Goal: Task Accomplishment & Management: Complete application form

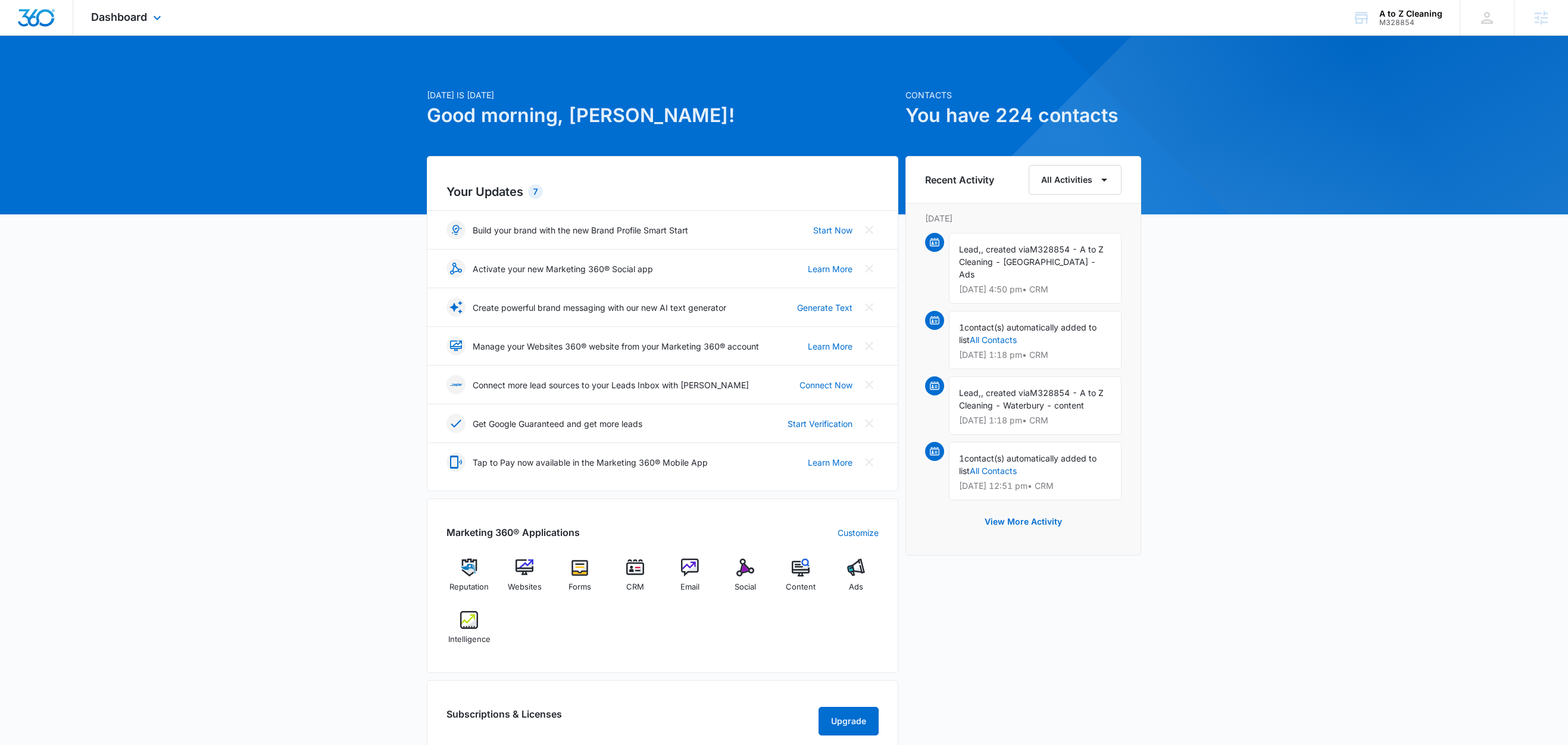
click at [166, 16] on div "Dashboard Apps Reputation Websites Forms CRM Email Social Content Ads Intellige…" at bounding box center [128, 18] width 109 height 35
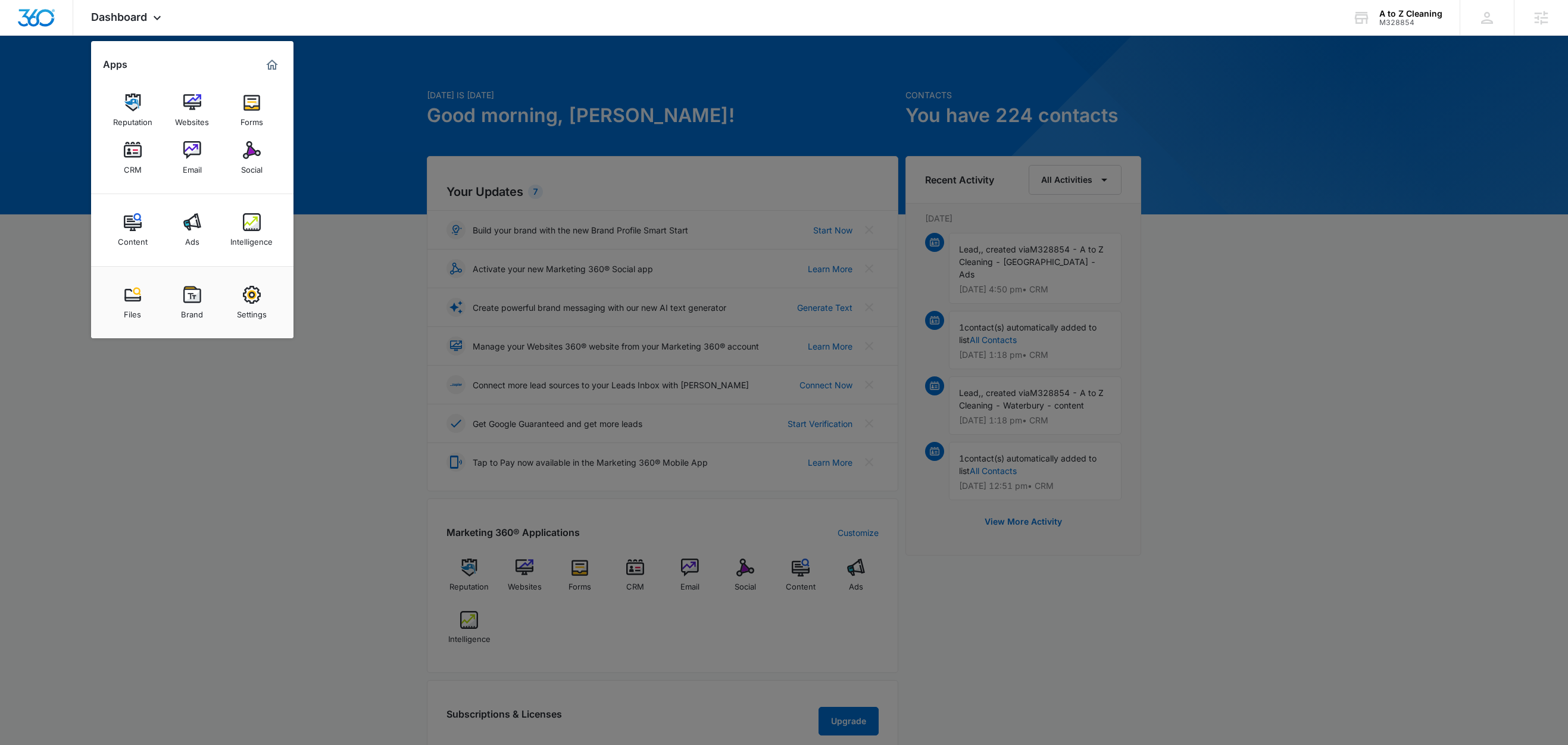
click at [408, 274] on div at bounding box center [784, 372] width 1568 height 745
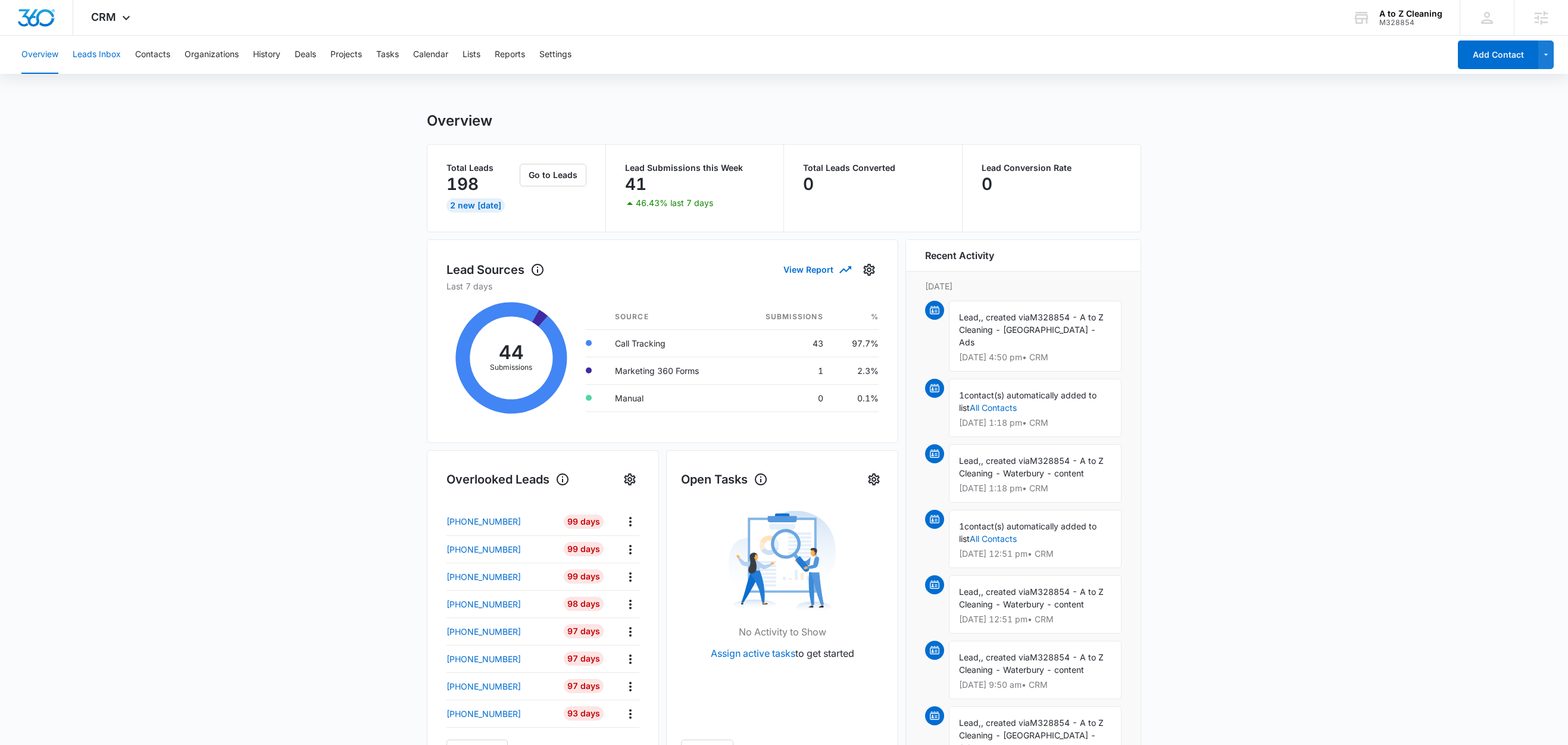
click at [117, 56] on button "Leads Inbox" at bounding box center [97, 55] width 48 height 38
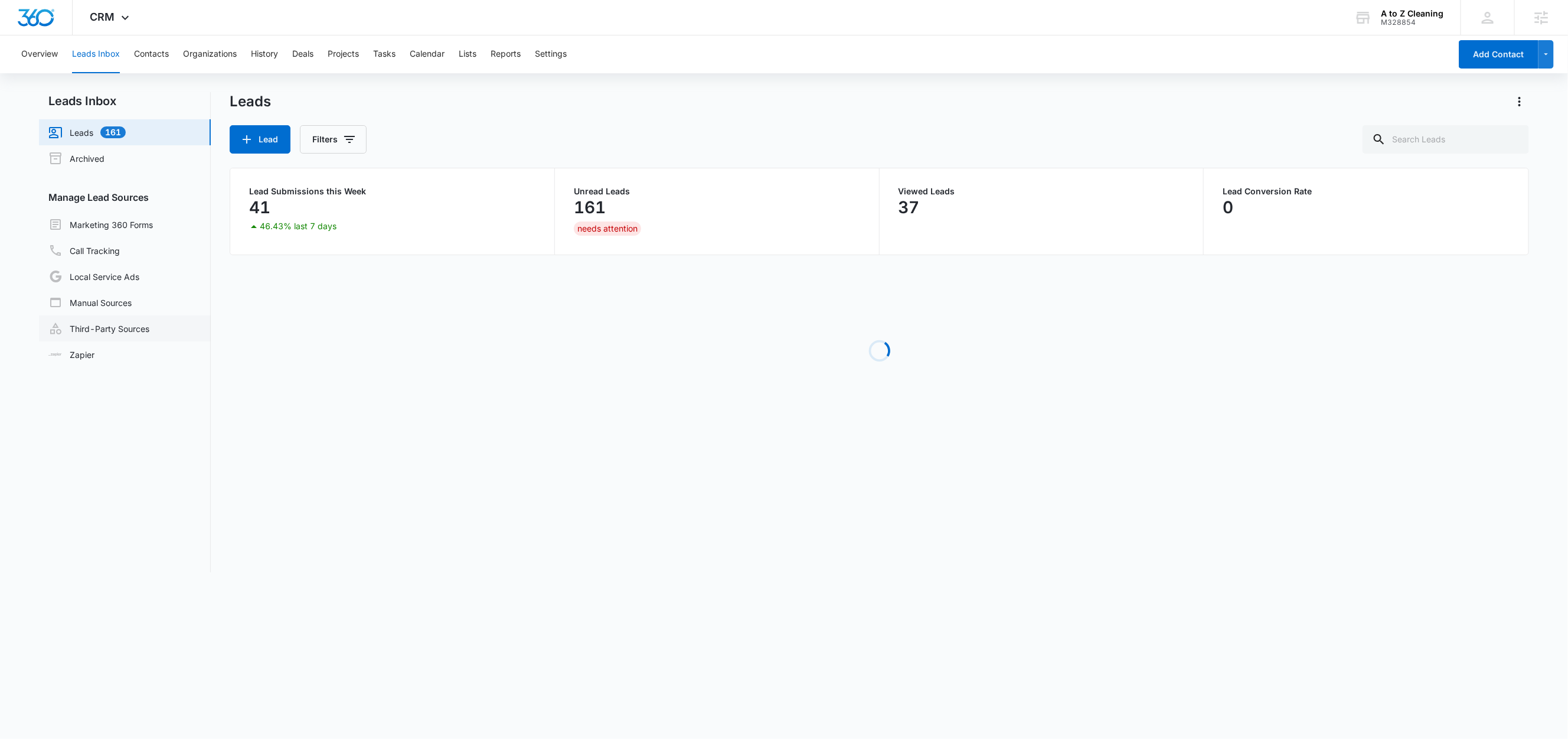
click at [138, 329] on link "Third-Party Sources" at bounding box center [99, 328] width 101 height 14
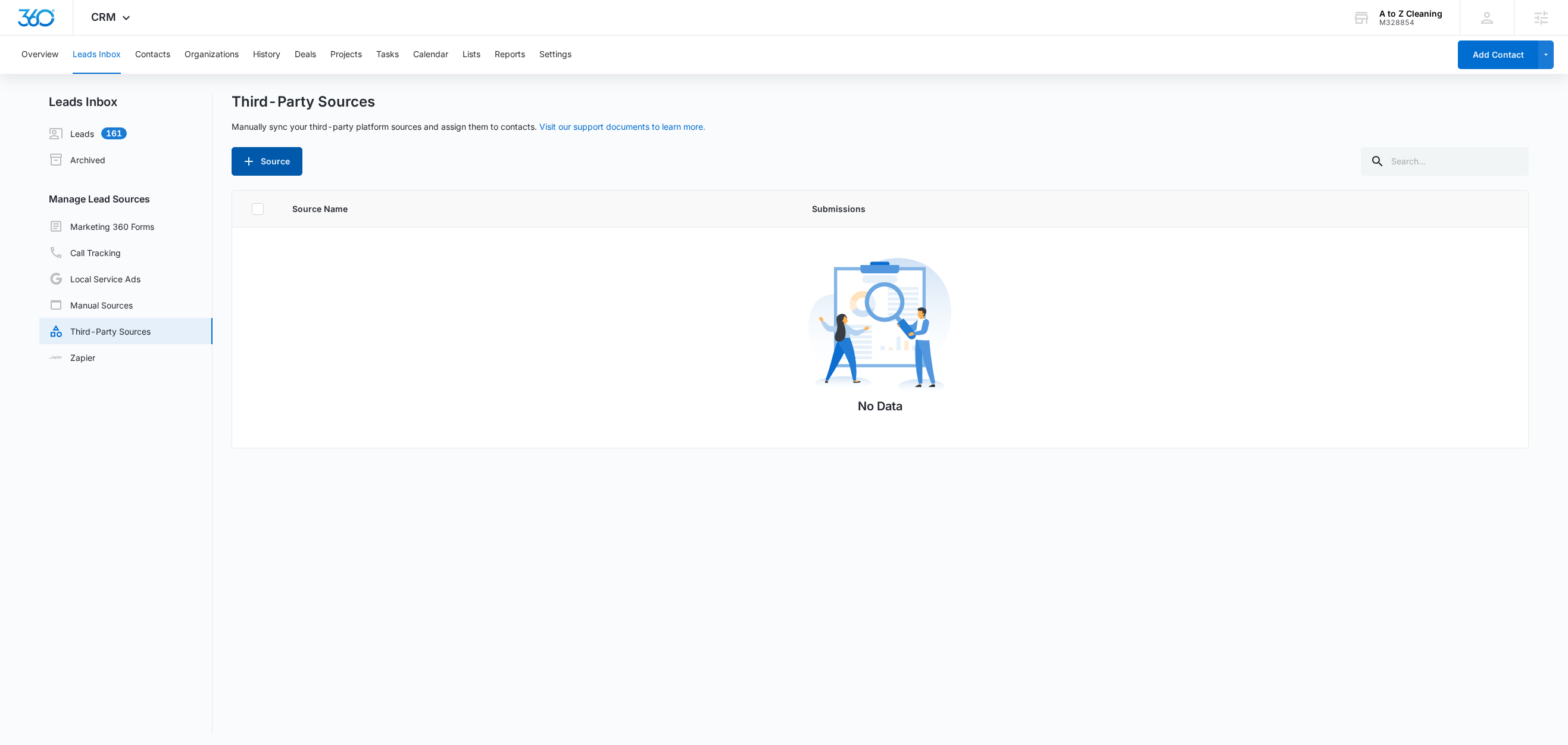
click at [276, 162] on button "Source" at bounding box center [266, 162] width 71 height 29
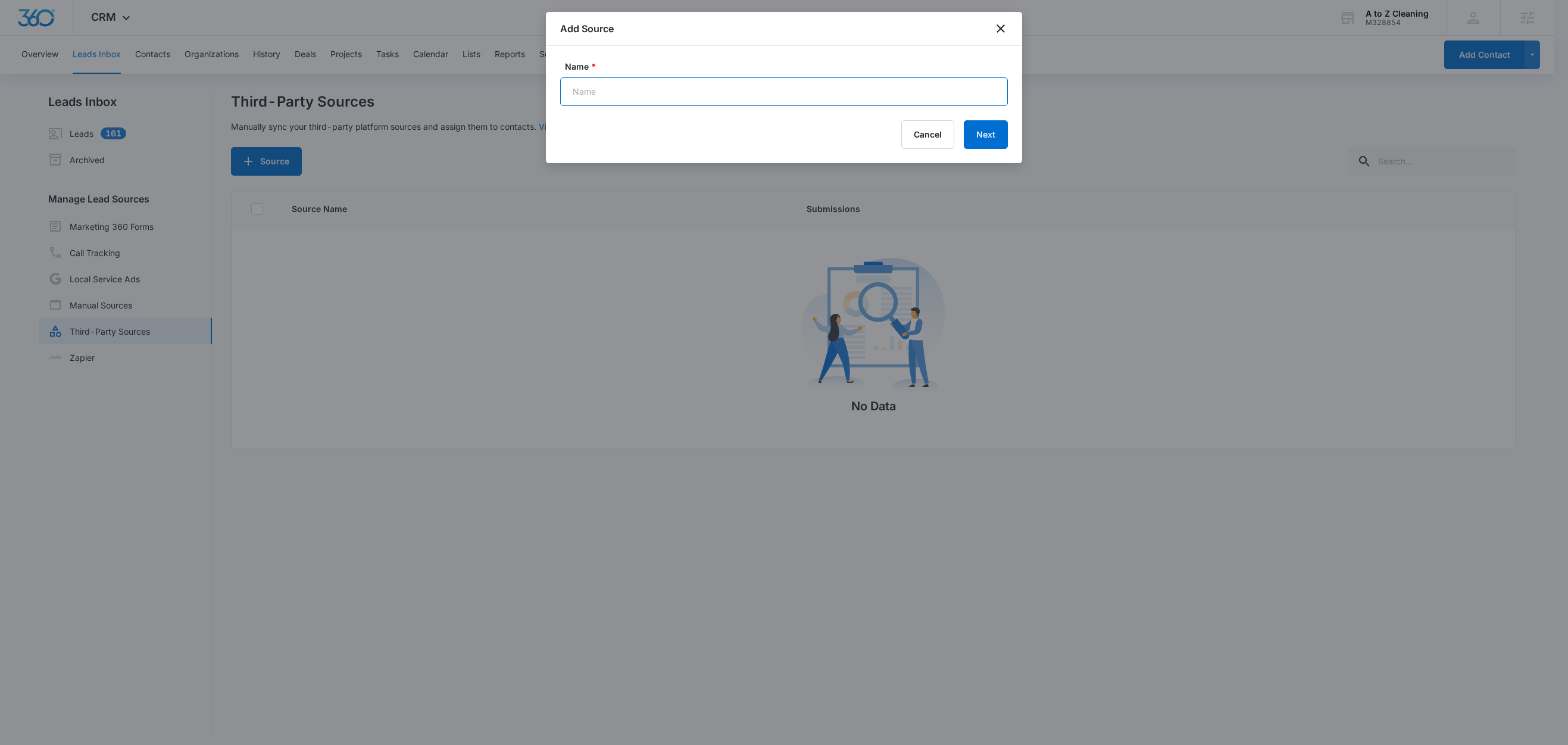
click at [638, 90] on input "Name *" at bounding box center [784, 92] width 448 height 29
paste input "Acuity Scheduling - Appointment Scheduled"
type input "Acuity Scheduling - Appointment Scheduled (Zap)"
click at [969, 132] on button "Next" at bounding box center [986, 135] width 44 height 29
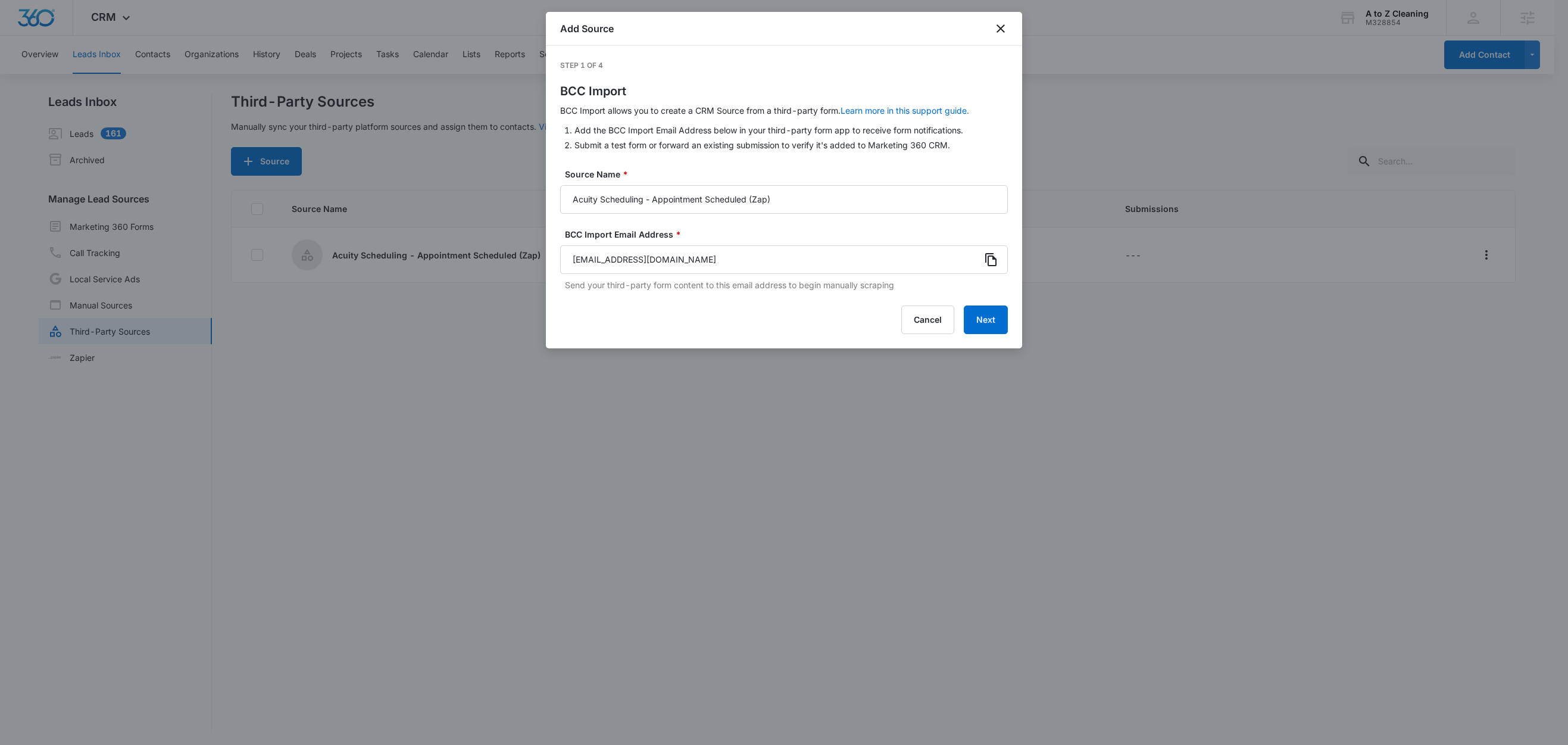
click at [996, 259] on icon at bounding box center [991, 260] width 14 height 14
click at [998, 324] on button "Next" at bounding box center [986, 320] width 44 height 29
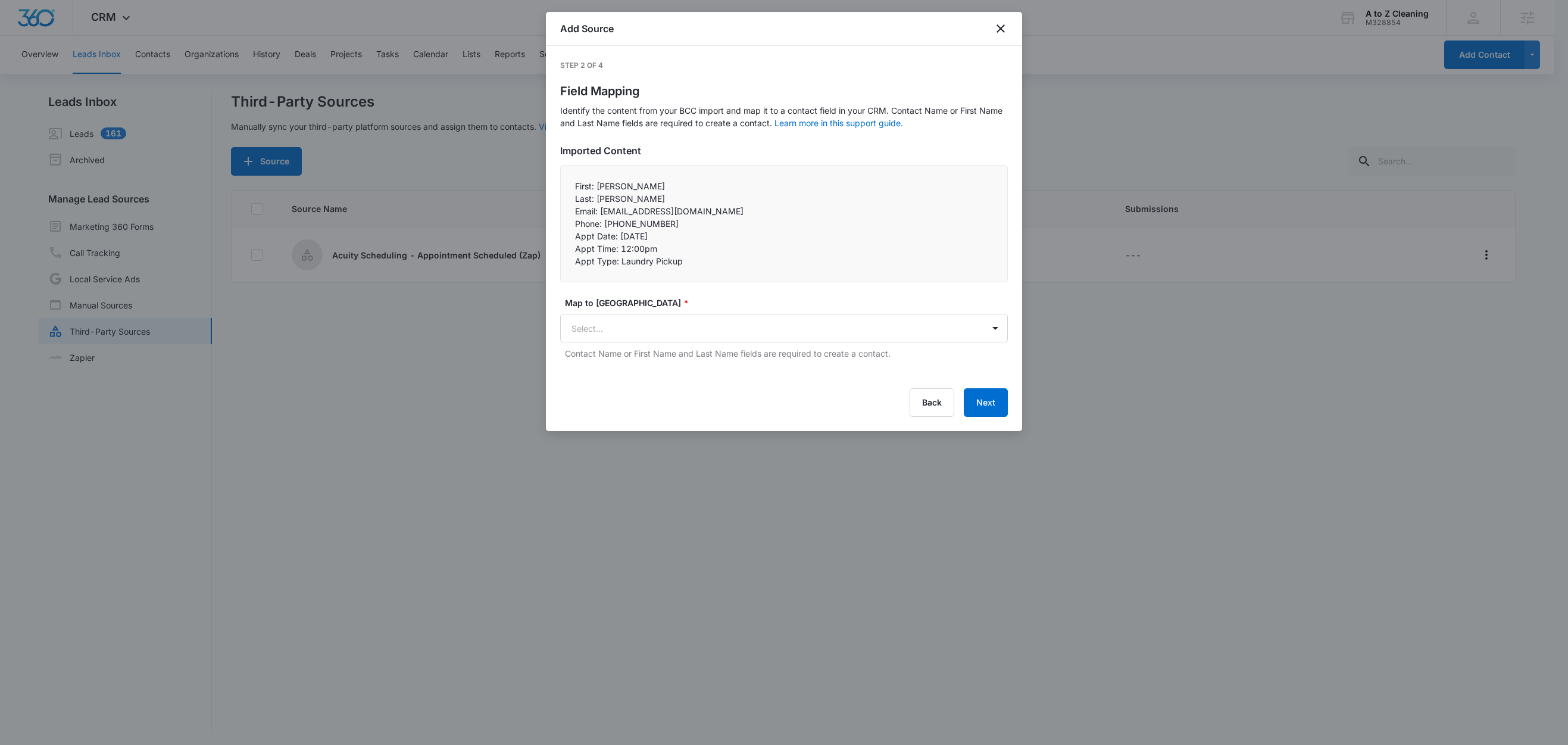
click at [586, 198] on p "Last: Bolanos" at bounding box center [784, 199] width 418 height 13
drag, startPoint x: 595, startPoint y: 187, endPoint x: 560, endPoint y: 185, distance: 35.1
click at [560, 185] on div "First: Gabriela Last: Bolanos Email: gabrielabolanos0219@icooud.com Phone: +…" at bounding box center [784, 223] width 448 height 117
copy p "First:"
click at [626, 323] on body "CRM Apps Reputation Websites Forms CRM Email Social Content Ads Intelligence Fi…" at bounding box center [784, 373] width 1568 height 747
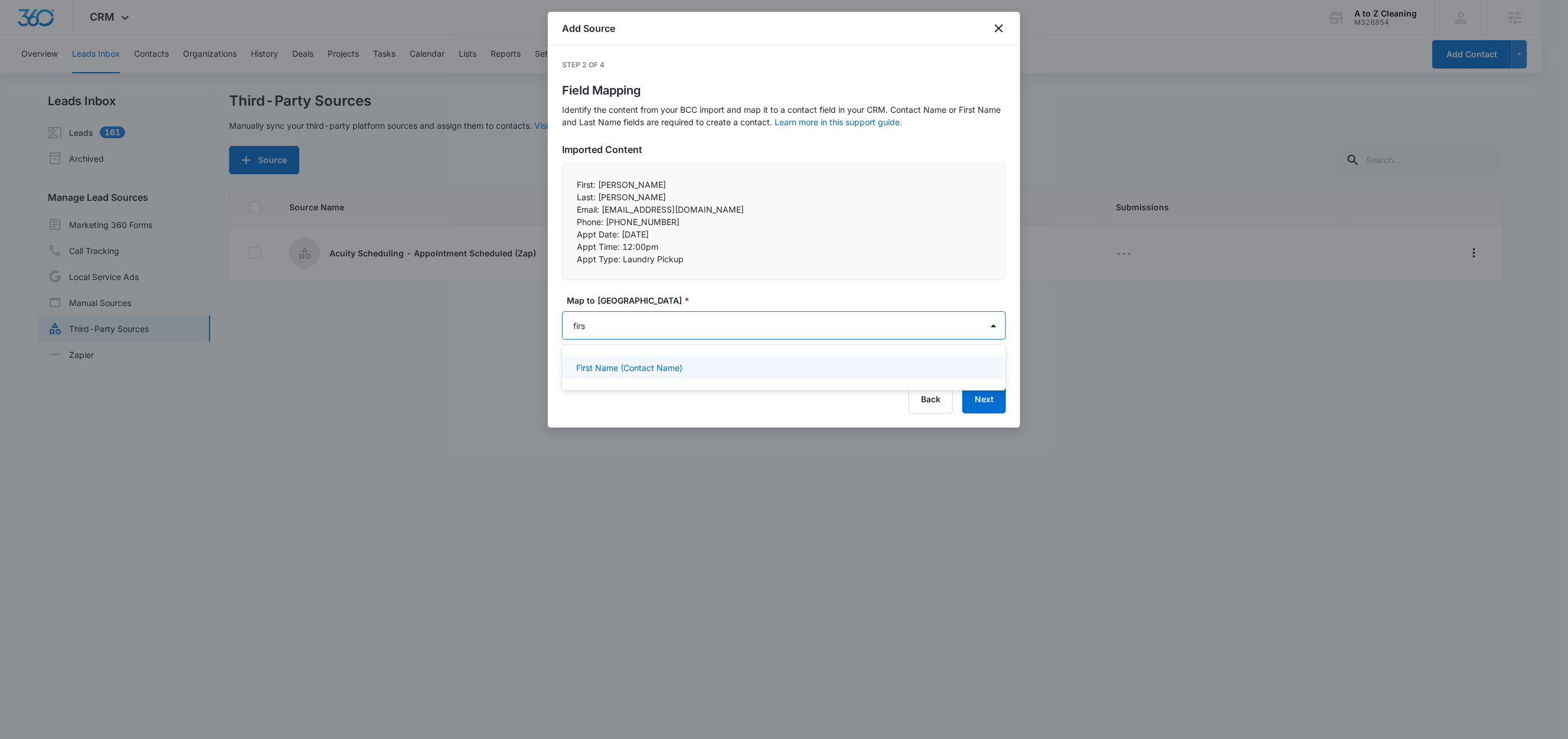
type input "first"
click at [629, 361] on p "First Name (Contact Name)" at bounding box center [629, 368] width 106 height 12
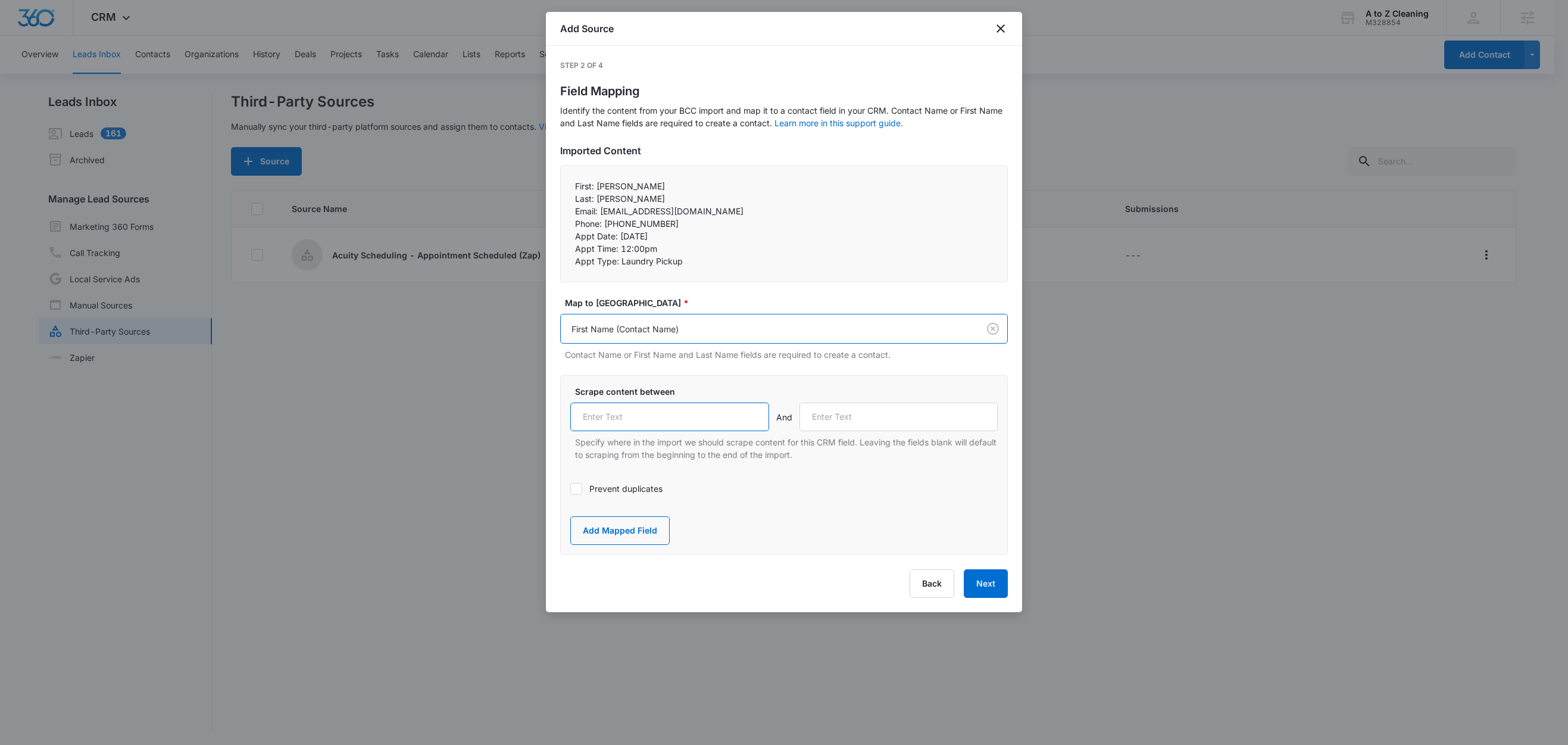
click at [670, 424] on input "text" at bounding box center [670, 417] width 199 height 29
paste input "First:"
type input "First:"
drag, startPoint x: 594, startPoint y: 198, endPoint x: 560, endPoint y: 201, distance: 34.1
click at [560, 201] on div "First: Gabriela Last: Bolanos Email: gabrielabolanos0219@icooud.com Phone: +…" at bounding box center [784, 223] width 448 height 117
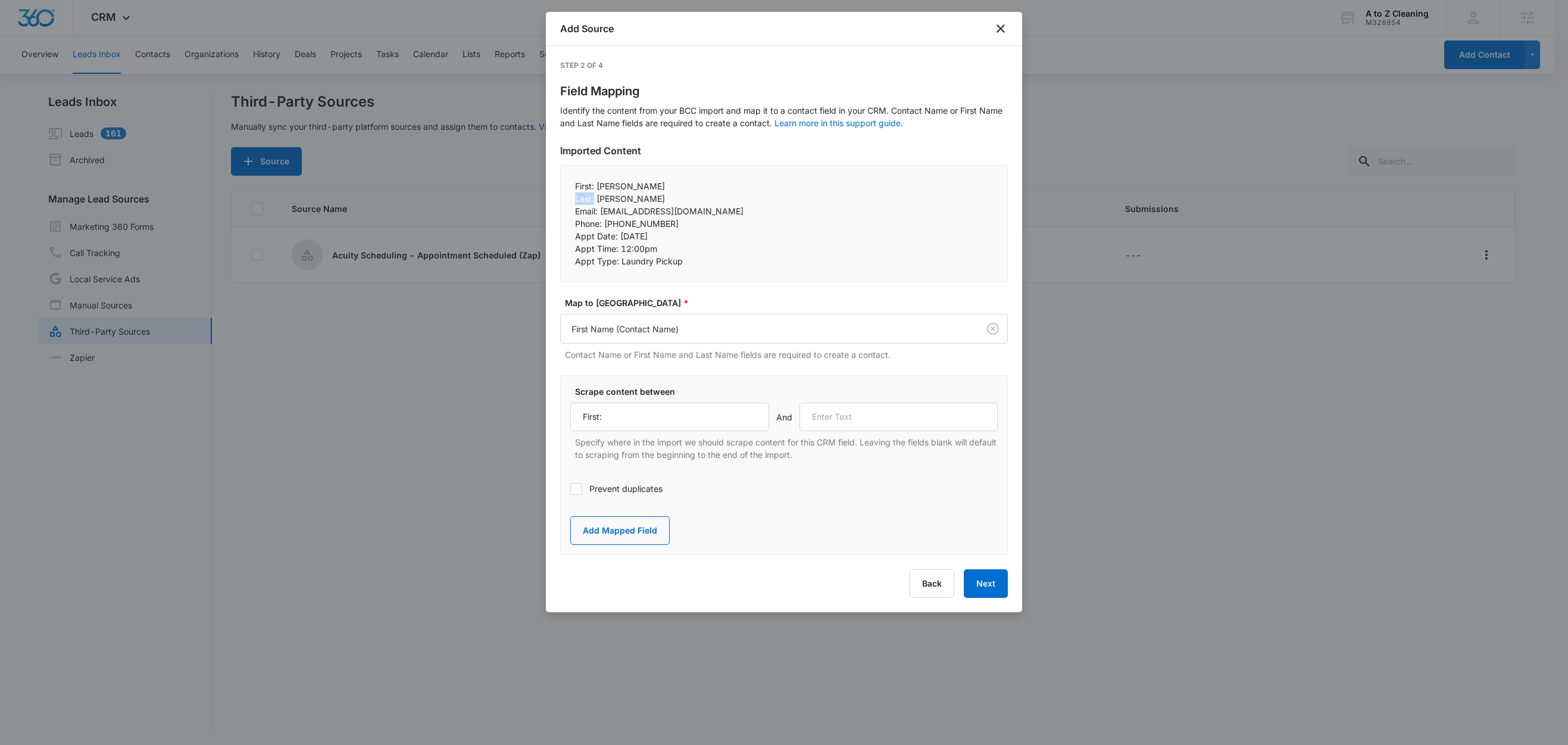
copy p "Last:"
click at [876, 416] on input "text" at bounding box center [898, 417] width 199 height 29
paste input "Last:"
type input "Last:"
click at [629, 539] on button "Add Mapped Field" at bounding box center [620, 531] width 100 height 29
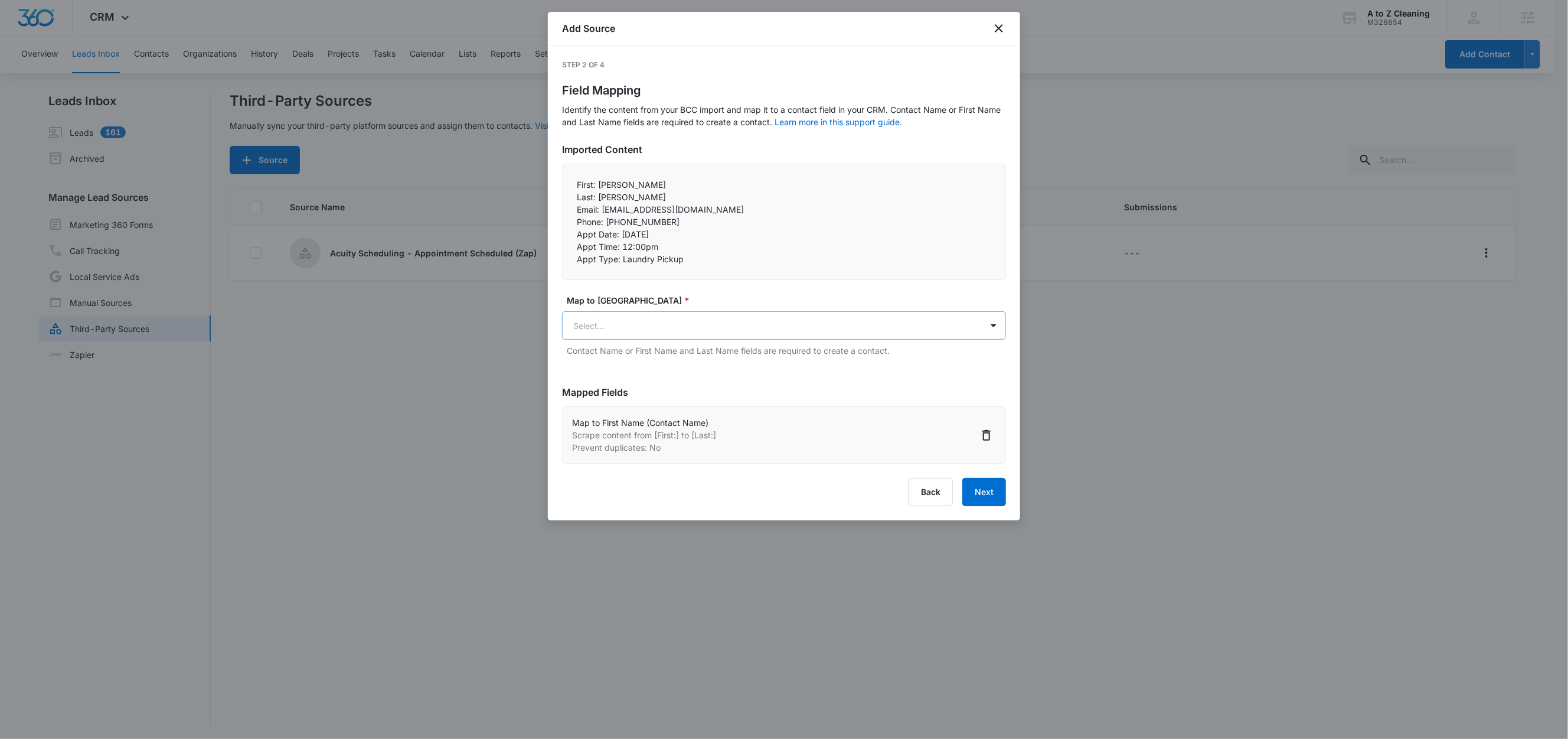
click at [610, 325] on body "CRM Apps Reputation Websites Forms CRM Email Social Content Ads Intelligence Fi…" at bounding box center [784, 370] width 1568 height 741
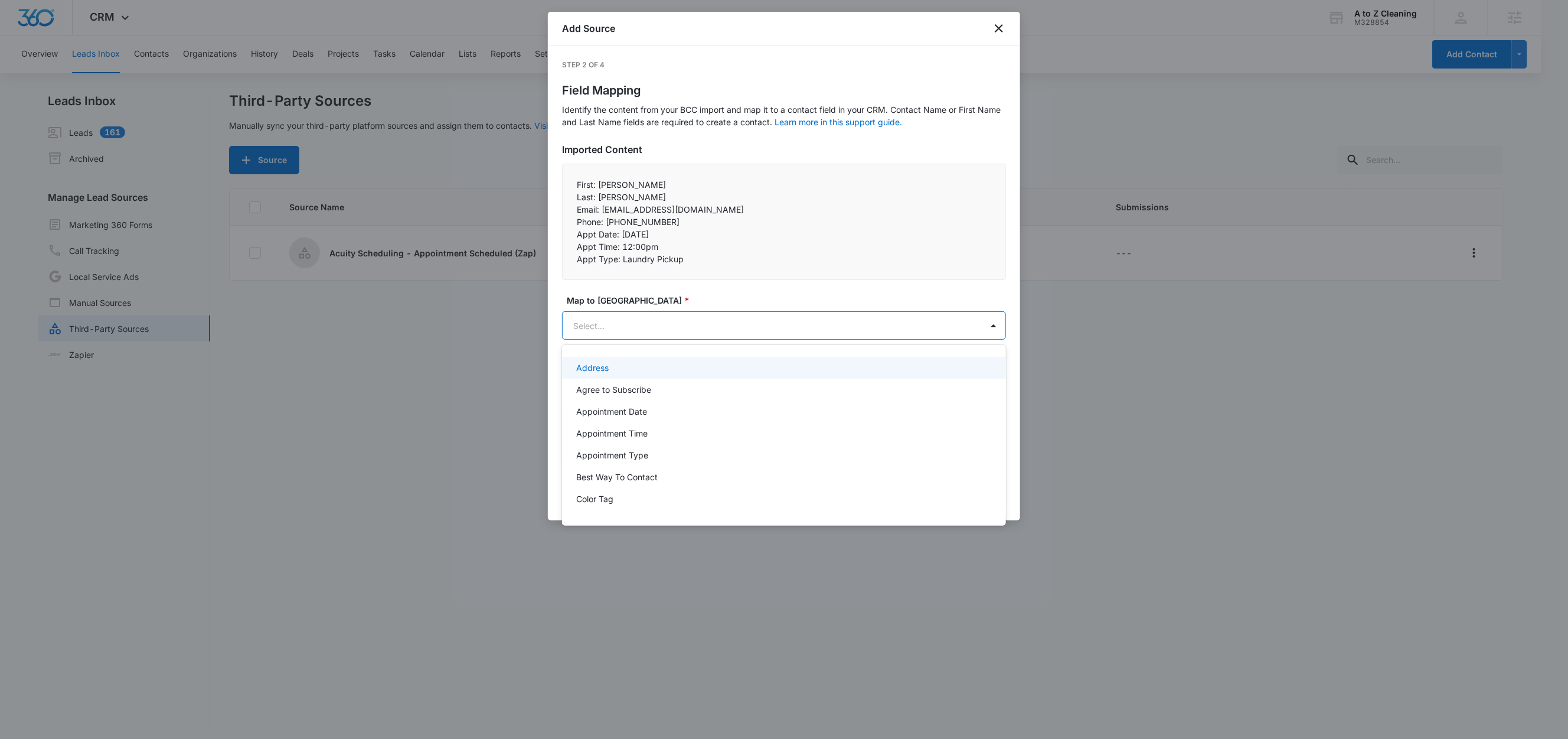
paste input "Last:"
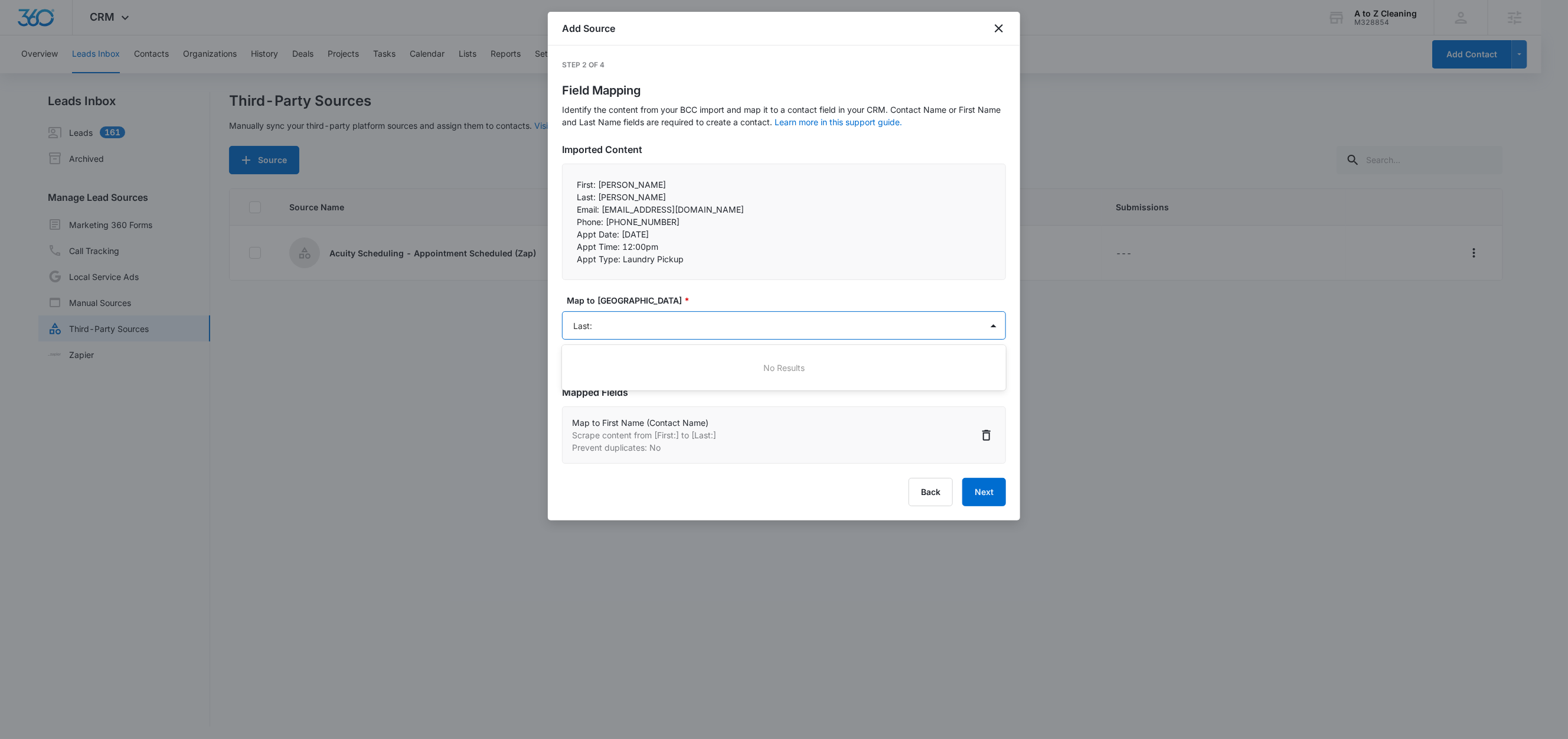
type input "Last"
click at [615, 374] on div "Last Name (Contact Name)" at bounding box center [784, 367] width 444 height 22
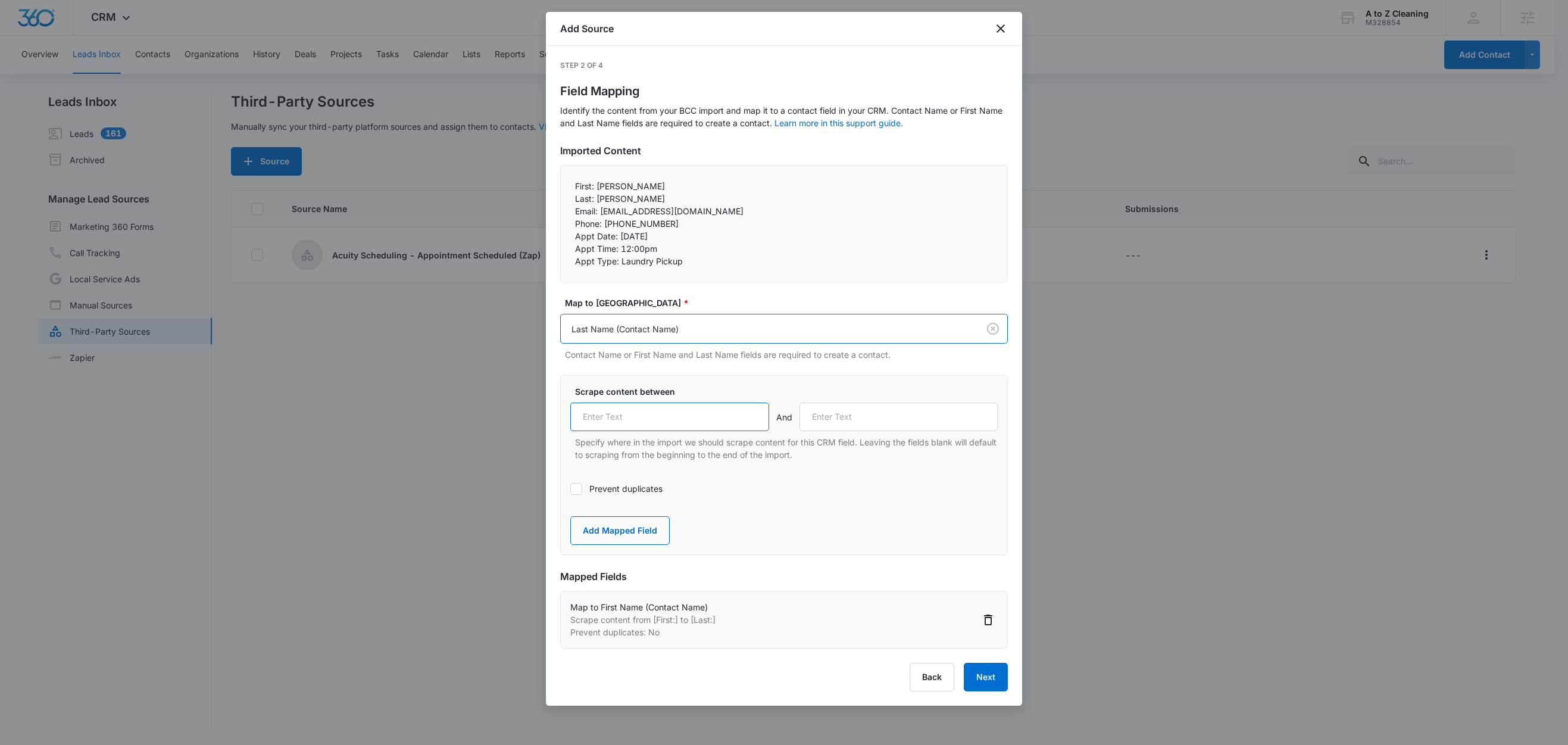
click at [654, 428] on input "text" at bounding box center [670, 417] width 199 height 29
paste input "Last:"
type input "Last:"
drag, startPoint x: 599, startPoint y: 212, endPoint x: 572, endPoint y: 211, distance: 27.0
click at [572, 211] on div "First: Gabriela Last: Bolanos Email: gabrielabolanos0219@icooud.com Phone: +…" at bounding box center [784, 223] width 448 height 117
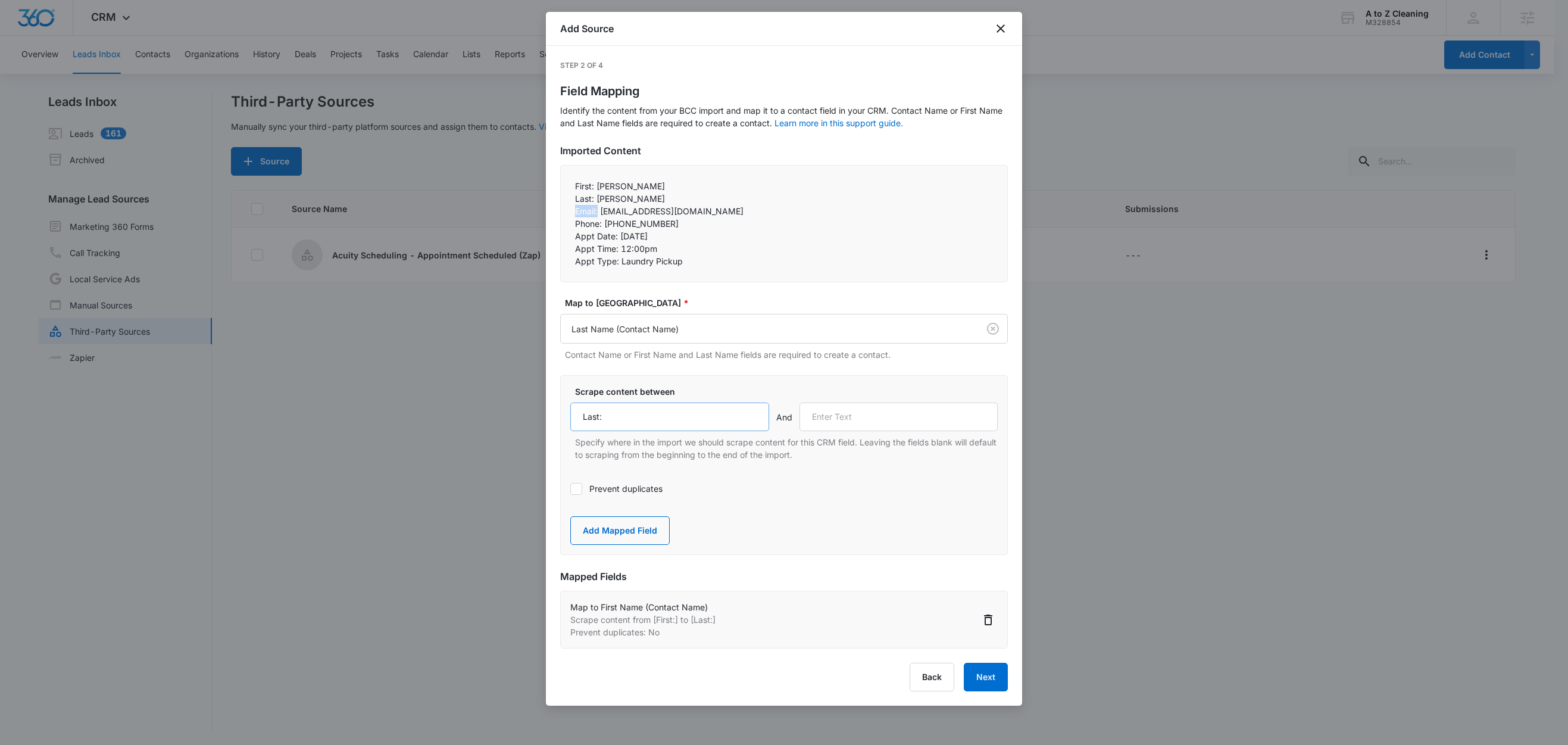
copy p "Email:"
click at [843, 421] on input "text" at bounding box center [898, 417] width 199 height 29
paste input "Email:"
type input "Email:"
click at [616, 532] on button "Add Mapped Field" at bounding box center [620, 531] width 100 height 29
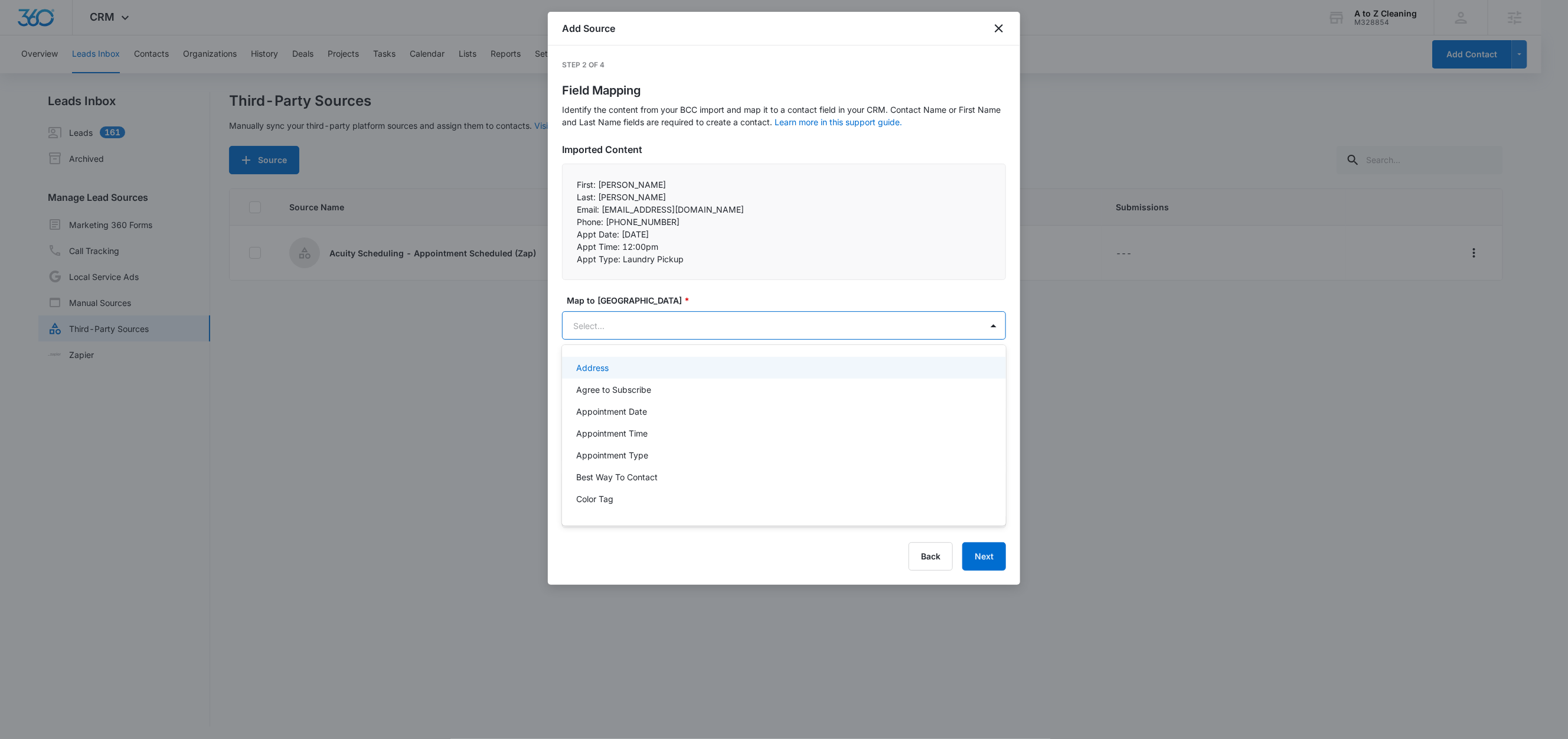
click at [612, 316] on body "CRM Apps Reputation Websites Forms CRM Email Social Content Ads Intelligence Fi…" at bounding box center [784, 370] width 1568 height 739
type input "email"
click at [639, 362] on div "Email" at bounding box center [783, 368] width 413 height 12
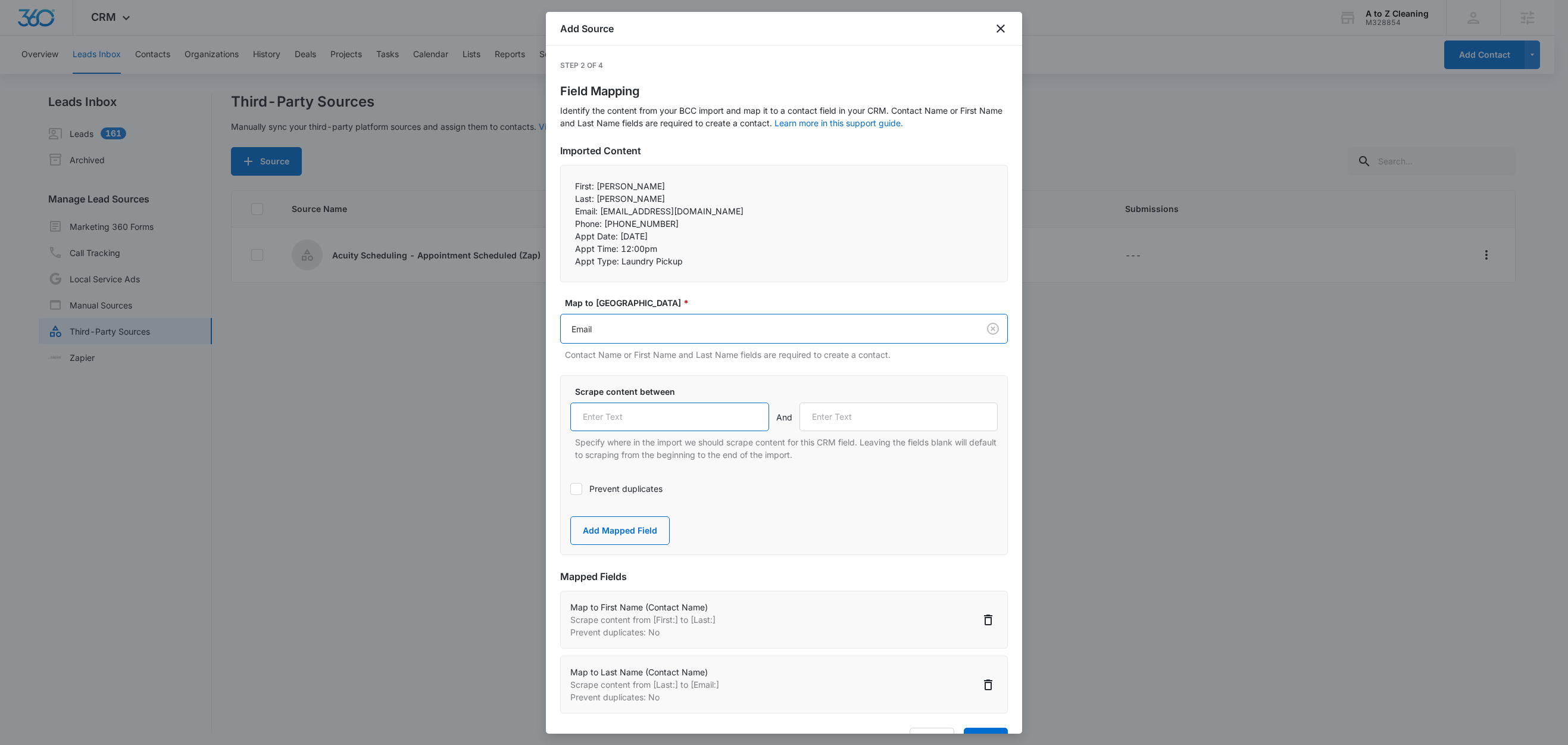
click at [630, 409] on input "text" at bounding box center [670, 417] width 199 height 29
paste input "Email:"
type input "Email:"
click at [601, 491] on label "Prevent duplicates" at bounding box center [784, 489] width 428 height 13
click at [571, 489] on input "Prevent duplicates" at bounding box center [571, 489] width 0 height 0
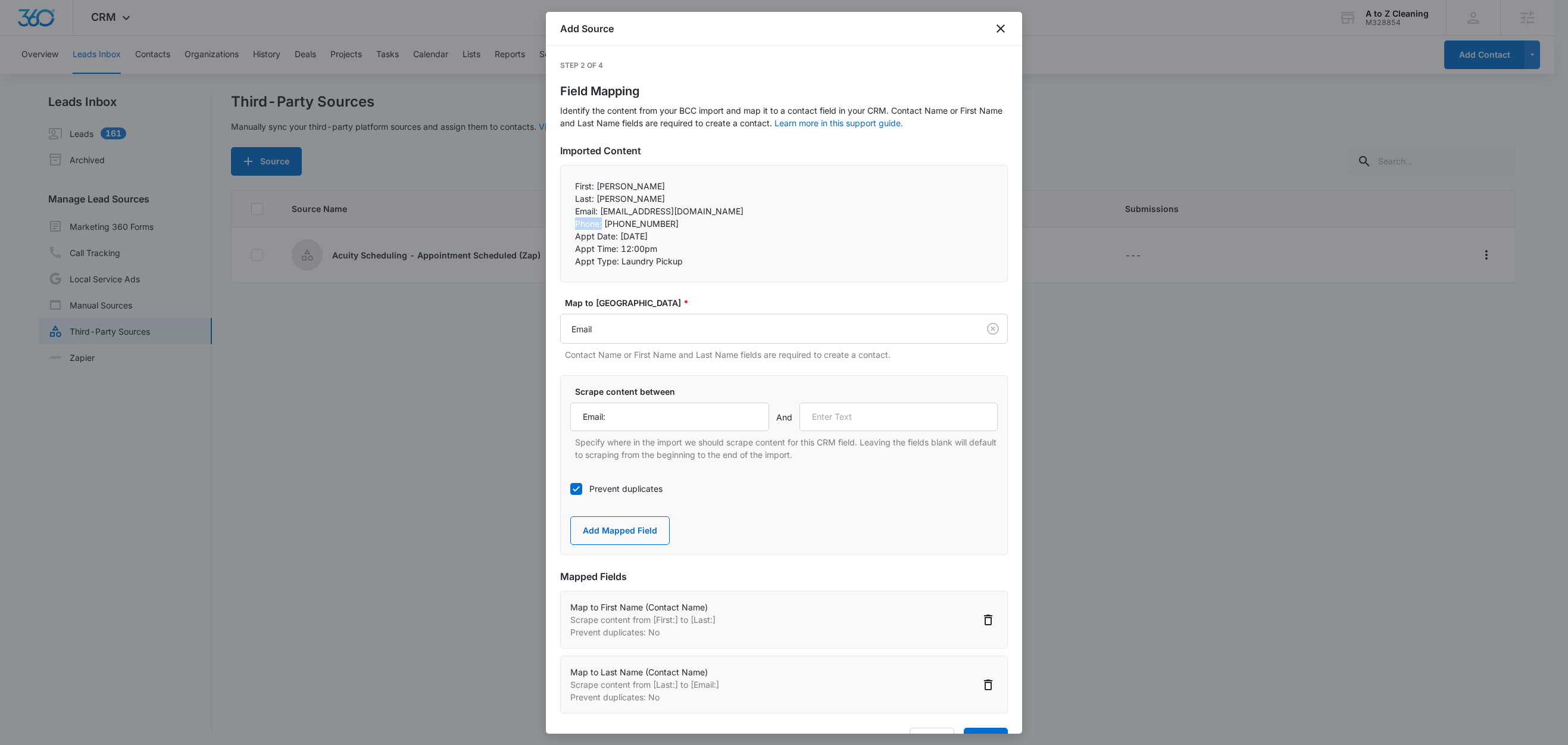
drag, startPoint x: 604, startPoint y: 226, endPoint x: 566, endPoint y: 221, distance: 38.3
click at [566, 221] on div "First: Gabriela Last: Bolanos Email: gabrielabolanos0219@icooud.com Phone: +…" at bounding box center [784, 223] width 448 height 117
copy p "Phone:"
click at [878, 415] on input "text" at bounding box center [898, 417] width 199 height 29
paste input "Phone:"
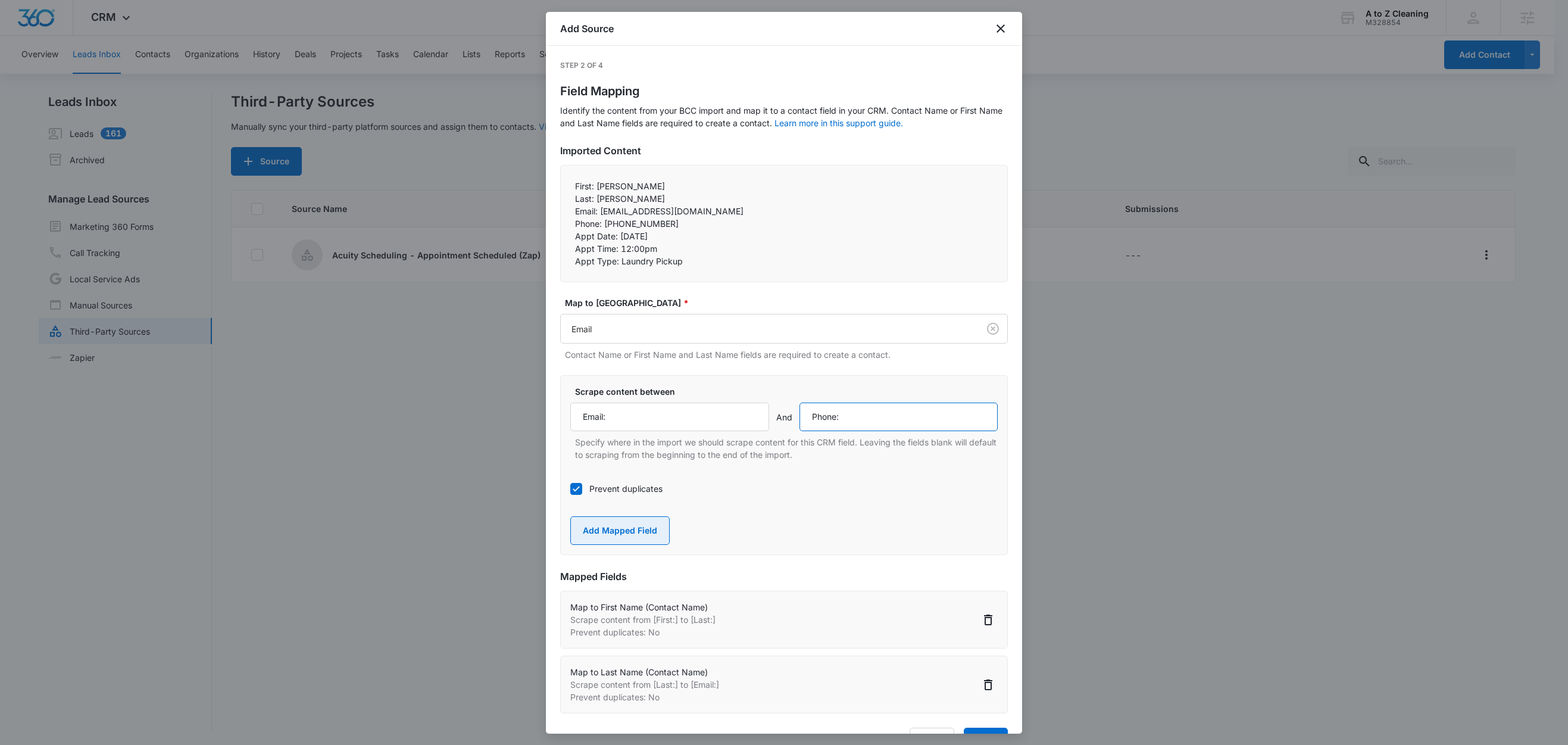
type input "Phone:"
click at [648, 529] on button "Add Mapped Field" at bounding box center [620, 531] width 100 height 29
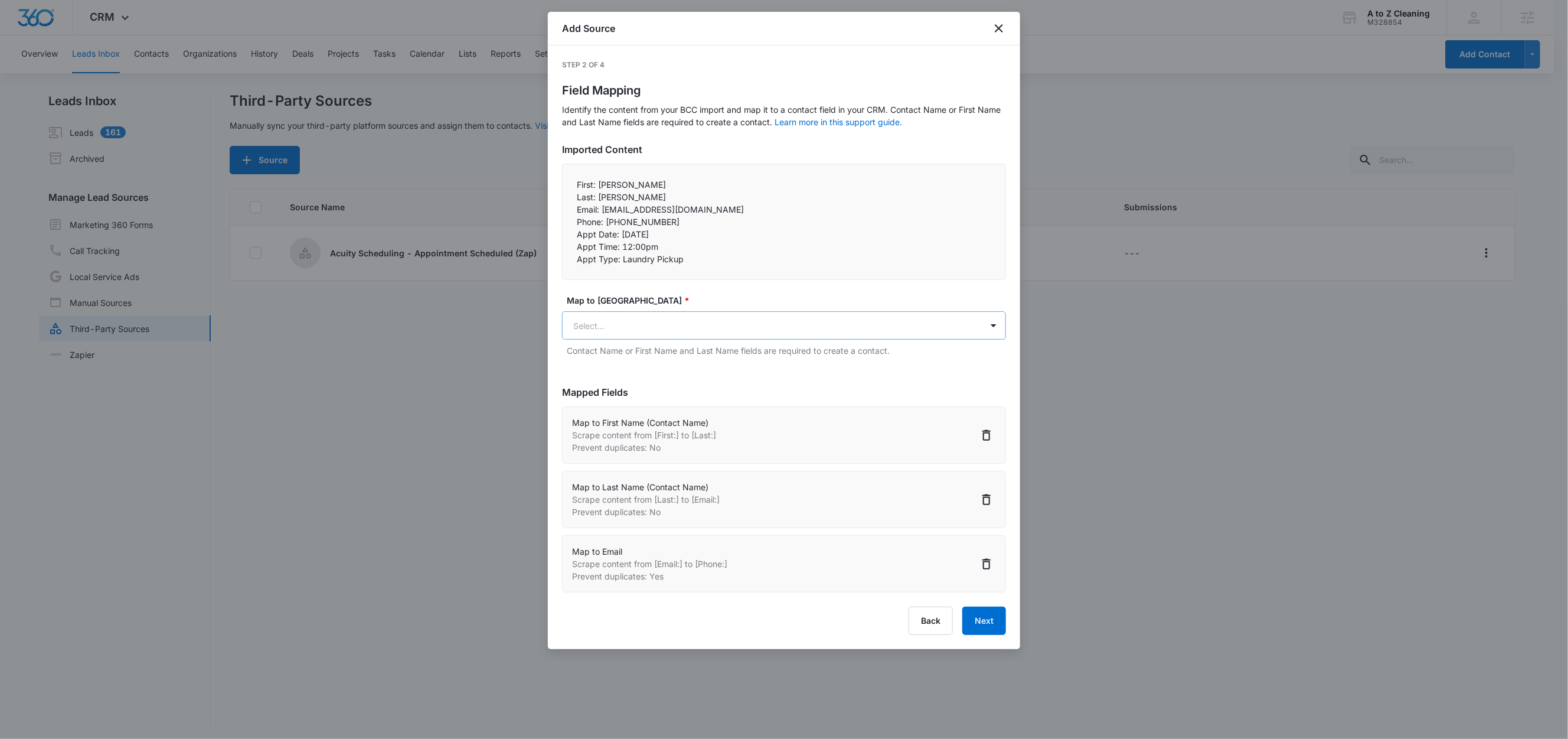
click at [622, 320] on body "CRM Apps Reputation Websites Forms CRM Email Social Content Ads Intelligence Fi…" at bounding box center [784, 370] width 1568 height 741
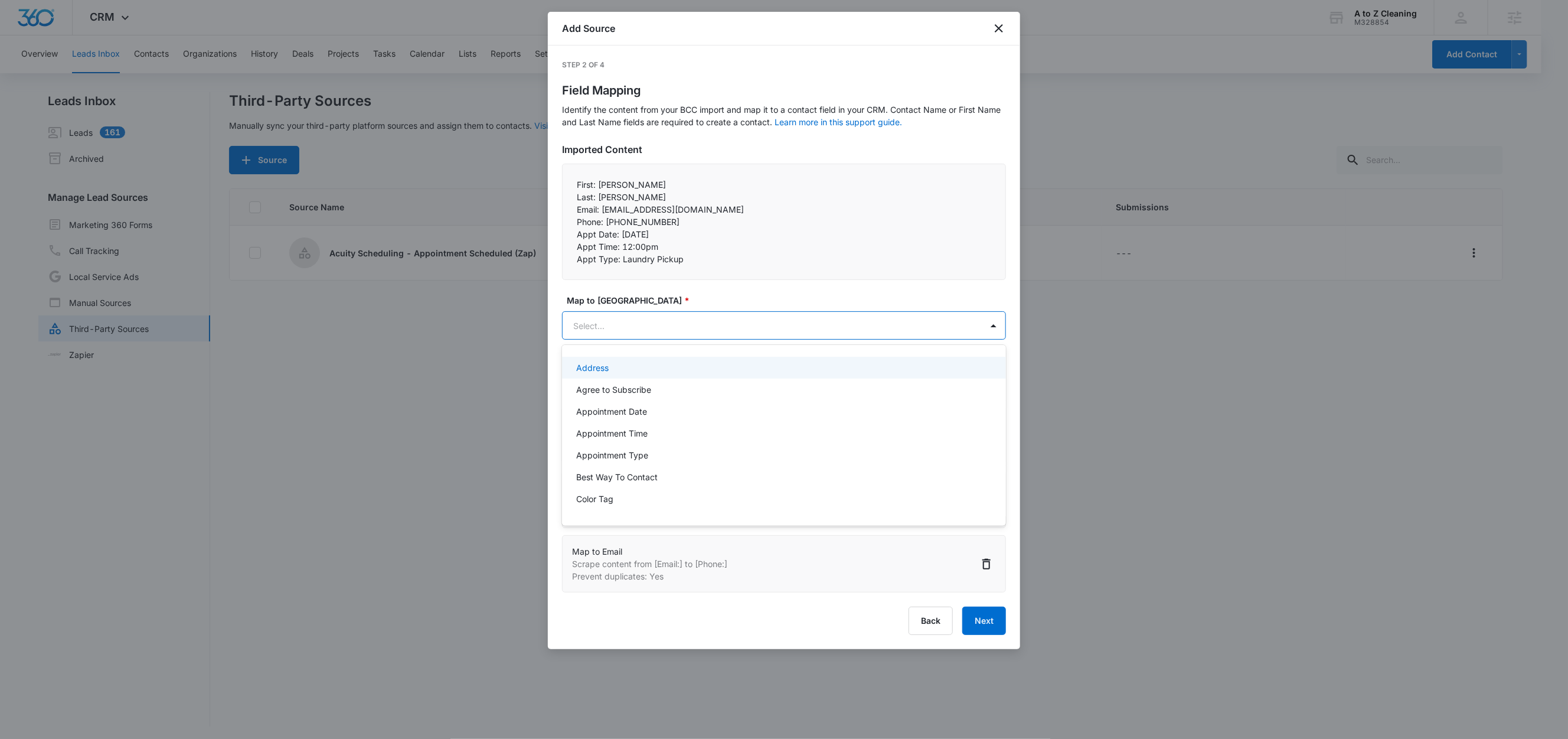
paste input "Phone:"
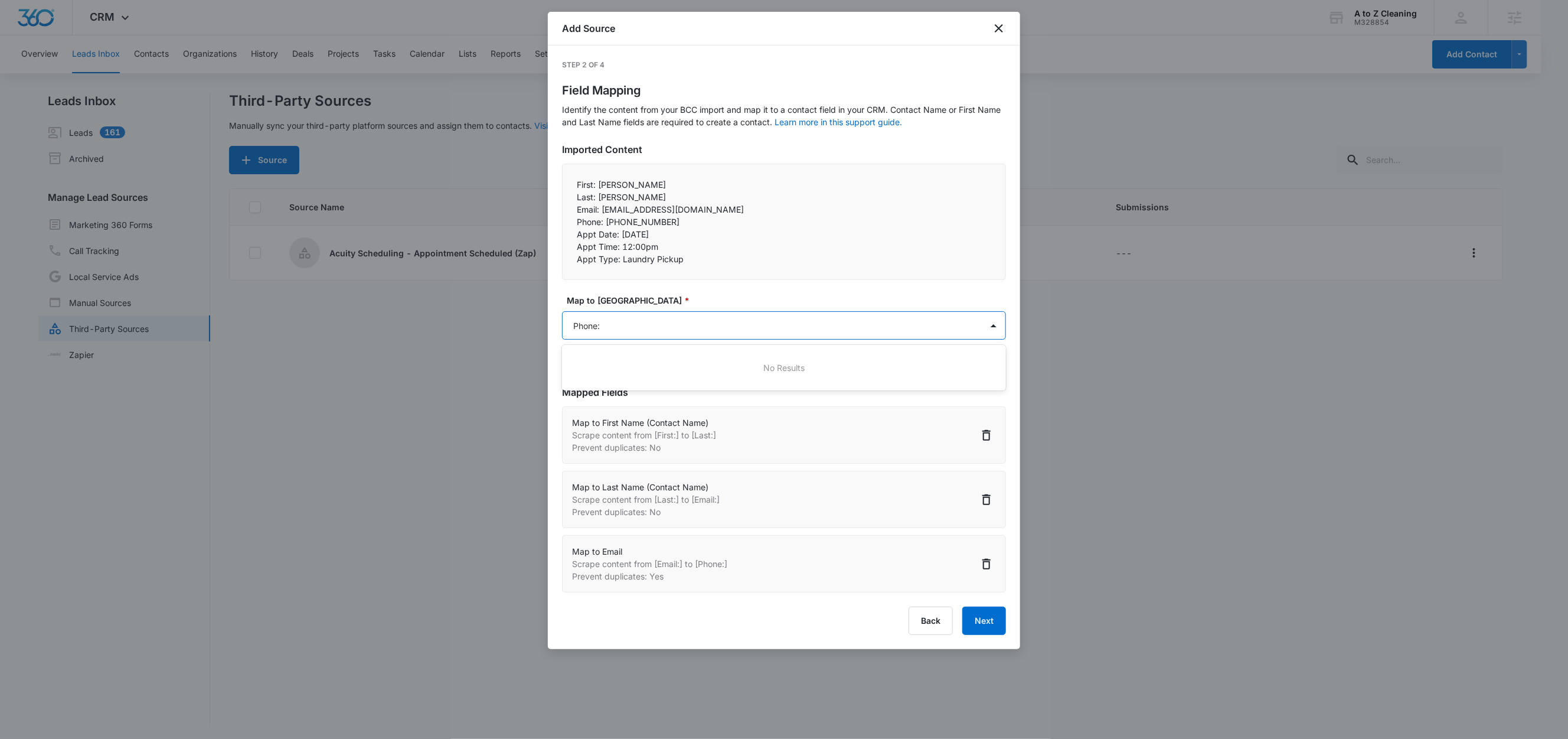
type input "Phone"
click at [612, 387] on div "Phone" at bounding box center [783, 389] width 413 height 12
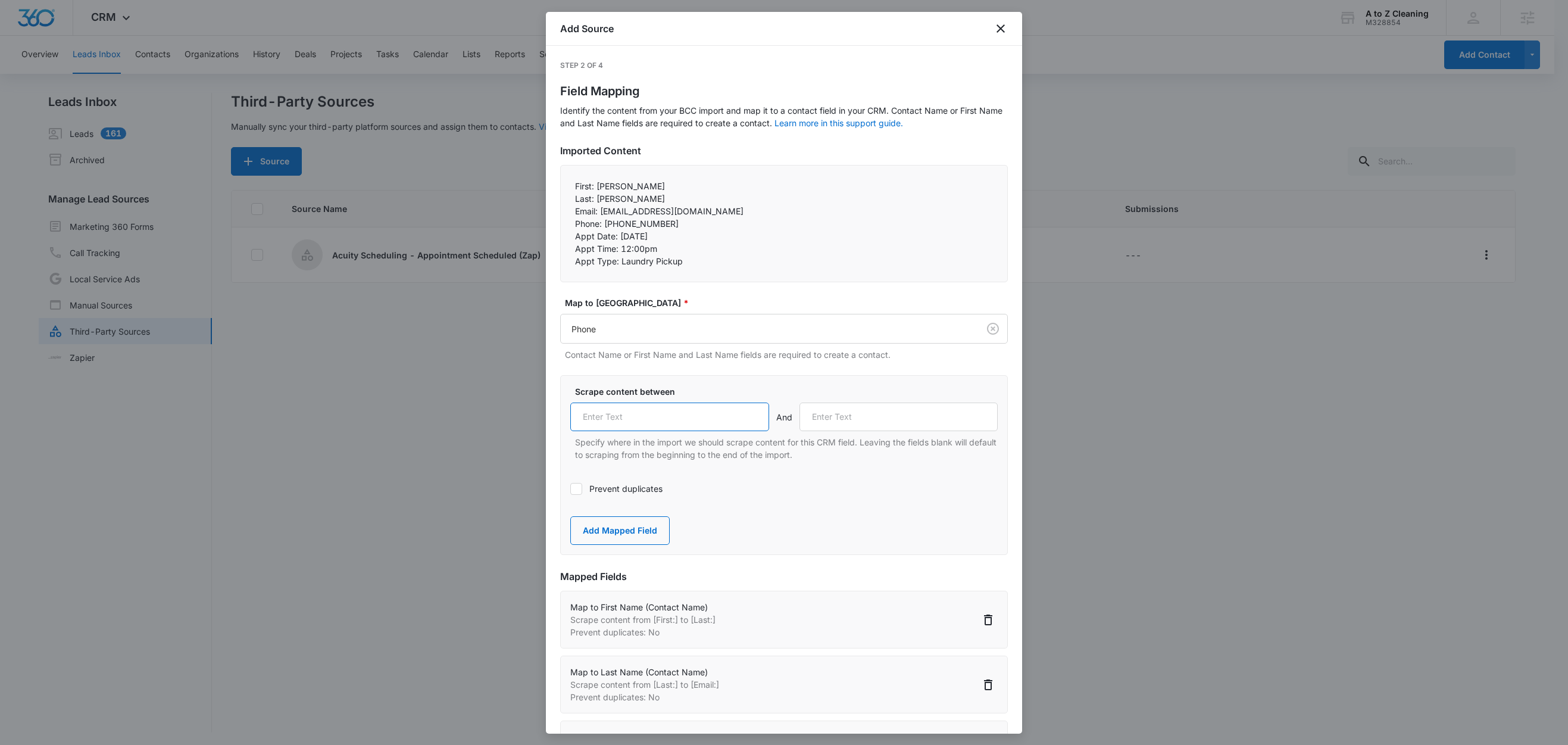
click at [652, 431] on input "text" at bounding box center [670, 417] width 199 height 29
paste input "Phone:"
type input "Phone:"
drag, startPoint x: 617, startPoint y: 238, endPoint x: 559, endPoint y: 234, distance: 58.1
click at [559, 234] on div "Step 2 of 4 Field Mapping Identify the content from your BCC import and map it …" at bounding box center [784, 389] width 476 height 688
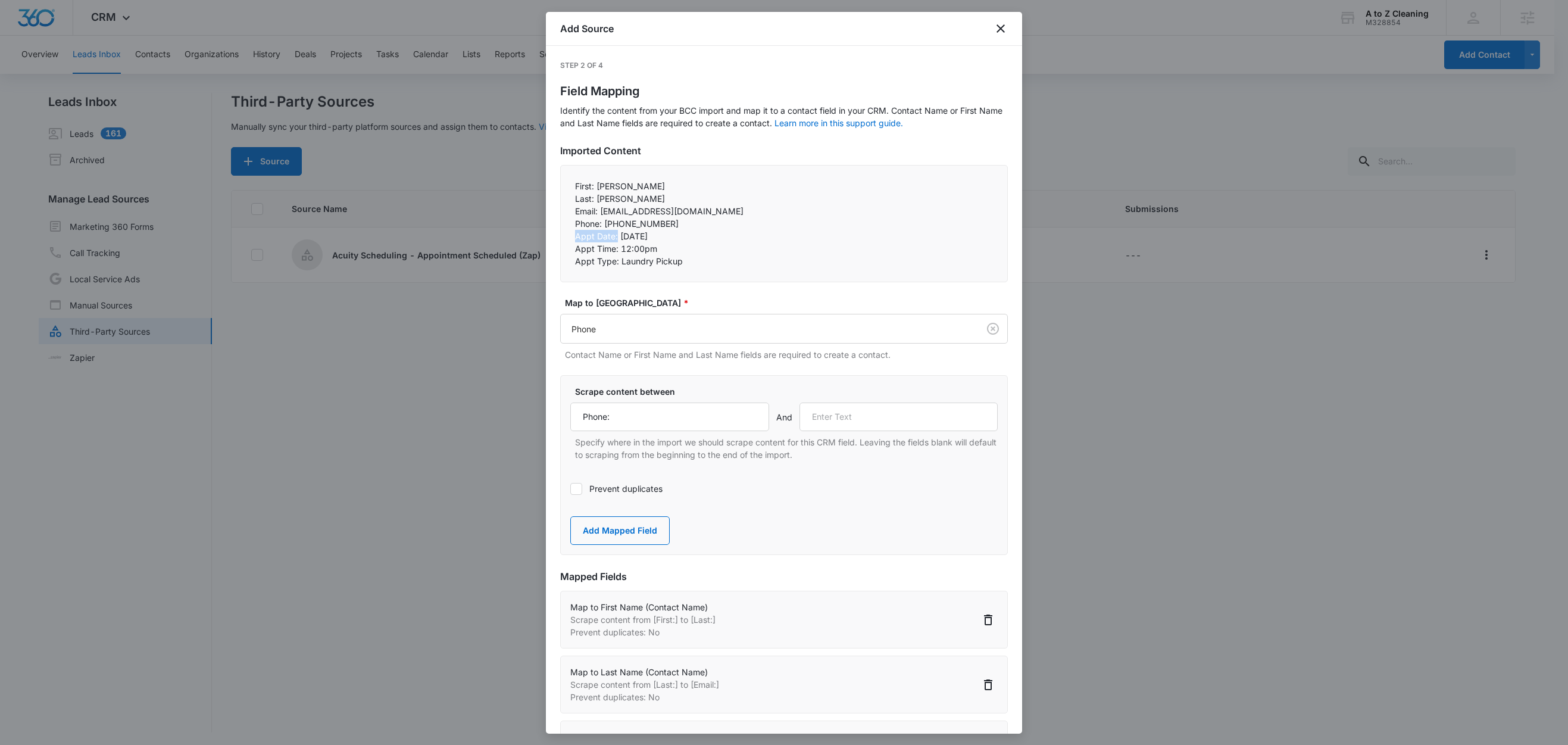
copy p "Appt Date:"
click at [842, 412] on input "text" at bounding box center [898, 417] width 199 height 29
paste input "Appt Date:"
type input "Appt Date:"
click at [595, 547] on div "Scrape content between Phone: And Appt Date: Specify where in the import we sho…" at bounding box center [784, 465] width 448 height 180
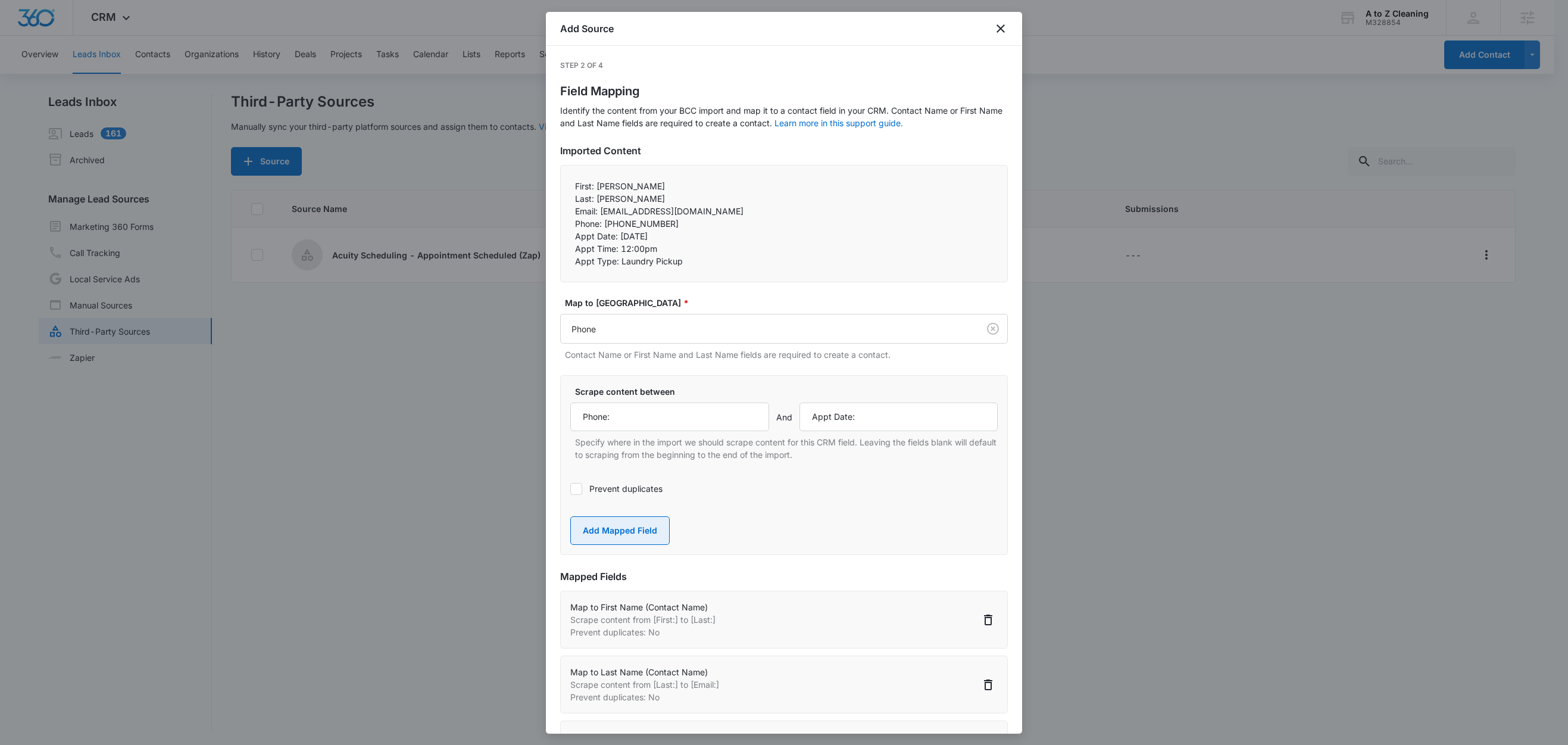
click at [600, 538] on button "Add Mapped Field" at bounding box center [620, 531] width 100 height 29
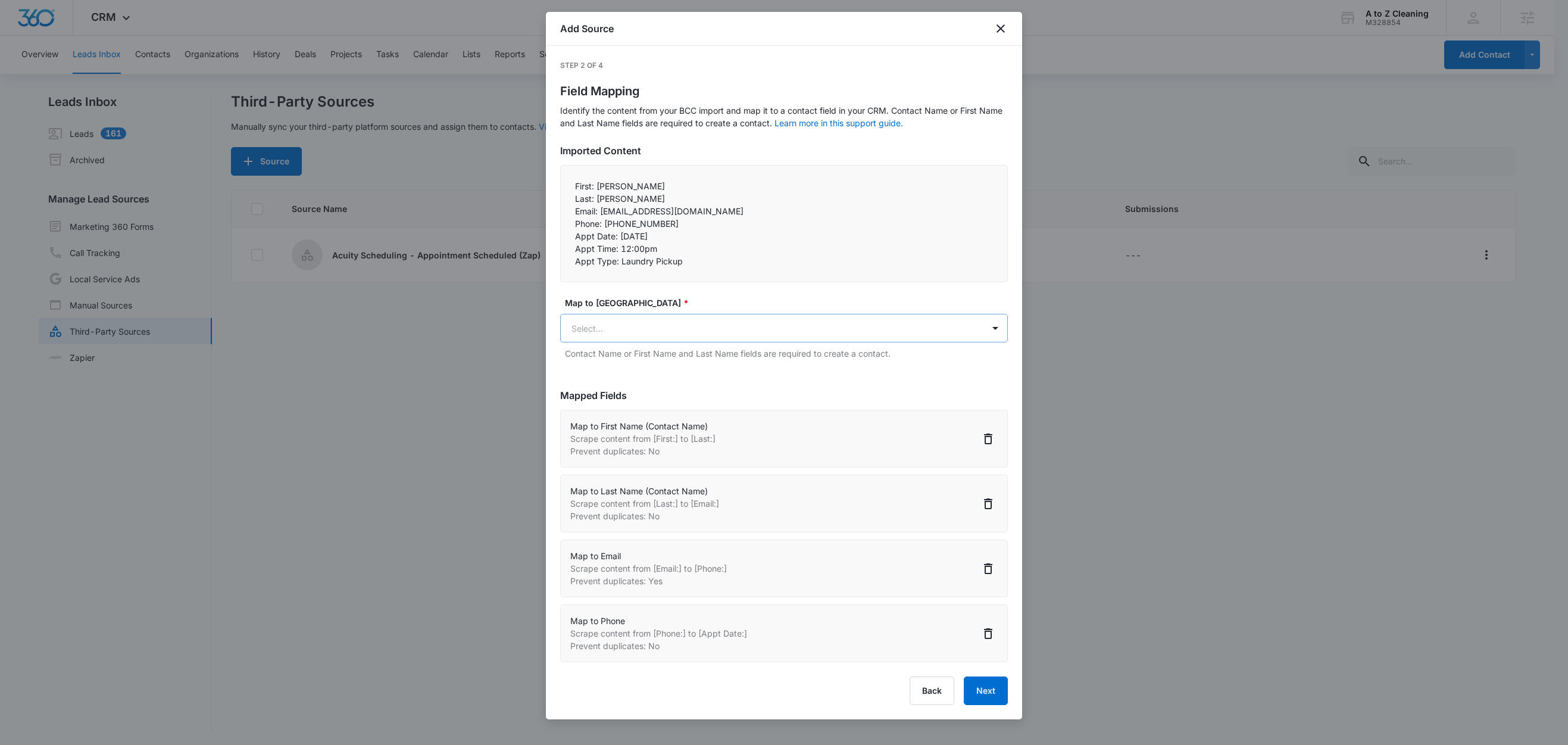
click at [609, 326] on body "CRM Apps Reputation Websites Forms CRM Email Social Content Ads Intelligence Fi…" at bounding box center [784, 373] width 1568 height 747
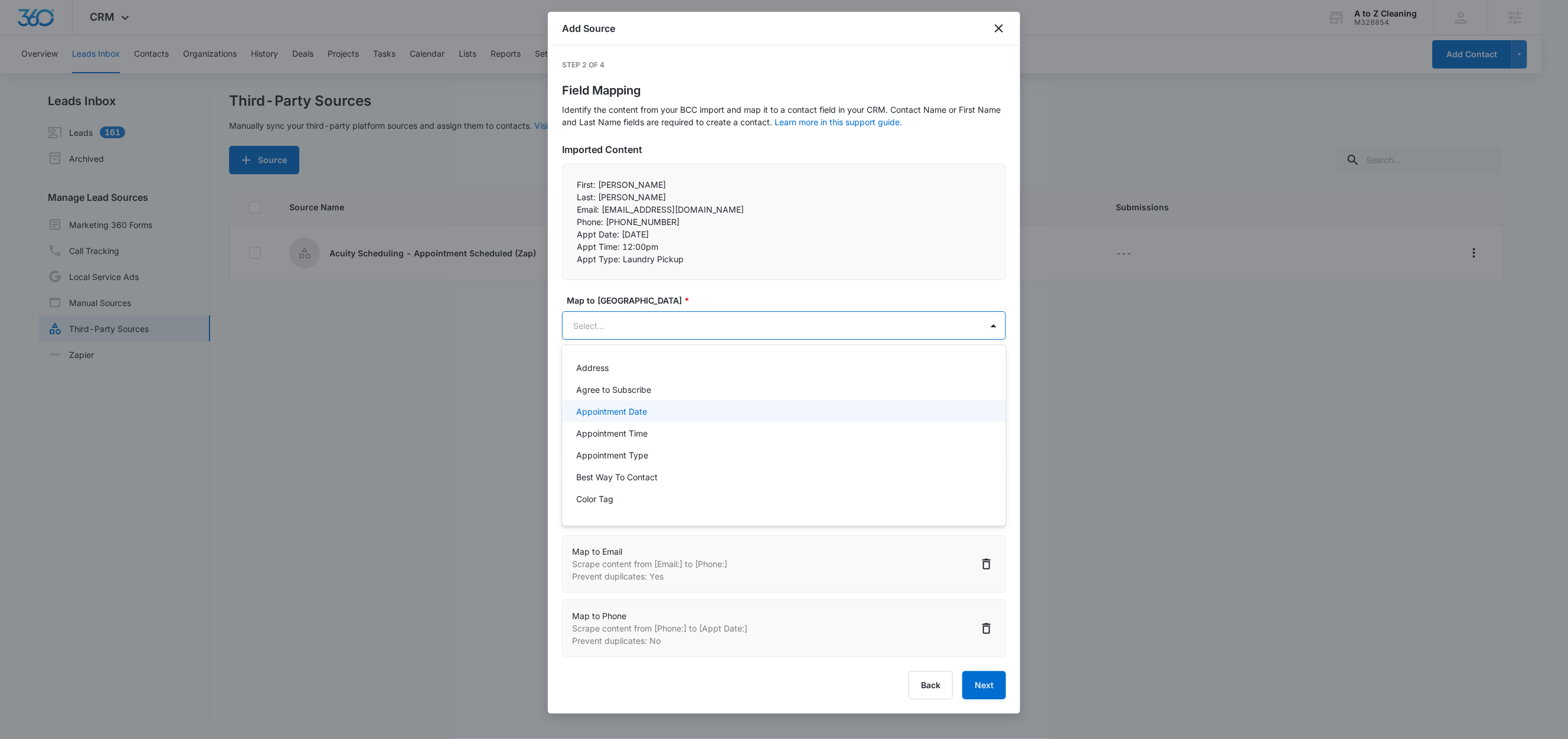
click at [636, 414] on p "Appointment Date" at bounding box center [612, 411] width 71 height 12
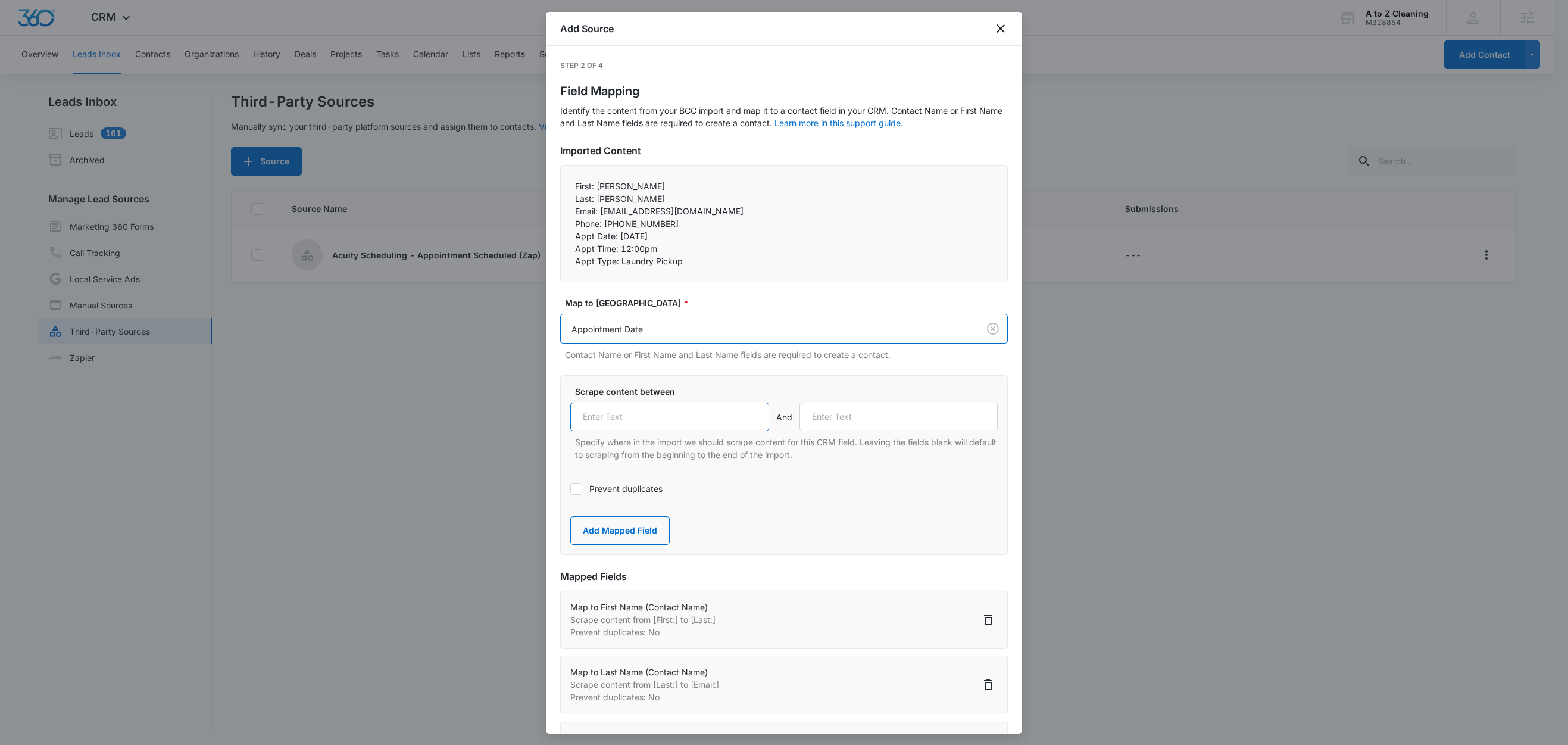
click at [670, 424] on input "text" at bounding box center [670, 417] width 199 height 29
paste input "Appt Date:"
type input "Appt Date:"
drag, startPoint x: 618, startPoint y: 252, endPoint x: 548, endPoint y: 250, distance: 70.0
click at [548, 249] on div "Step 2 of 4 Field Mapping Identify the content from your BCC import and map it …" at bounding box center [784, 389] width 476 height 688
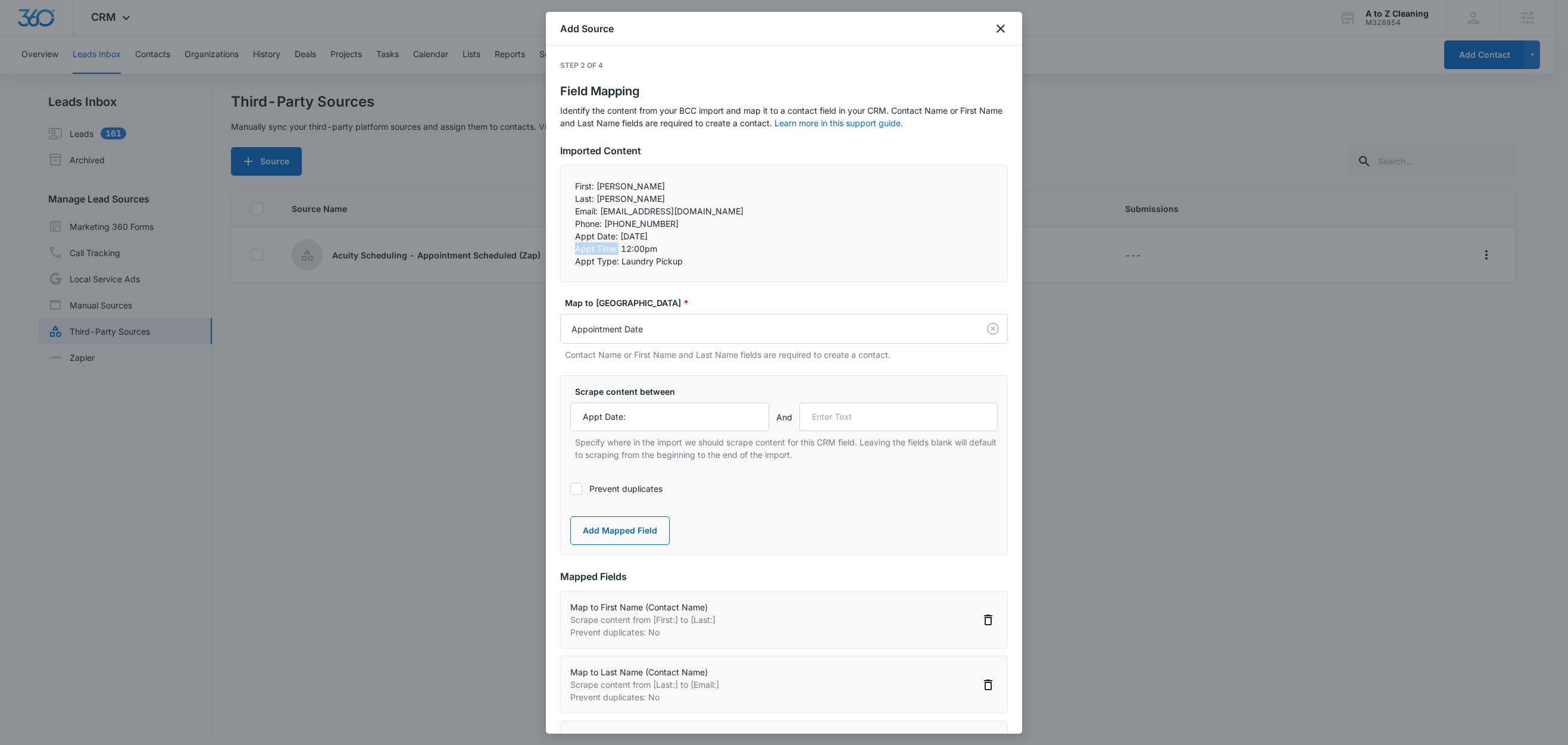
copy p "Appt Time:"
click at [913, 423] on input "text" at bounding box center [898, 417] width 199 height 29
paste input "Appt Time:"
type input "Appt Time:"
click at [642, 532] on button "Add Mapped Field" at bounding box center [620, 531] width 100 height 29
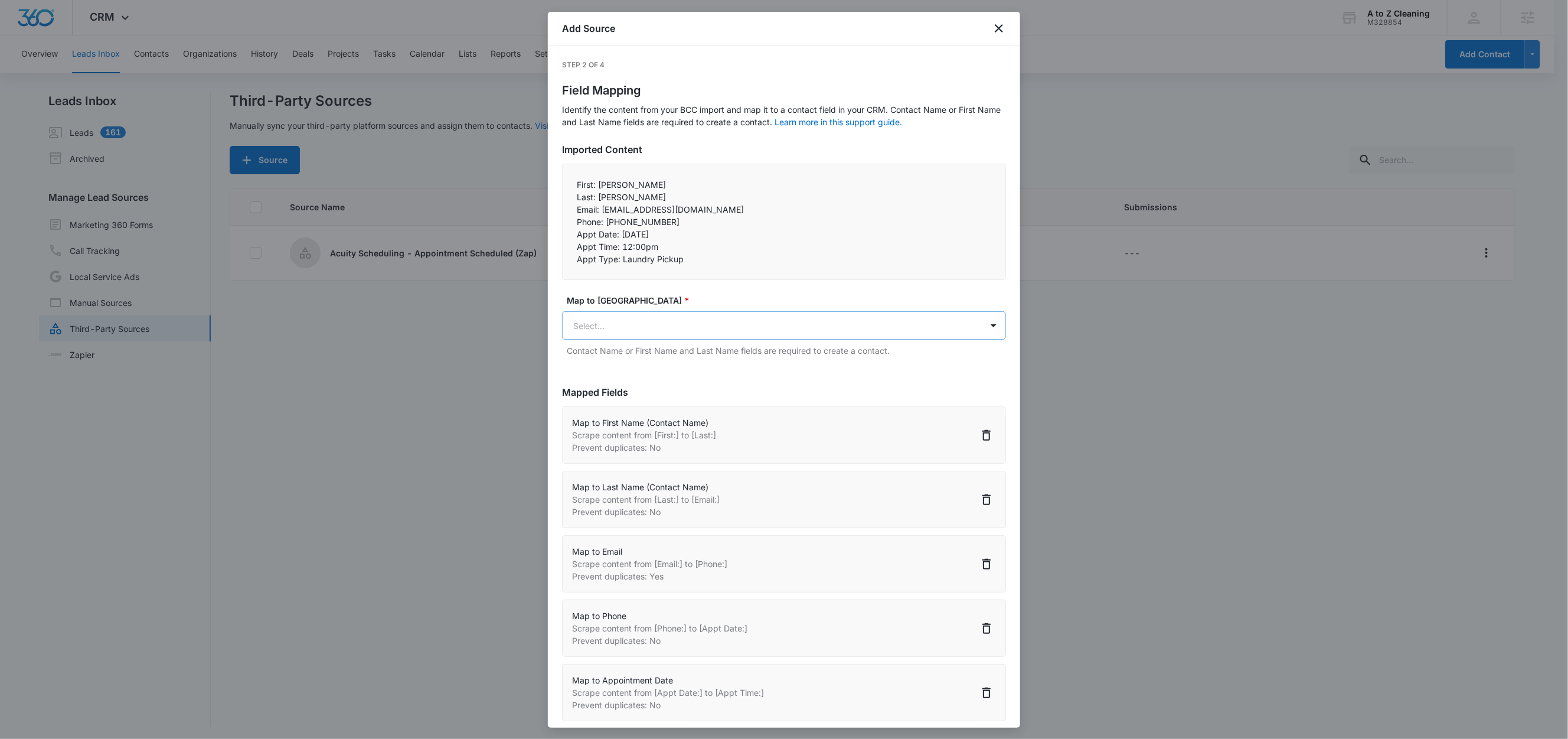
click at [648, 332] on body "CRM Apps Reputation Websites Forms CRM Email Social Content Ads Intelligence Fi…" at bounding box center [784, 370] width 1568 height 741
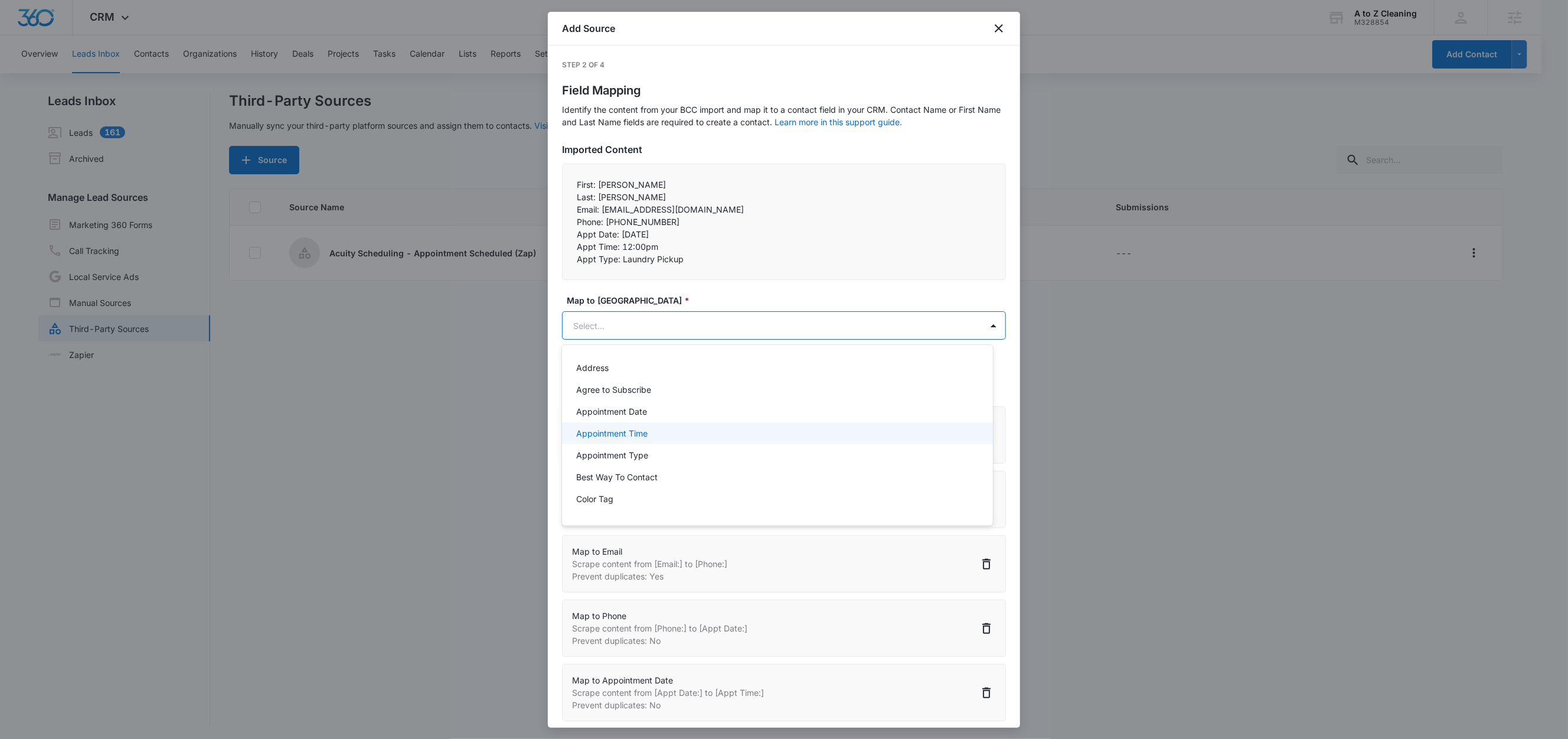
click at [637, 429] on p "Appointment Time" at bounding box center [612, 433] width 71 height 12
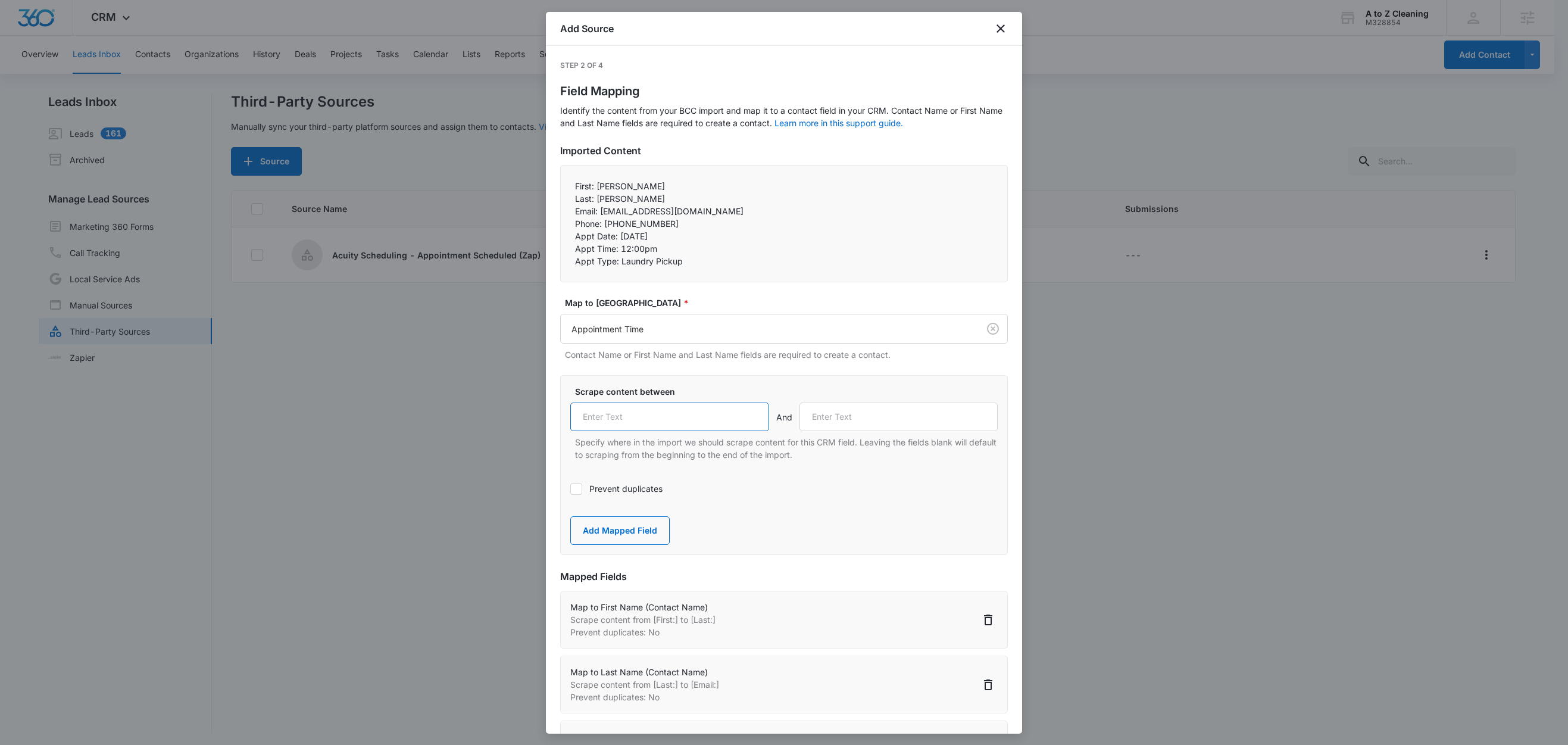
click at [650, 418] on input "text" at bounding box center [670, 417] width 199 height 29
paste input "Appt Time:"
type input "Appt Time:"
drag, startPoint x: 619, startPoint y: 262, endPoint x: 565, endPoint y: 260, distance: 54.0
click at [565, 260] on div "First: Gabriela Last: Bolanos Email: gabrielabolanos0219@icooud.com Phone: +…" at bounding box center [784, 223] width 448 height 117
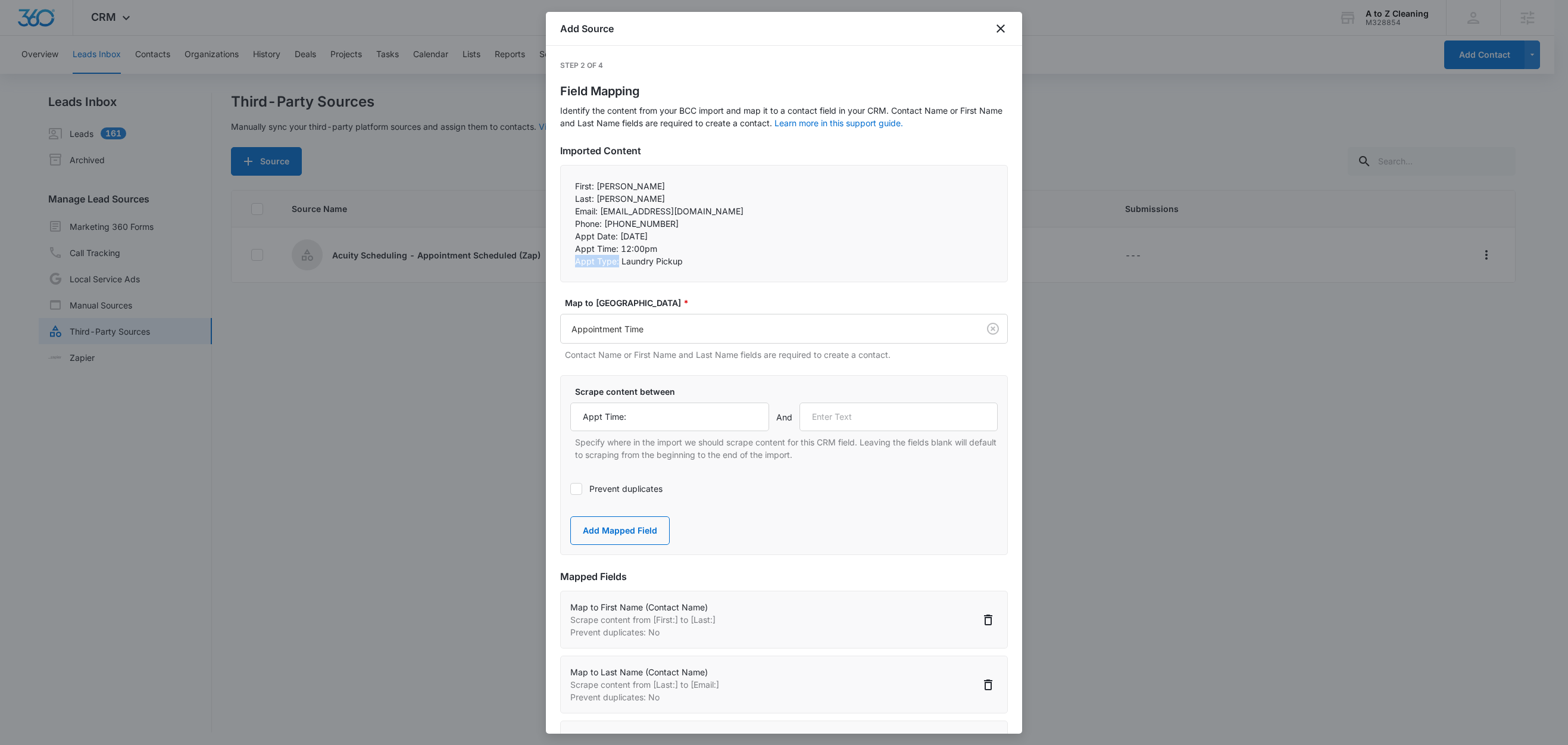
copy p "Appt Type:"
click at [839, 420] on input "text" at bounding box center [898, 417] width 199 height 29
paste input "Appt Type:"
type input "Appt Type:"
click at [580, 530] on button "Add Mapped Field" at bounding box center [620, 531] width 100 height 29
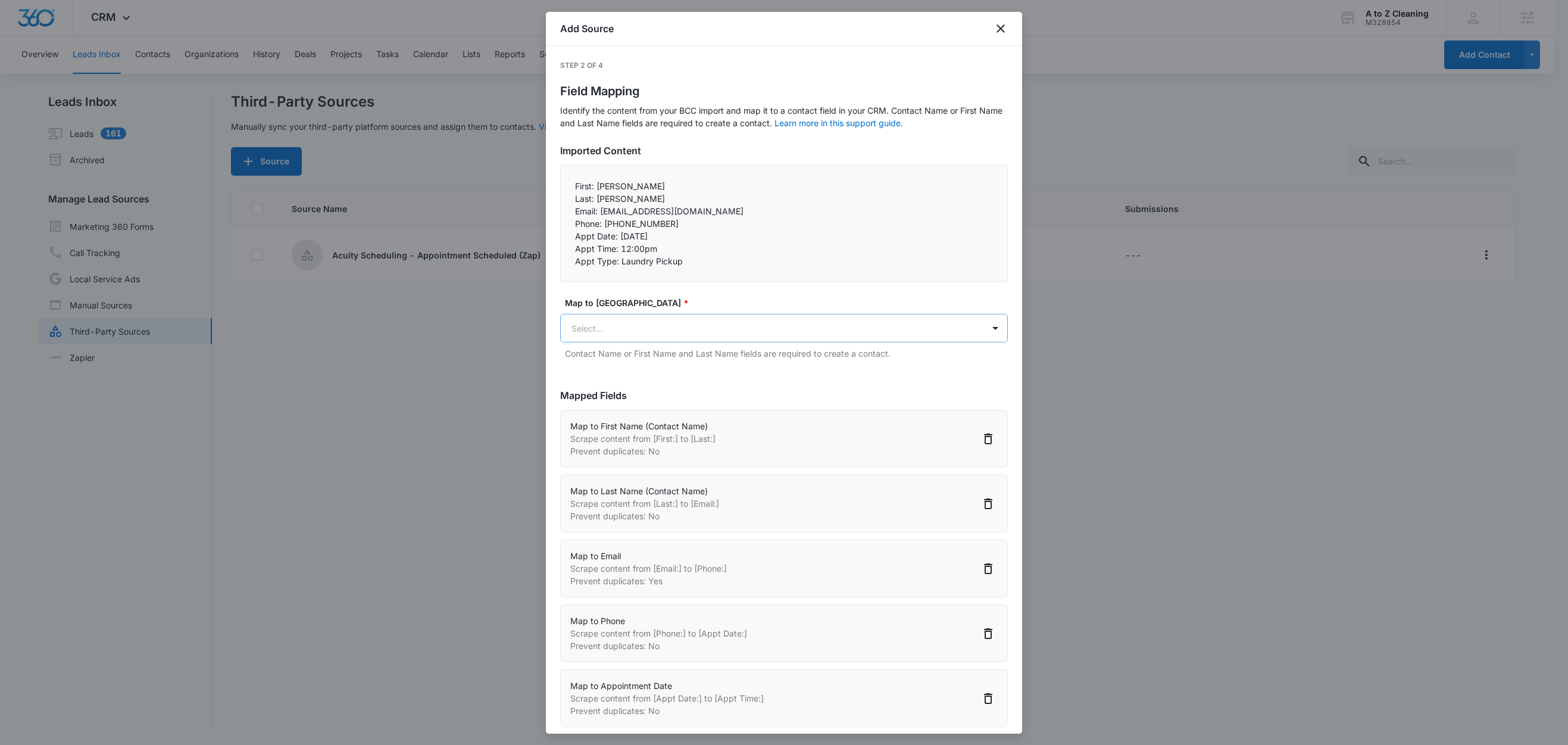
click at [646, 331] on body "CRM Apps Reputation Websites Forms CRM Email Social Content Ads Intelligence Fi…" at bounding box center [784, 373] width 1568 height 747
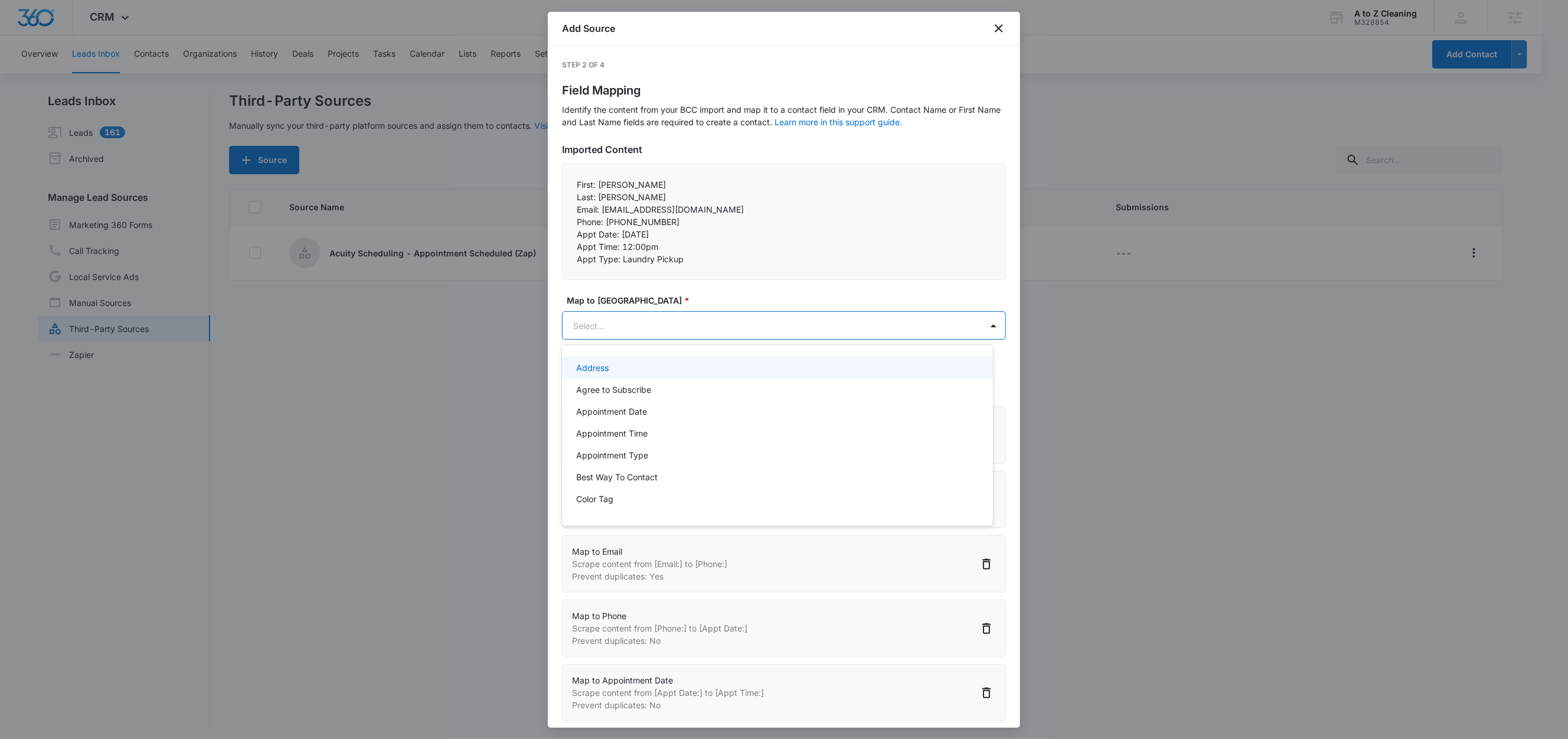
paste input "Appt Type:"
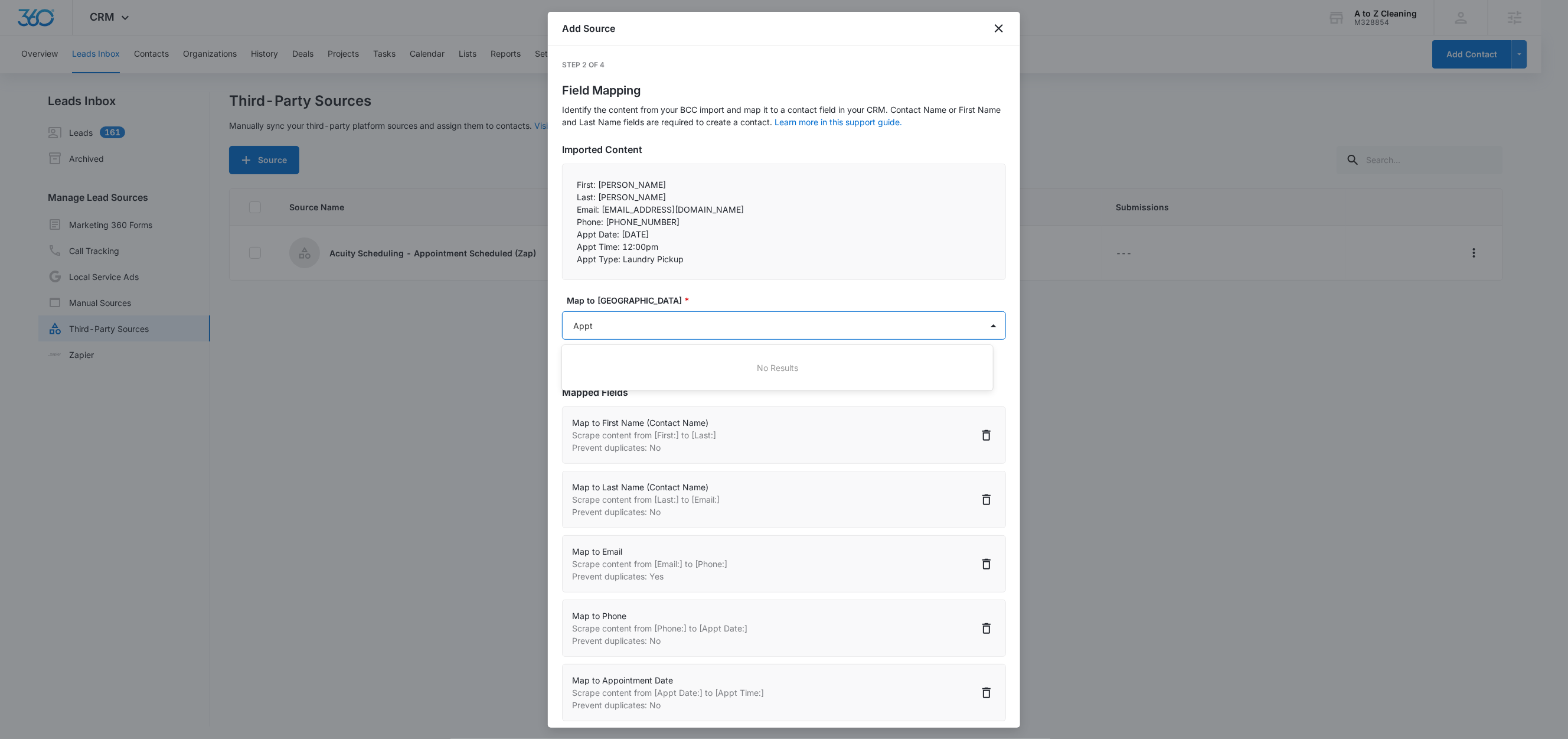
type input "App"
click at [609, 418] on div "Appointment Type" at bounding box center [777, 411] width 430 height 22
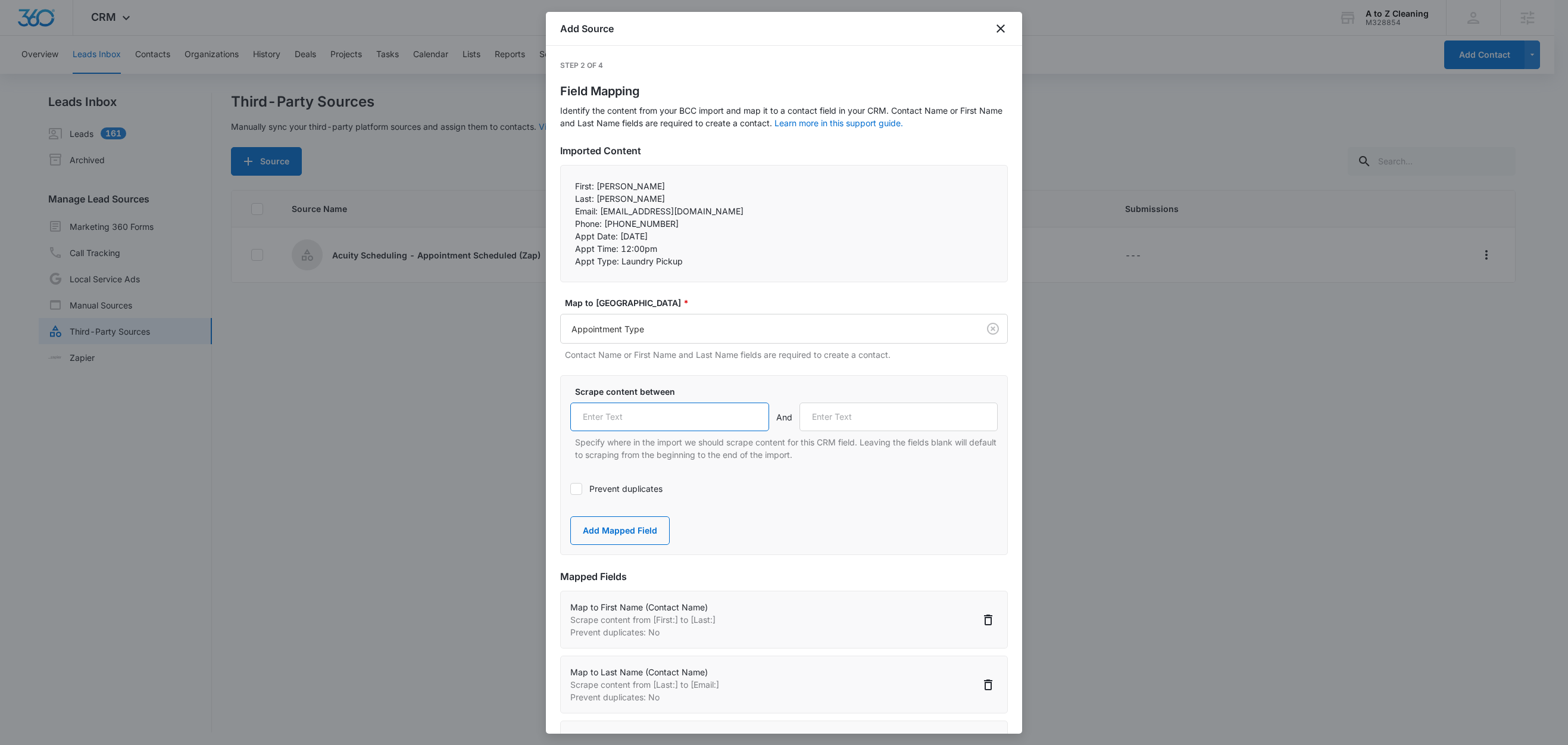
click at [669, 415] on input "text" at bounding box center [670, 417] width 199 height 29
paste input "Appt Type:"
type input "Appt Type:"
click at [641, 528] on button "Add Mapped Field" at bounding box center [620, 531] width 100 height 29
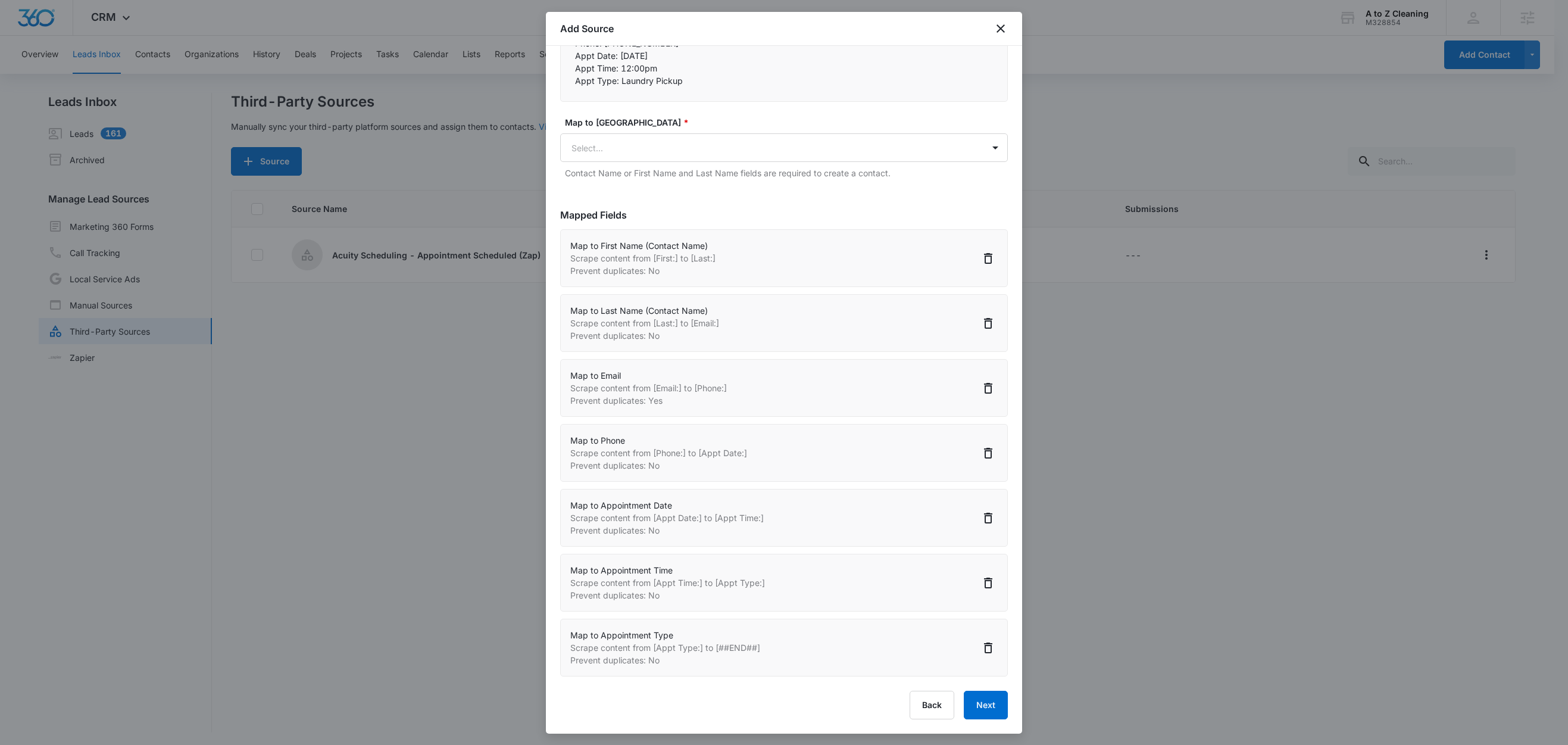
scroll to position [2, 0]
click at [985, 701] on button "Next" at bounding box center [986, 705] width 44 height 29
select select "78"
select select "79"
select select "185"
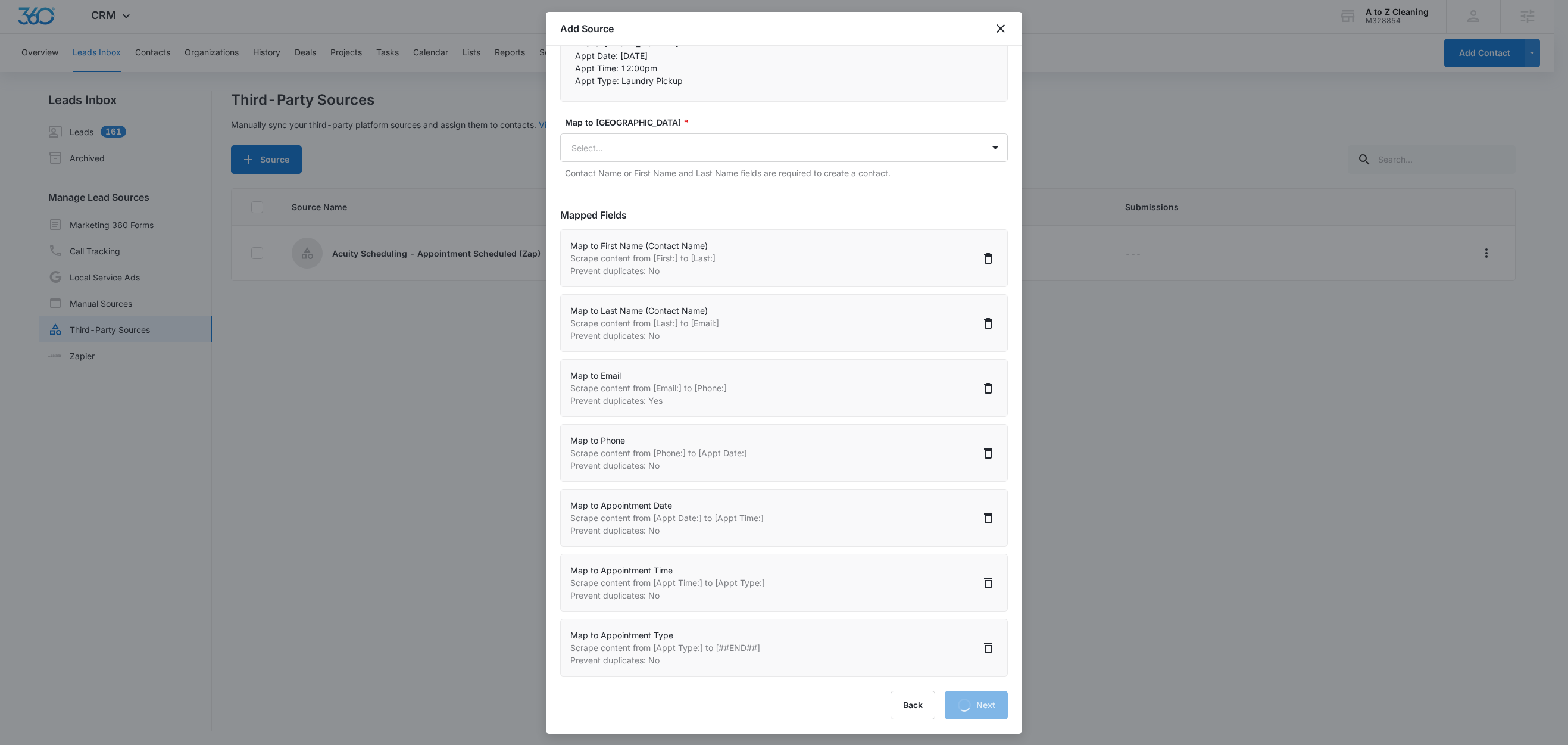
select select "184"
select select "364"
select select "365"
select select "366"
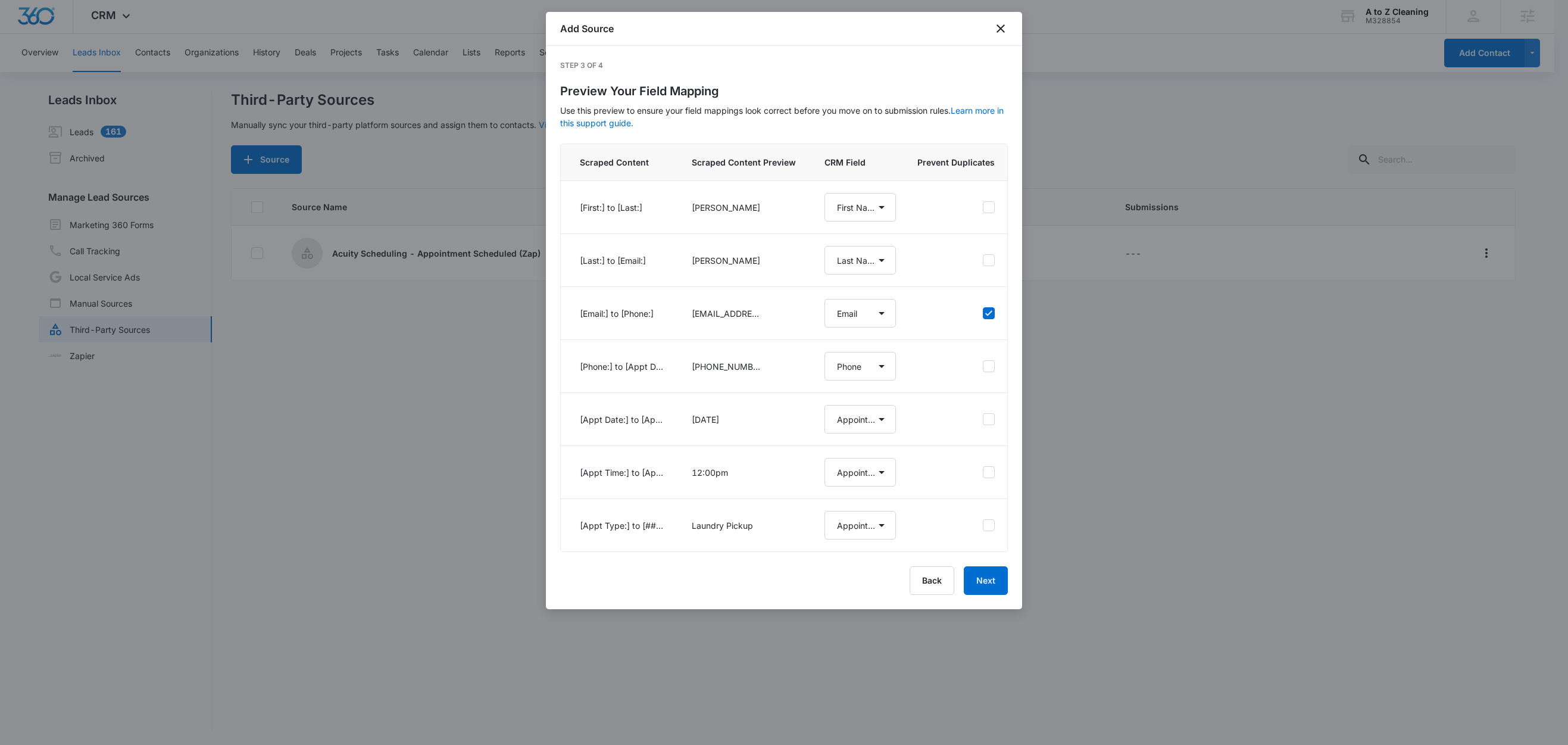
scroll to position [0, 0]
click at [977, 595] on button "Next" at bounding box center [986, 581] width 44 height 29
select select "78"
select select "79"
select select "185"
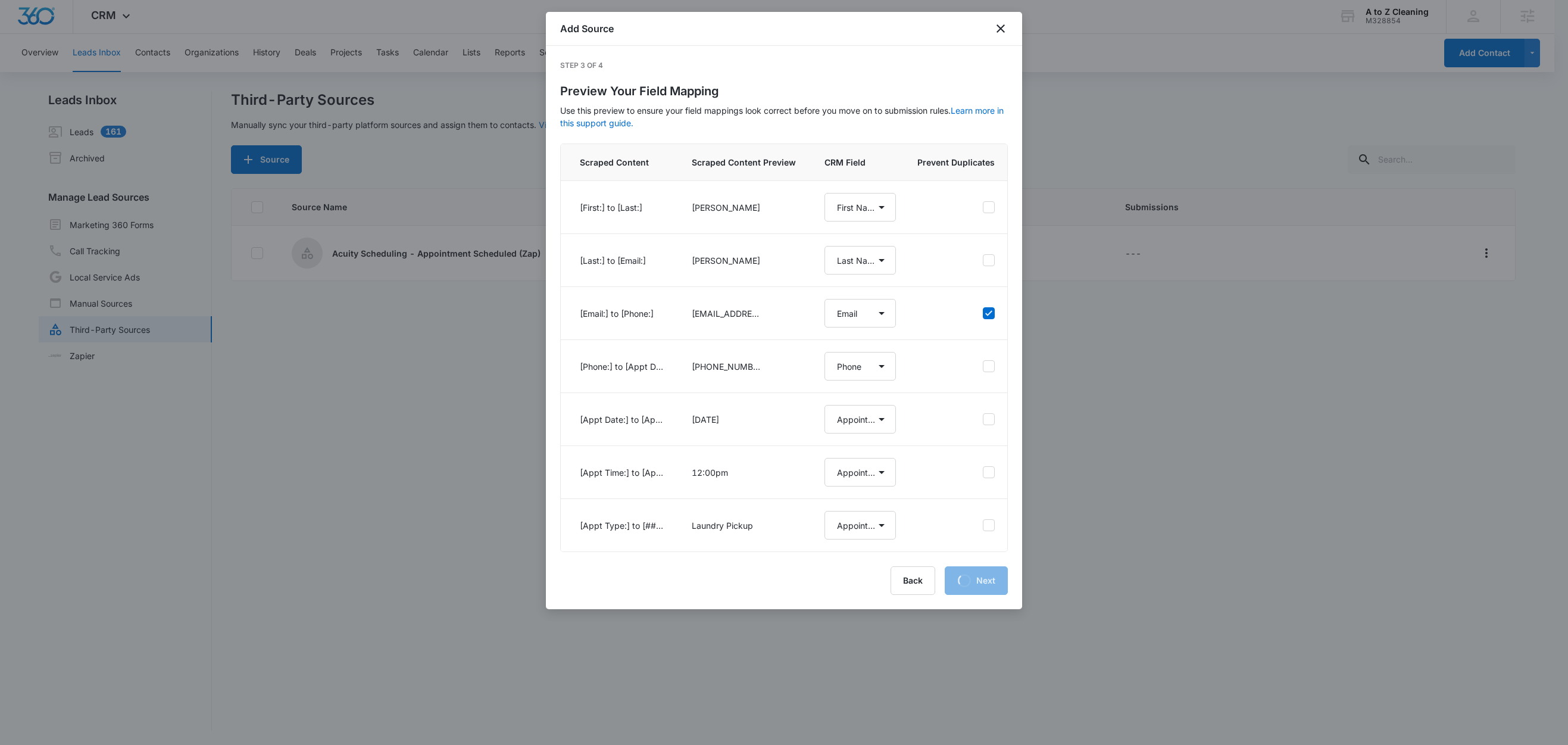
select select "184"
select select "364"
select select "365"
select select "366"
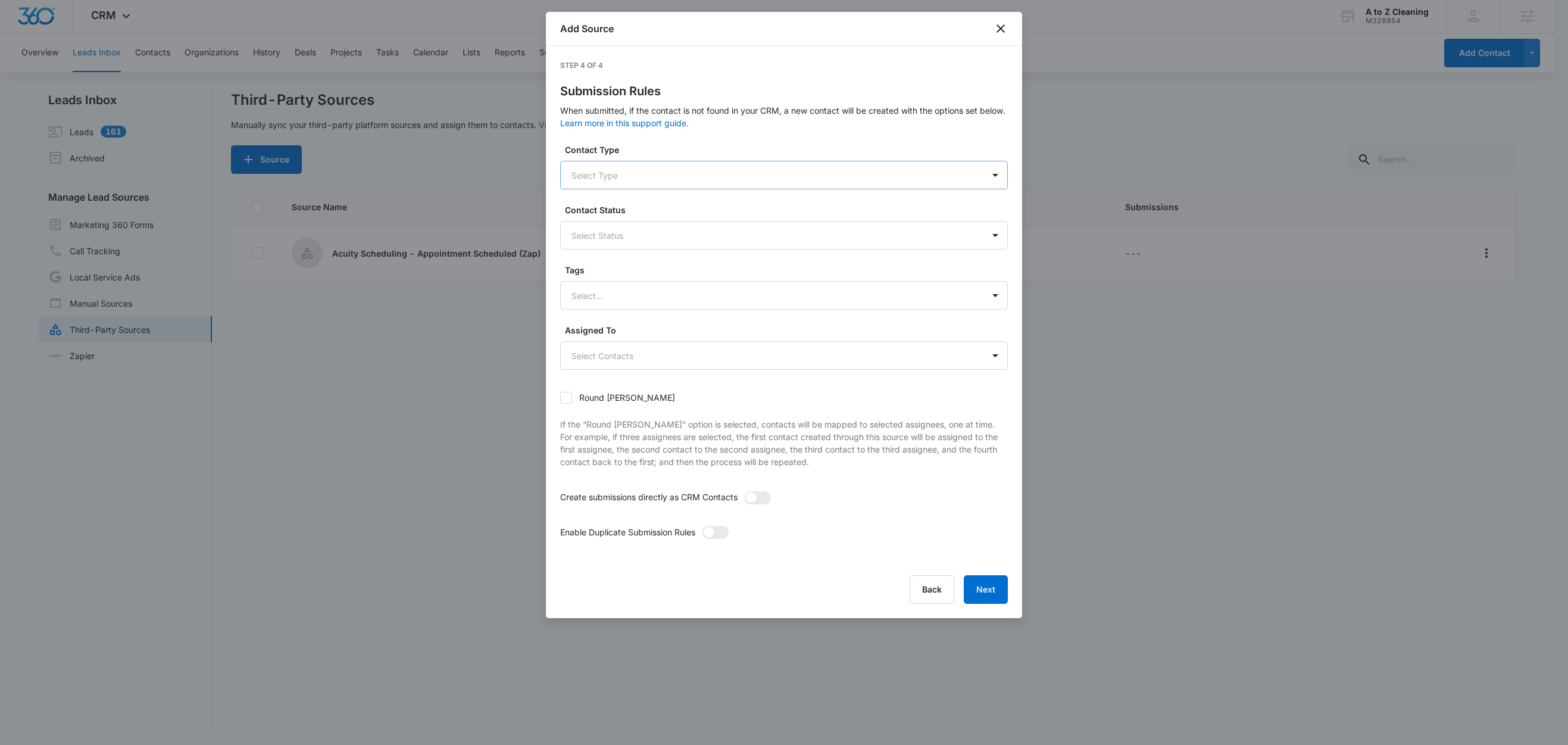
click at [632, 182] on div at bounding box center [769, 176] width 396 height 15
click at [613, 234] on div "Customer" at bounding box center [782, 239] width 417 height 13
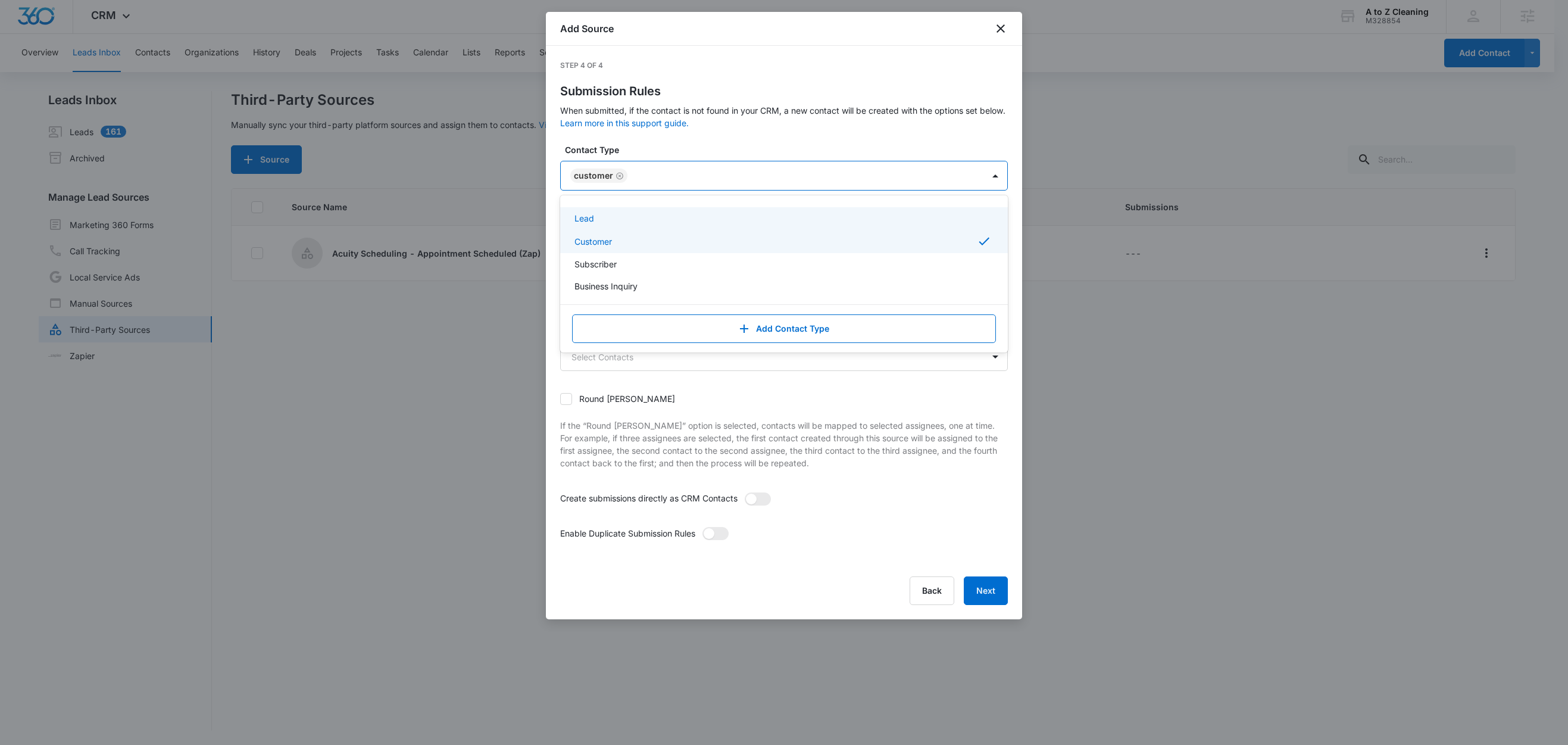
drag, startPoint x: 682, startPoint y: 145, endPoint x: 681, endPoint y: 153, distance: 8.1
click at [682, 145] on label "Contact Type" at bounding box center [789, 150] width 448 height 13
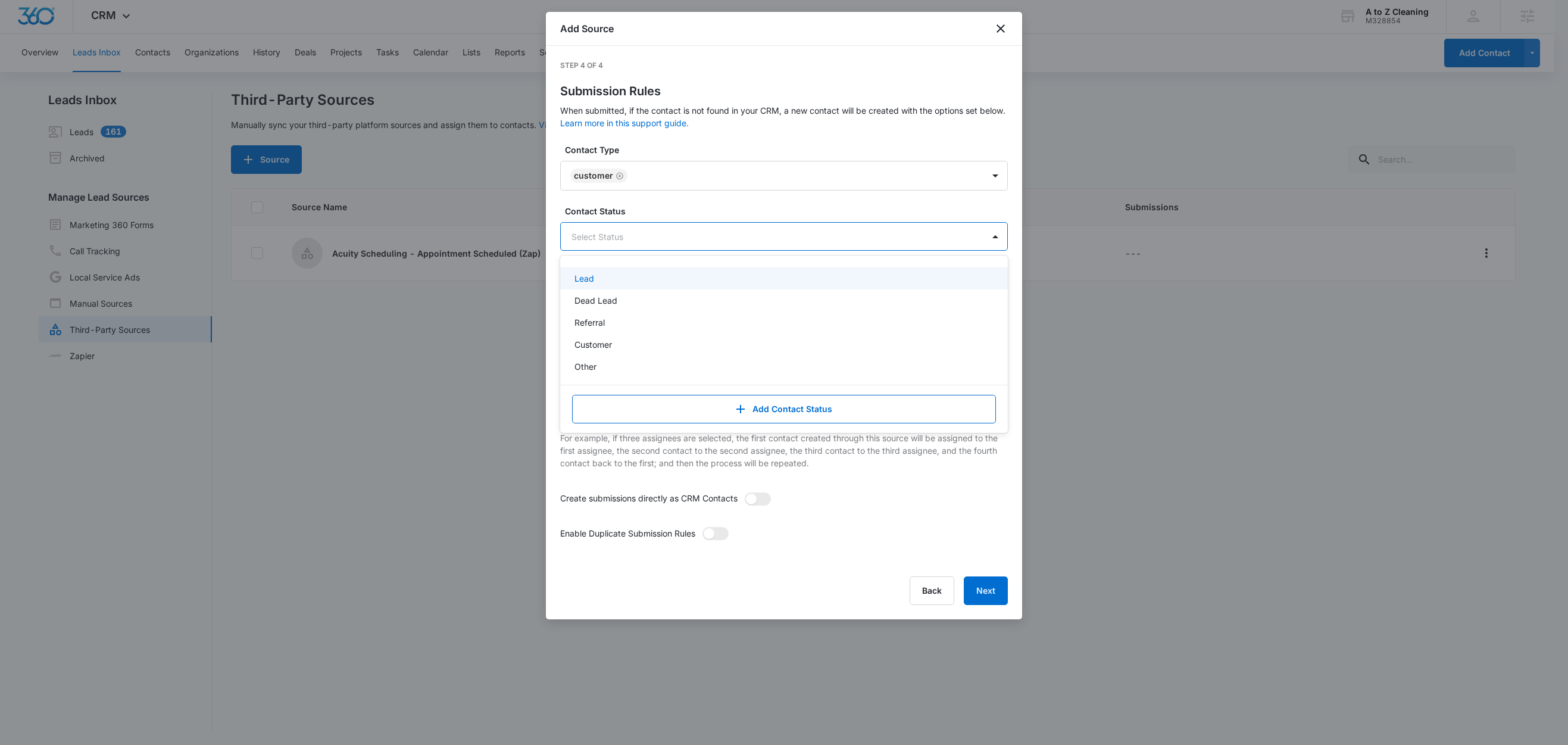
click at [629, 240] on div at bounding box center [769, 237] width 396 height 15
click at [607, 351] on p "Customer" at bounding box center [593, 344] width 38 height 13
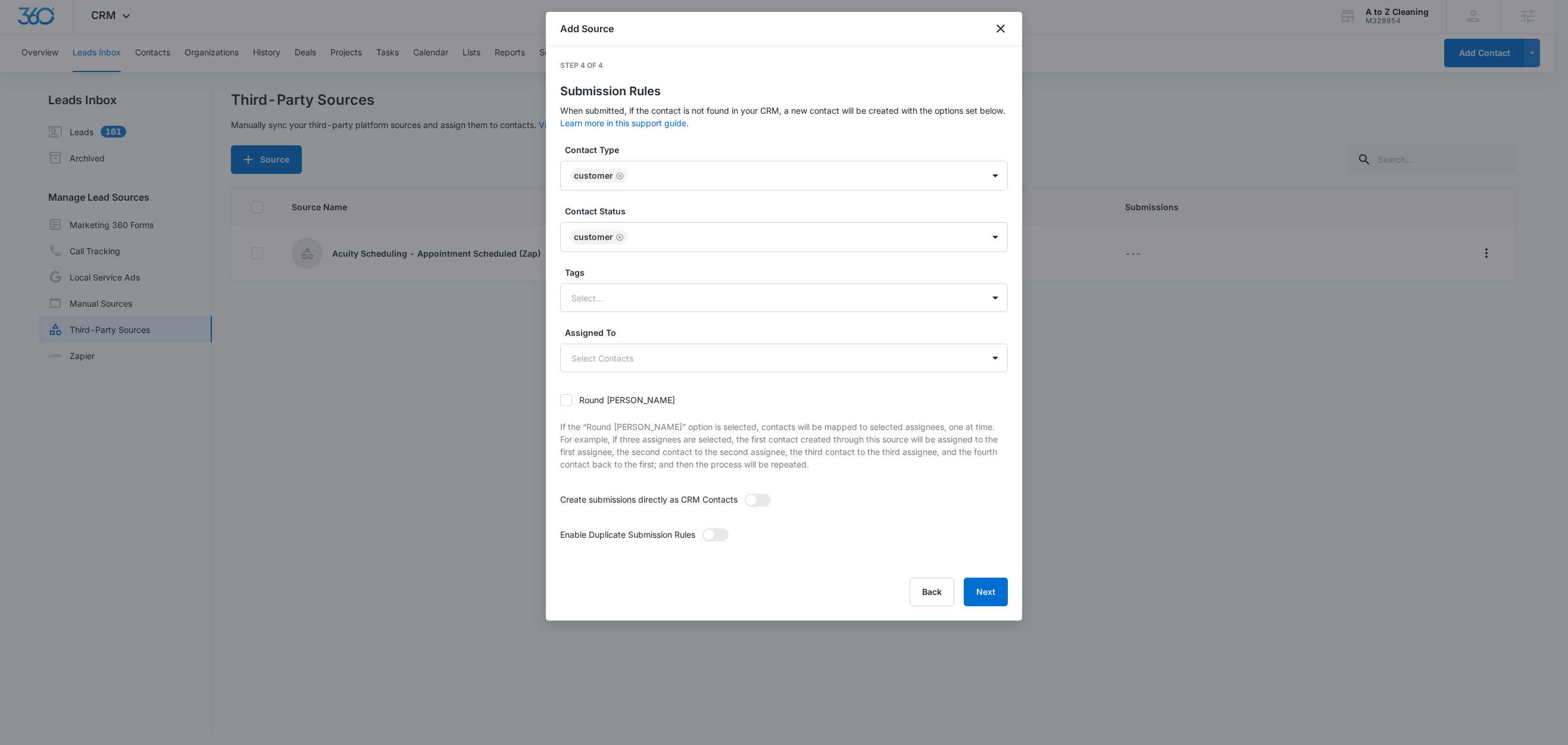
click at [656, 211] on label "Contact Status" at bounding box center [789, 211] width 448 height 13
click at [611, 299] on div at bounding box center [769, 298] width 396 height 15
type input "a"
click at [625, 340] on p "Acuity Scheduling" at bounding box center [609, 340] width 71 height 13
click at [628, 268] on label "Tags" at bounding box center [789, 272] width 448 height 13
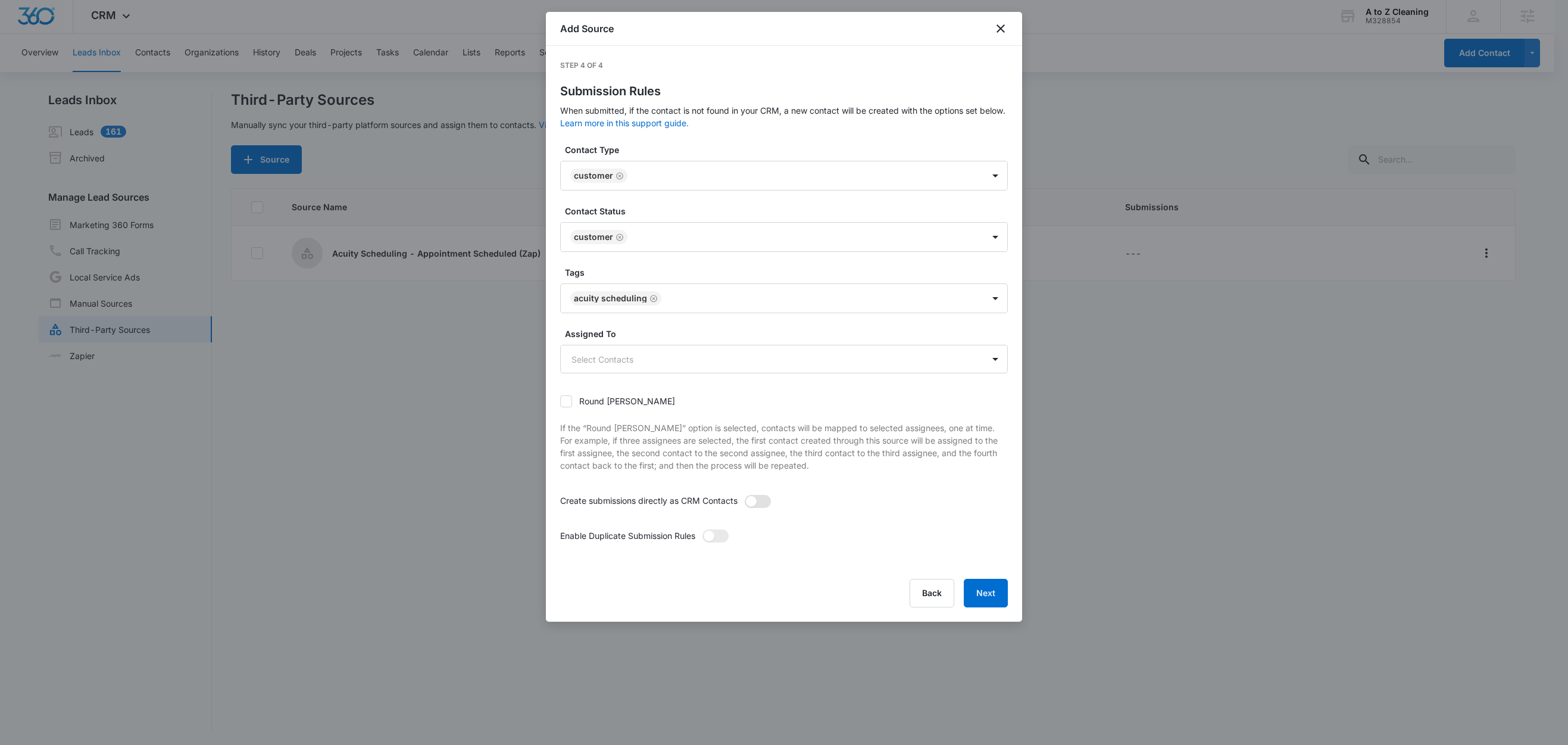
click at [756, 505] on span at bounding box center [751, 501] width 11 height 11
click at [744, 494] on input "checkbox" at bounding box center [744, 494] width 0 height 0
click at [716, 542] on span at bounding box center [715, 536] width 26 height 13
click at [702, 529] on input "checkbox" at bounding box center [702, 529] width 0 height 0
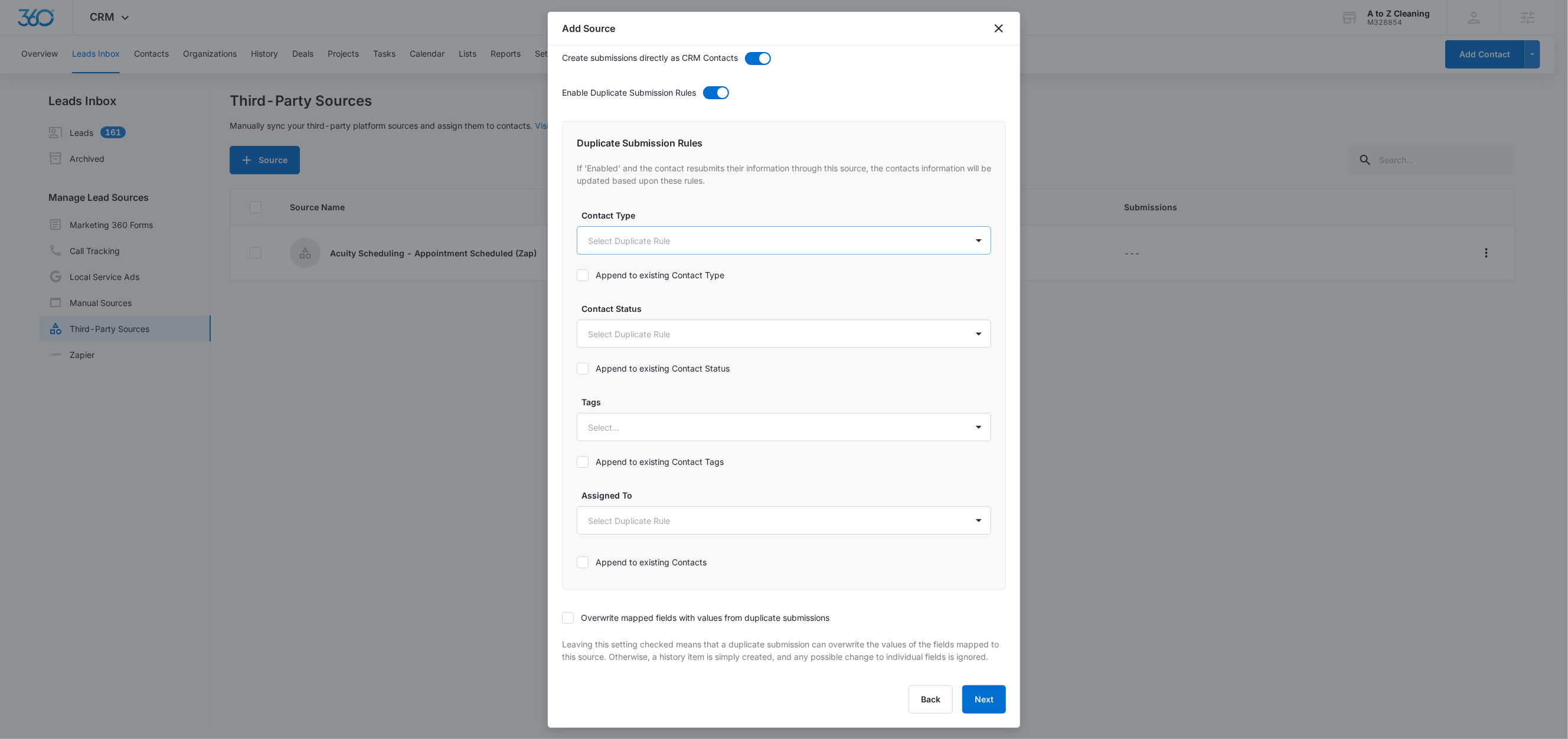
click at [607, 221] on body "CRM Apps Reputation Websites Forms CRM Email Social Content Ads Intelligence Fi…" at bounding box center [784, 370] width 1568 height 741
click at [596, 320] on p "Customer" at bounding box center [610, 314] width 37 height 12
click at [689, 202] on div at bounding box center [784, 370] width 1568 height 739
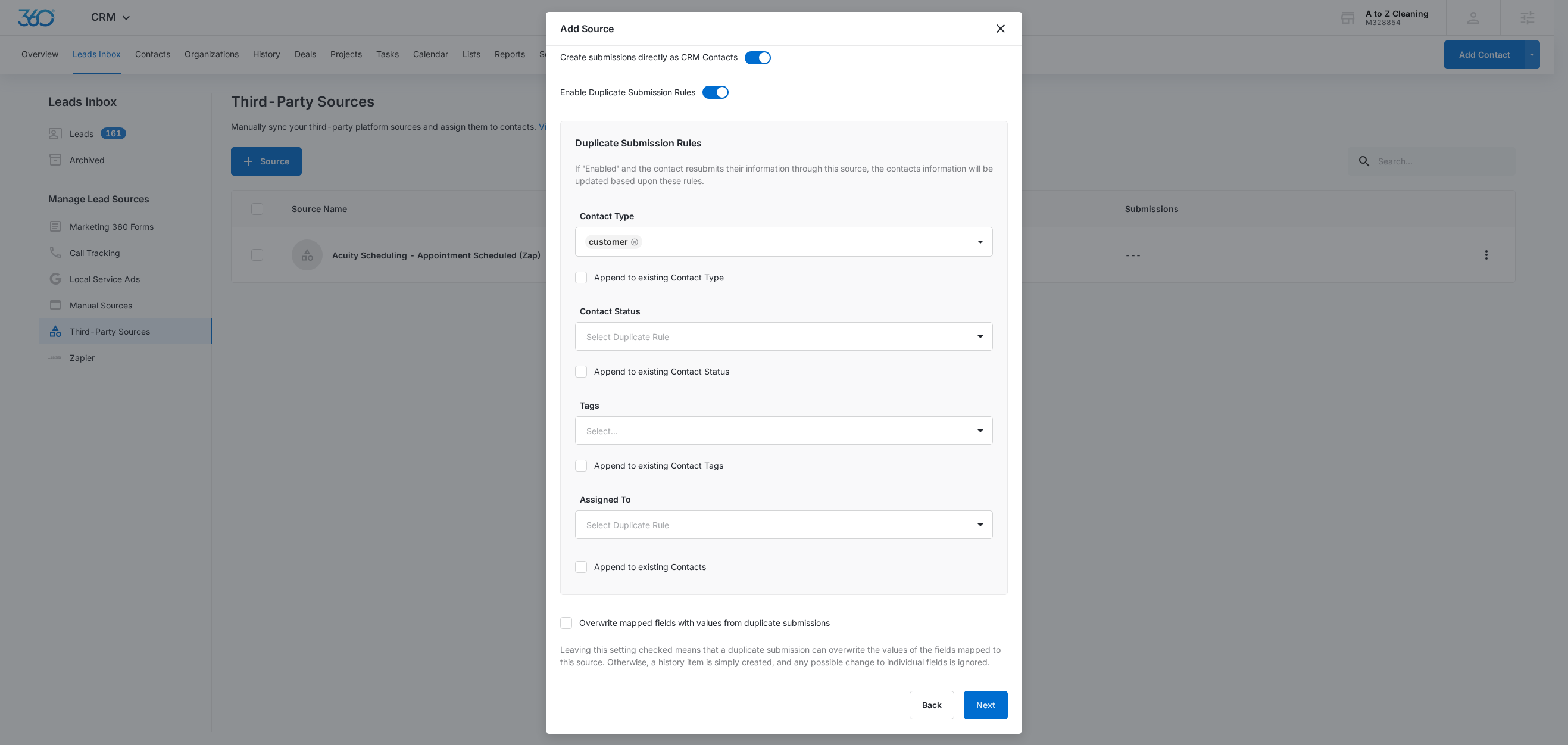
click at [654, 272] on label "Append to existing Contact Type" at bounding box center [784, 277] width 418 height 13
click at [575, 277] on input "Append to existing Contact Type" at bounding box center [575, 277] width 0 height 0
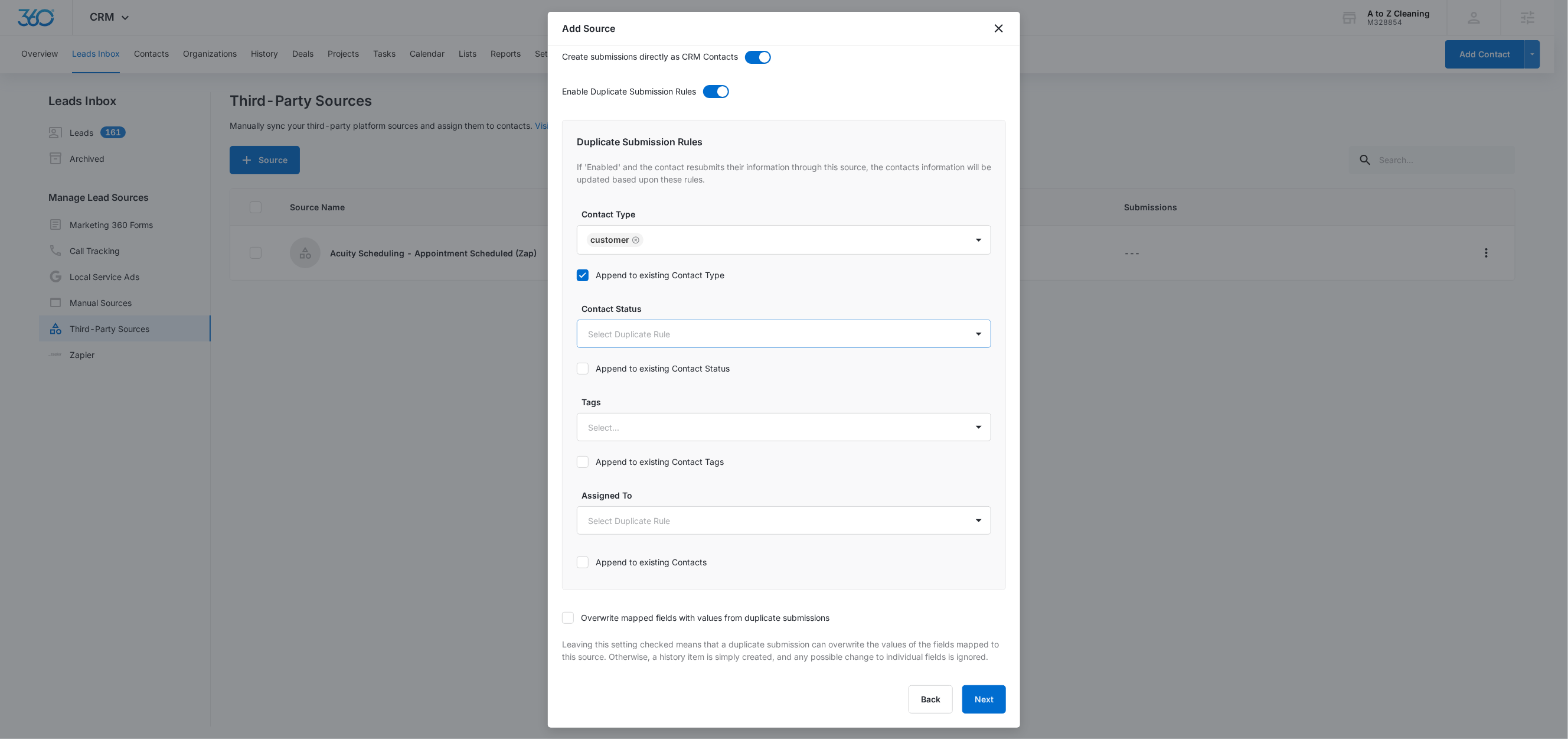
click at [634, 325] on body "CRM Apps Reputation Websites Forms CRM Email Social Content Ads Intelligence Fi…" at bounding box center [784, 370] width 1568 height 741
click at [605, 450] on p "Customer" at bounding box center [610, 453] width 37 height 12
click at [682, 300] on div at bounding box center [784, 370] width 1568 height 739
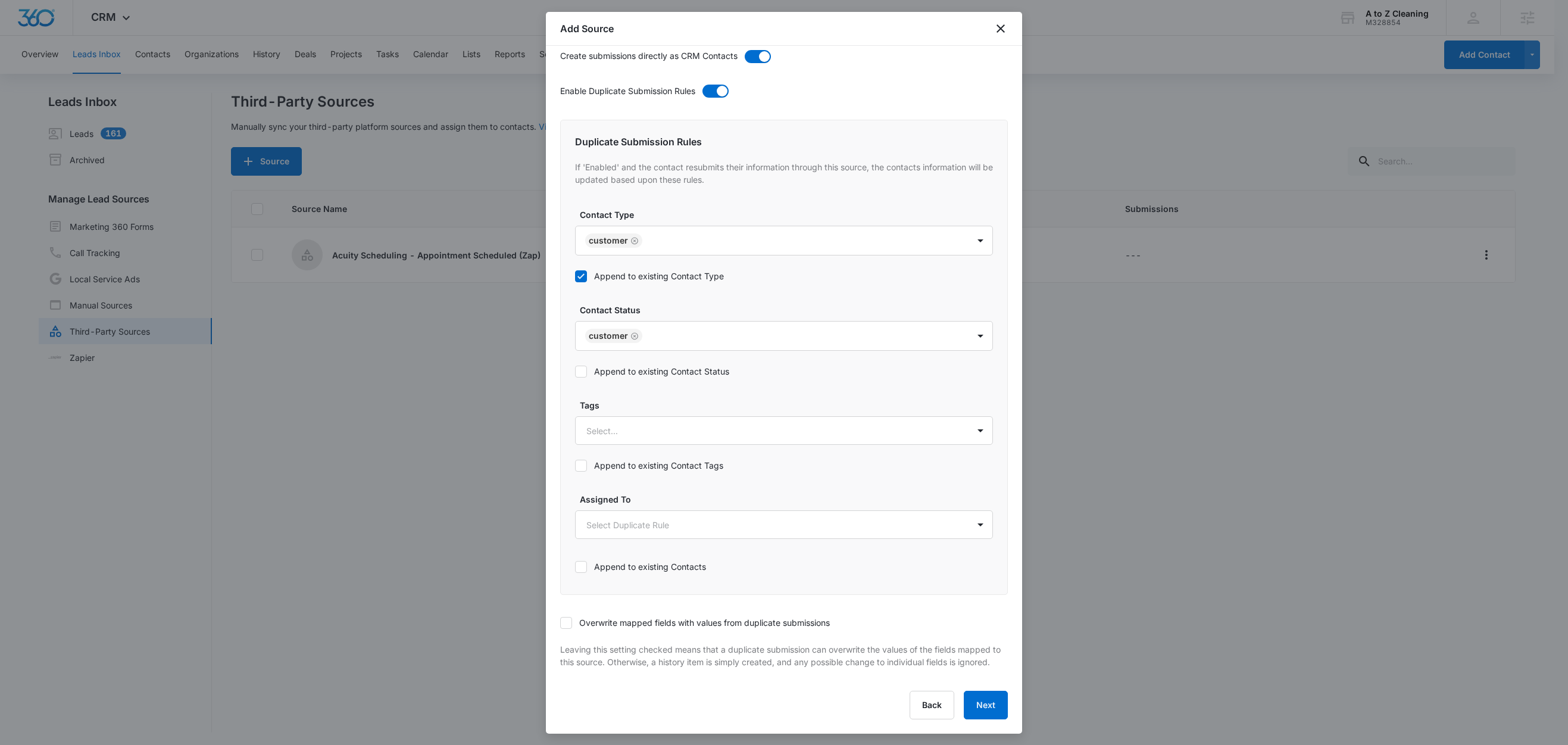
click at [661, 358] on div "Append to existing Contact Status" at bounding box center [784, 371] width 418 height 27
click at [661, 365] on label "Append to existing Contact Status" at bounding box center [784, 371] width 418 height 13
click at [575, 371] on input "Append to existing Contact Status" at bounding box center [575, 371] width 0 height 0
click at [652, 423] on div at bounding box center [769, 431] width 367 height 15
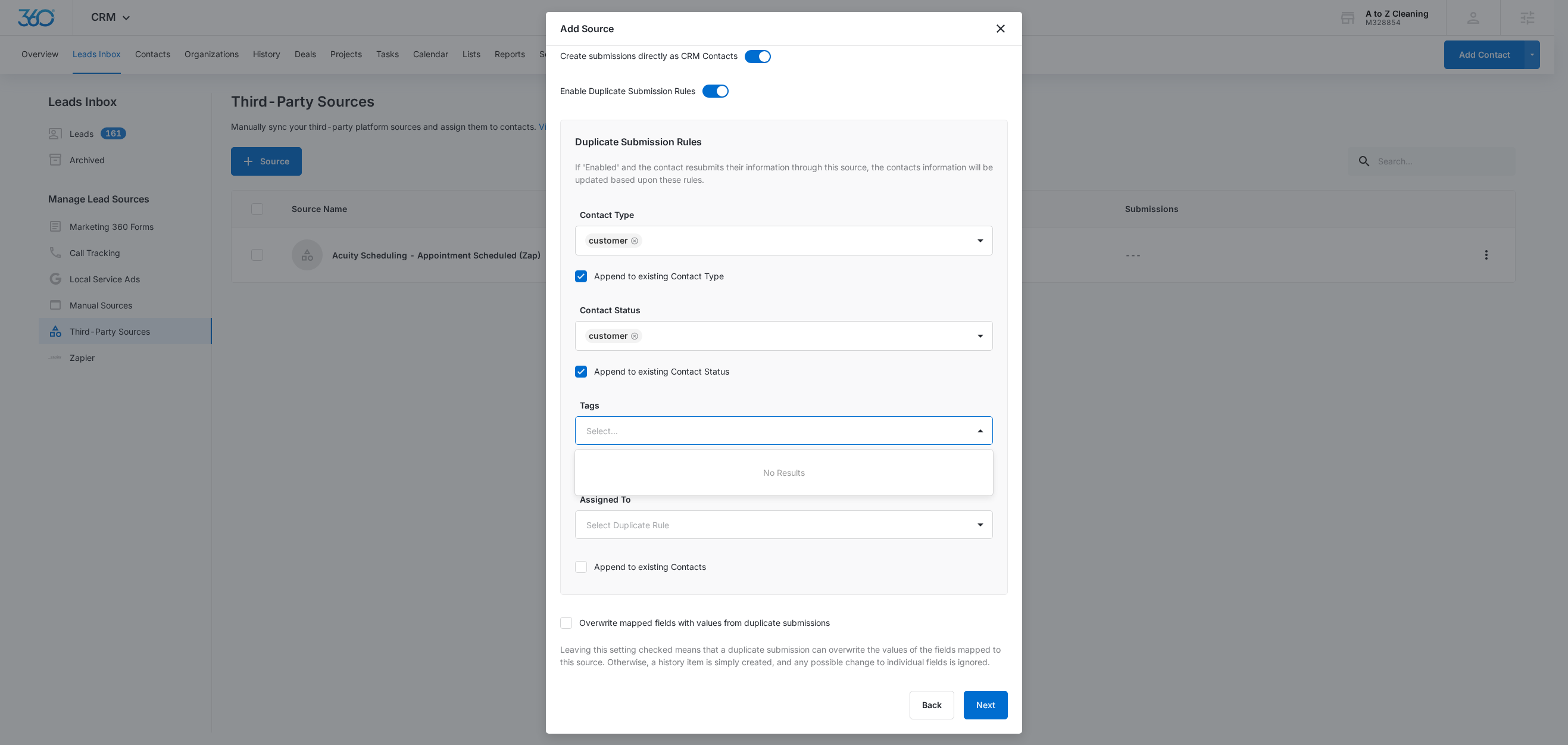
type input "a"
click at [631, 466] on p "Acuity Scheduling" at bounding box center [624, 472] width 71 height 13
click at [673, 385] on div "Duplicate Submission Rules If 'Enabled' and the contact resubmits their informa…" at bounding box center [784, 357] width 448 height 477
click at [658, 459] on label "Append to existing Contact Tags" at bounding box center [784, 465] width 418 height 13
click at [575, 465] on input "Append to existing Contact Tags" at bounding box center [575, 465] width 0 height 0
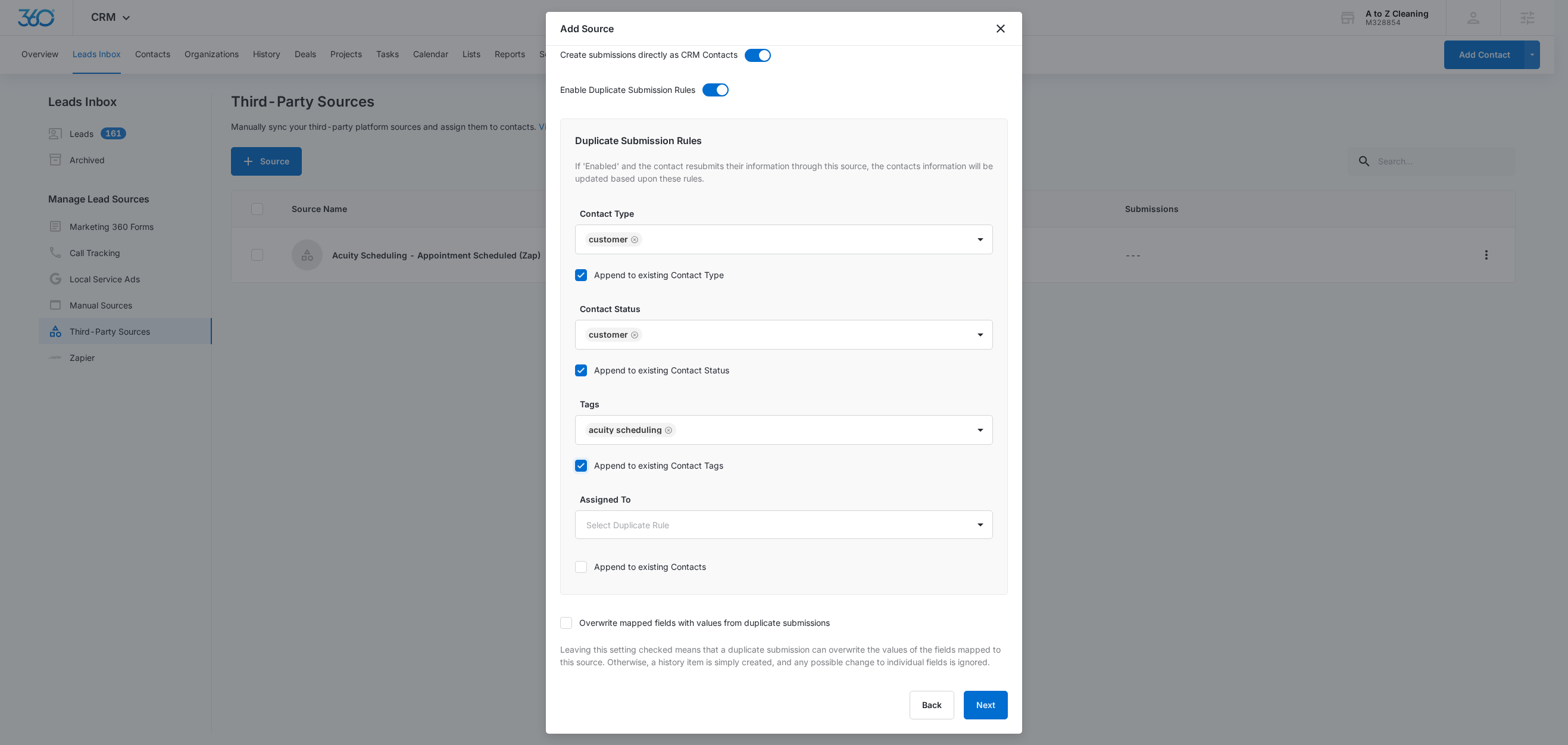
scroll to position [462, 0]
click at [571, 618] on icon at bounding box center [566, 623] width 11 height 11
click at [560, 623] on input "Overwrite mapped fields with values from duplicate submissions" at bounding box center [560, 623] width 0 height 0
click at [988, 706] on button "Next" at bounding box center [986, 705] width 44 height 29
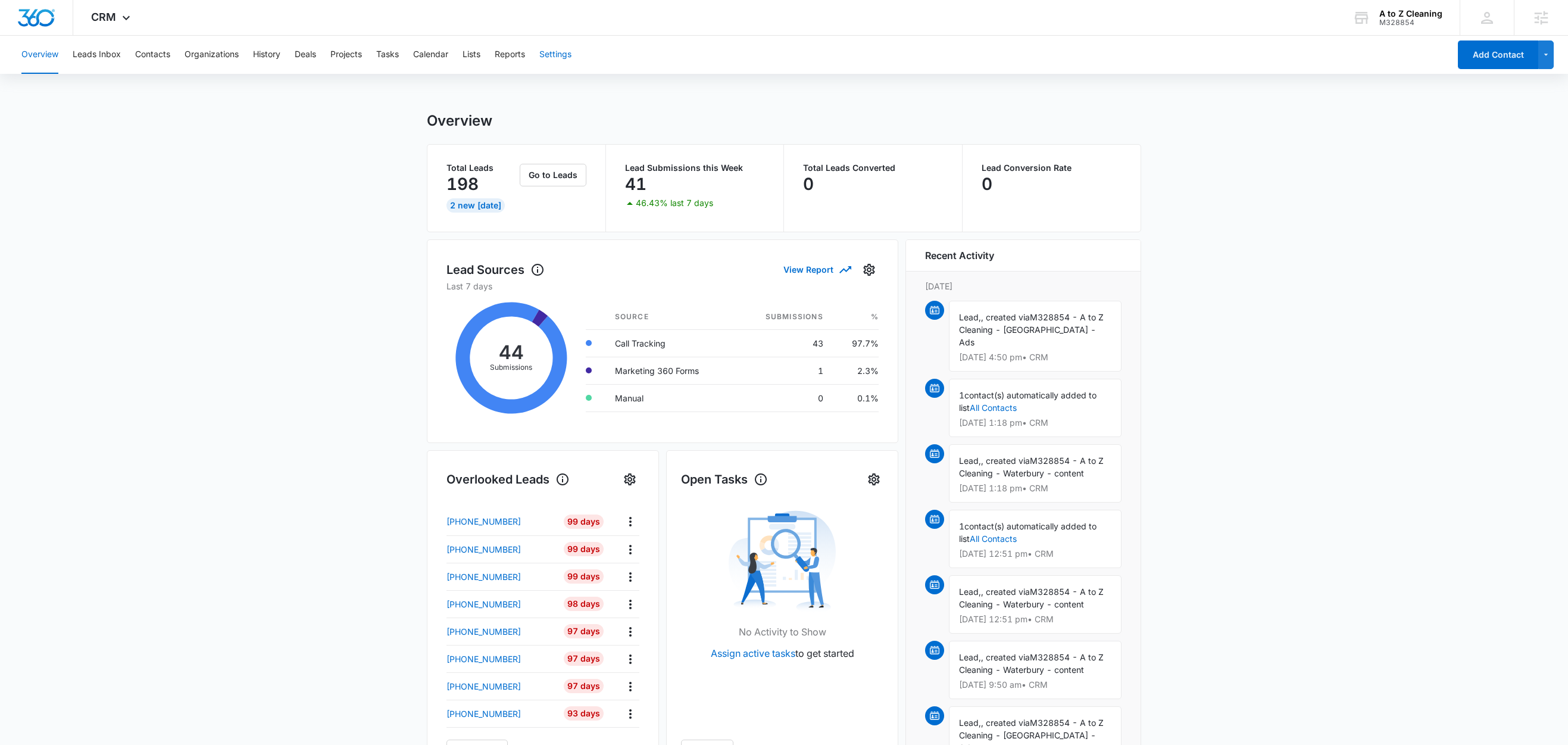
click at [565, 59] on button "Settings" at bounding box center [555, 55] width 32 height 38
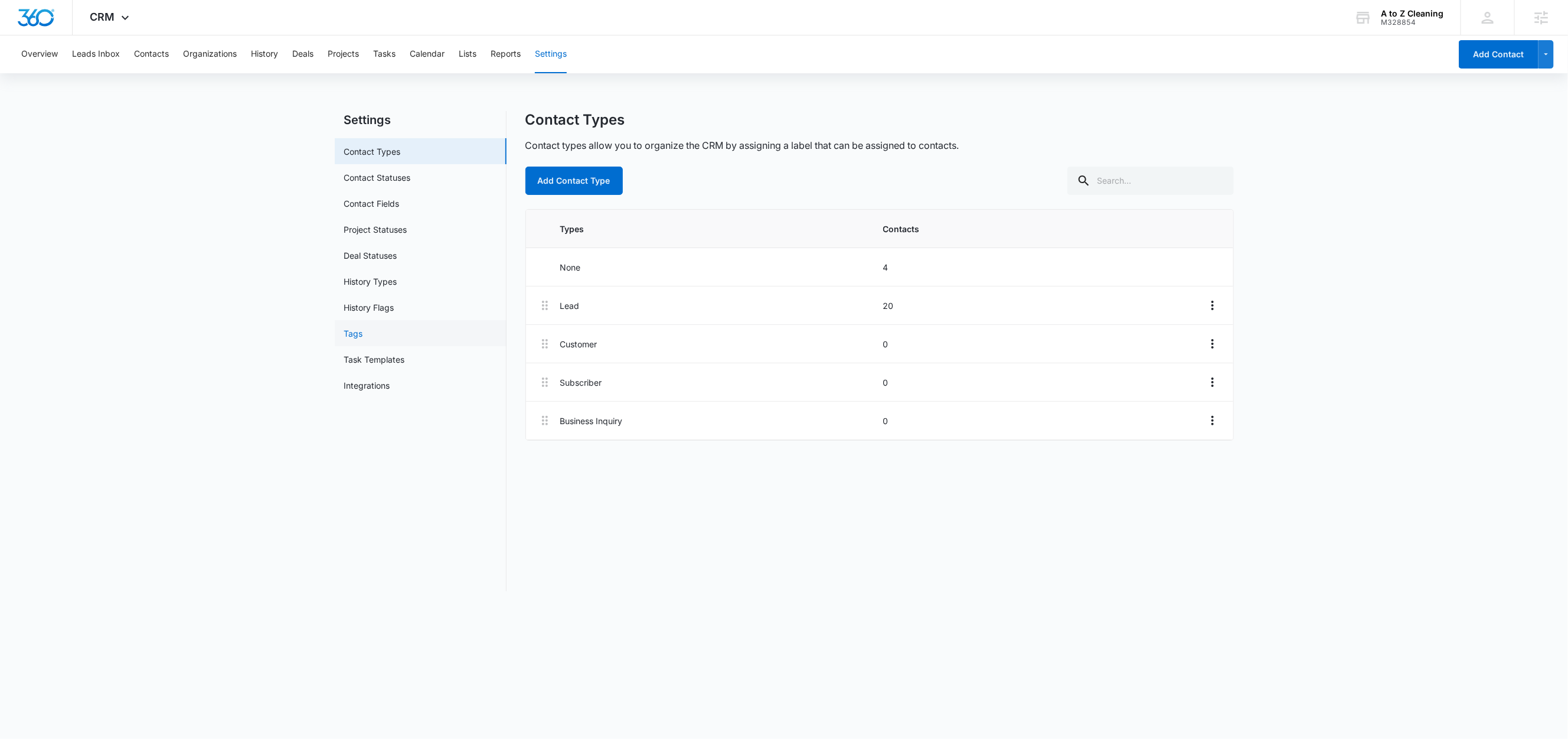
click at [363, 327] on link "Tags" at bounding box center [354, 333] width 19 height 12
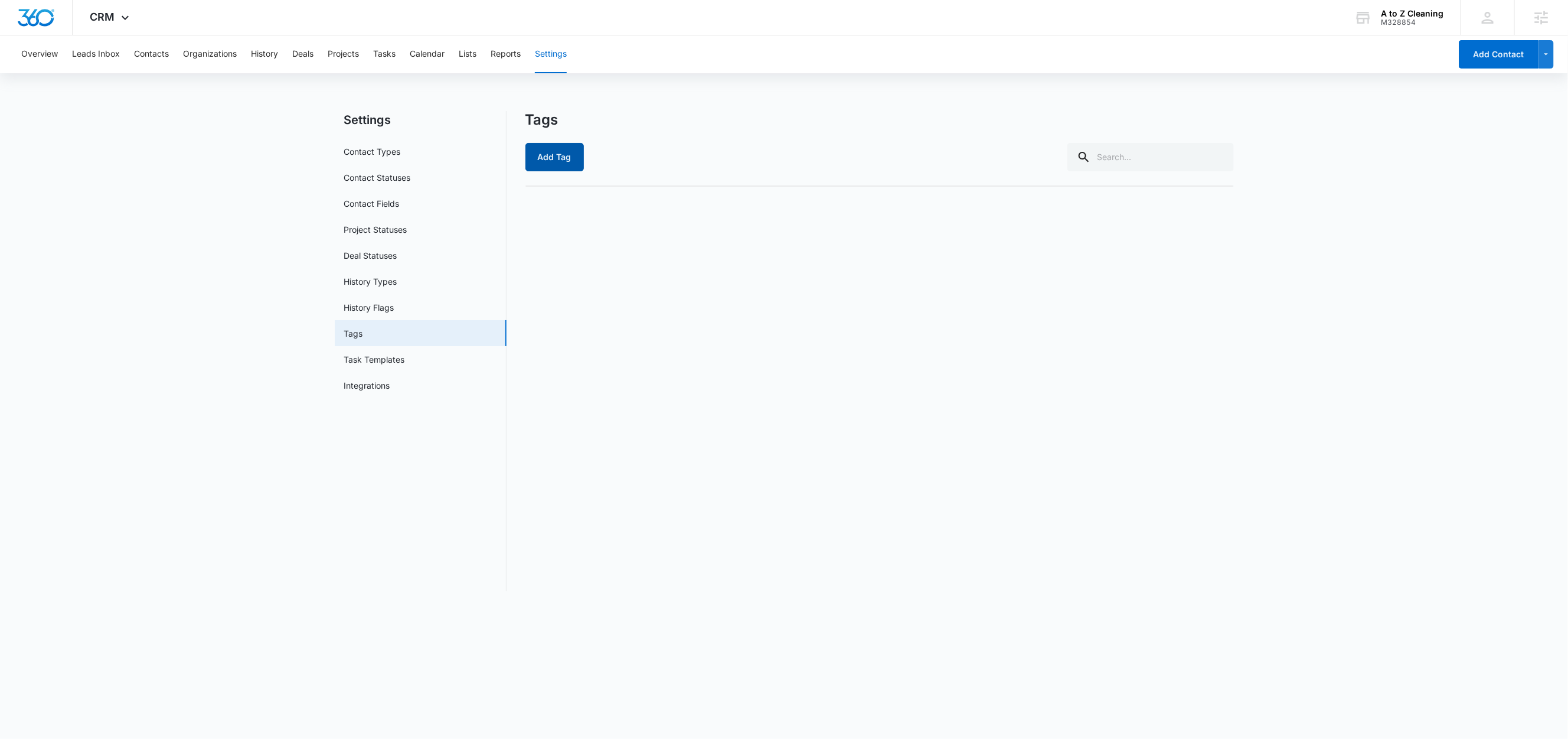
click at [562, 151] on button "Add Tag" at bounding box center [555, 157] width 58 height 29
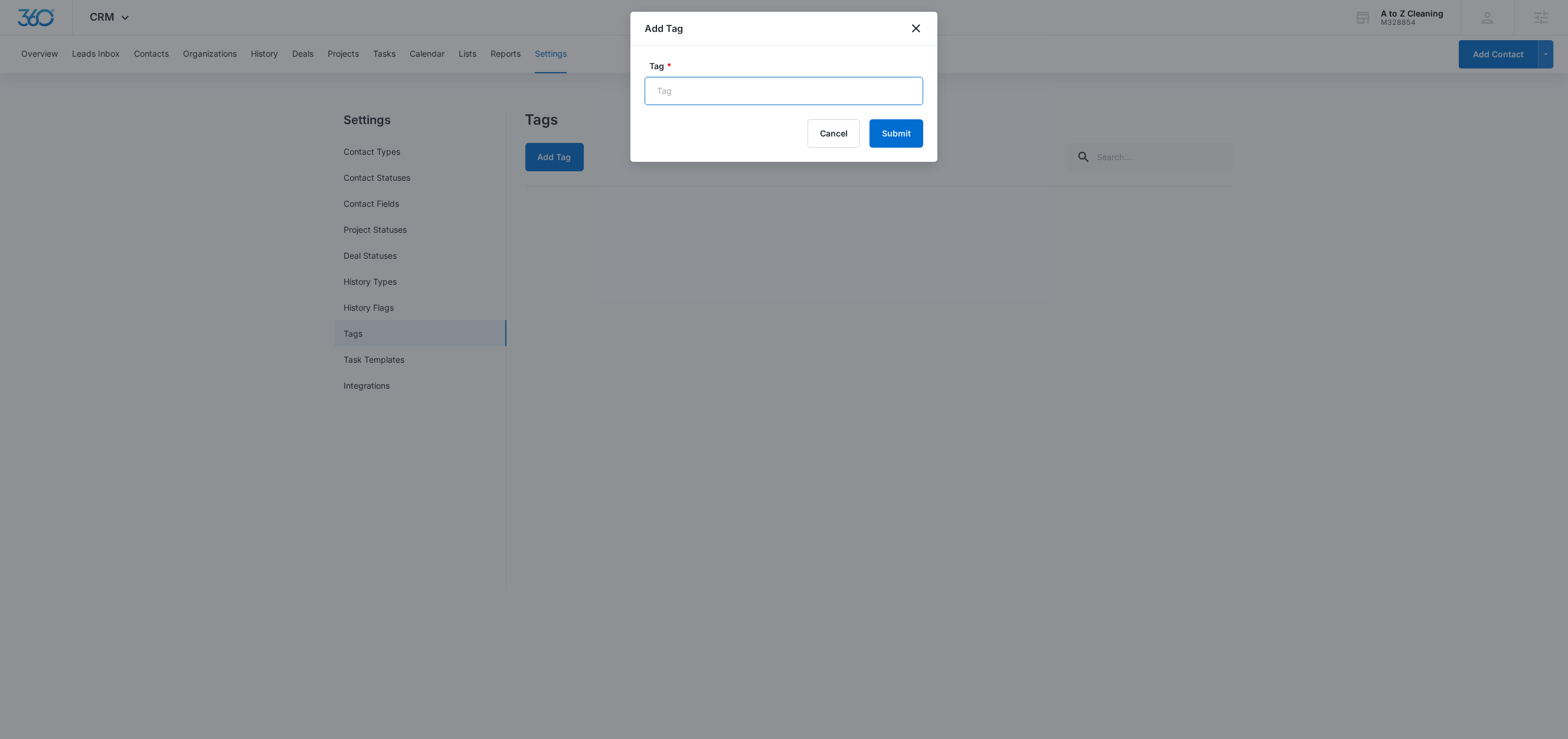
click at [657, 84] on input "Tag *" at bounding box center [784, 91] width 279 height 29
drag, startPoint x: 732, startPoint y: 91, endPoint x: 889, endPoint y: 88, distance: 157.0
click at [889, 88] on input "Acuity Scheduling - Appointment Scheduled" at bounding box center [784, 91] width 279 height 29
drag, startPoint x: 875, startPoint y: 93, endPoint x: 651, endPoint y: 98, distance: 224.1
click at [650, 96] on input "Acuity Scheduling - Appointment Scheduled" at bounding box center [784, 91] width 279 height 29
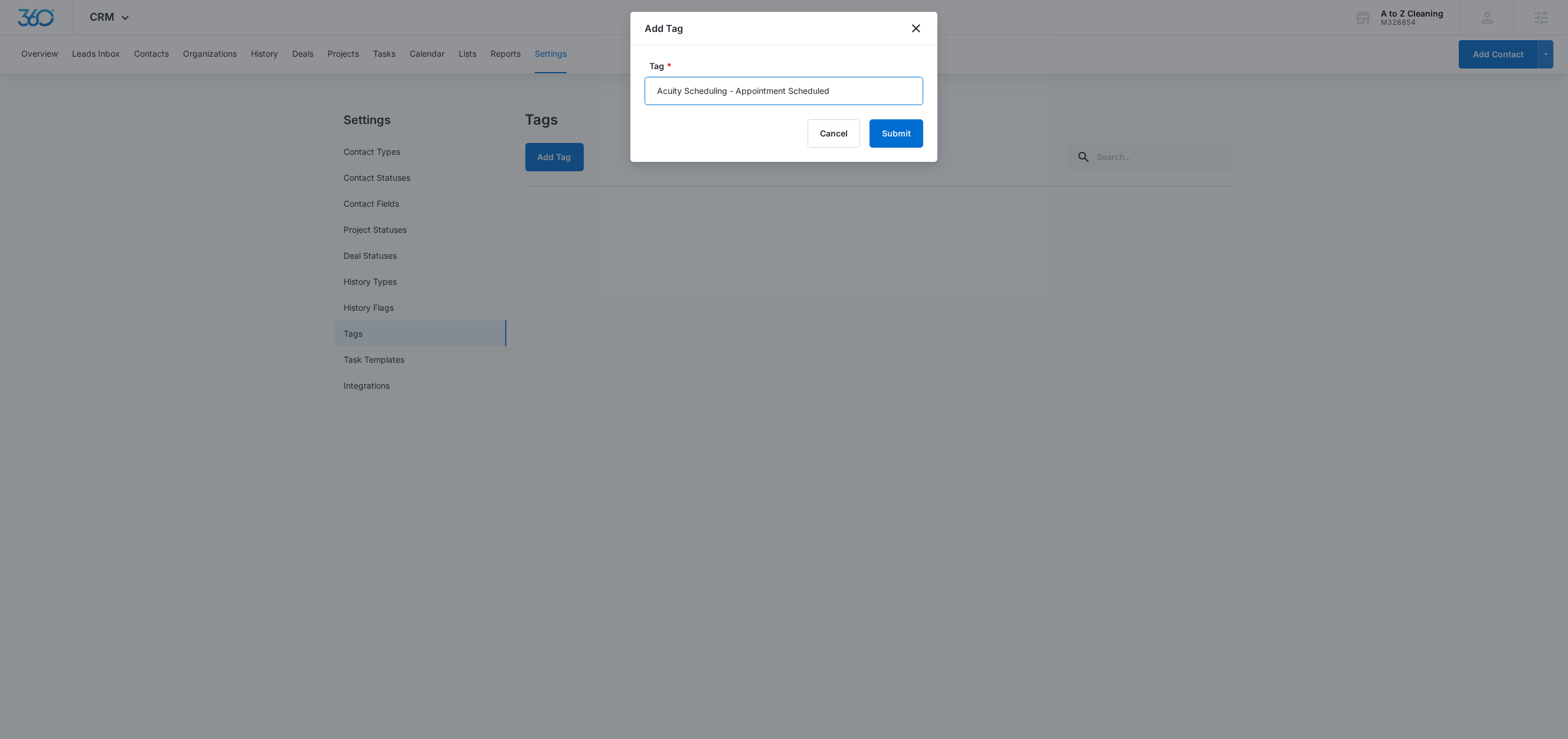
click at [770, 98] on input "Acuity Scheduling - Appointment Scheduled" at bounding box center [784, 91] width 279 height 29
drag, startPoint x: 731, startPoint y: 95, endPoint x: 888, endPoint y: 79, distance: 157.8
click at [888, 79] on input "Acuity Scheduling - Appointment Scheduled" at bounding box center [784, 91] width 279 height 29
click at [804, 89] on input "Acuity Scheduling" at bounding box center [784, 91] width 279 height 29
type input "Acuity Scheduling"
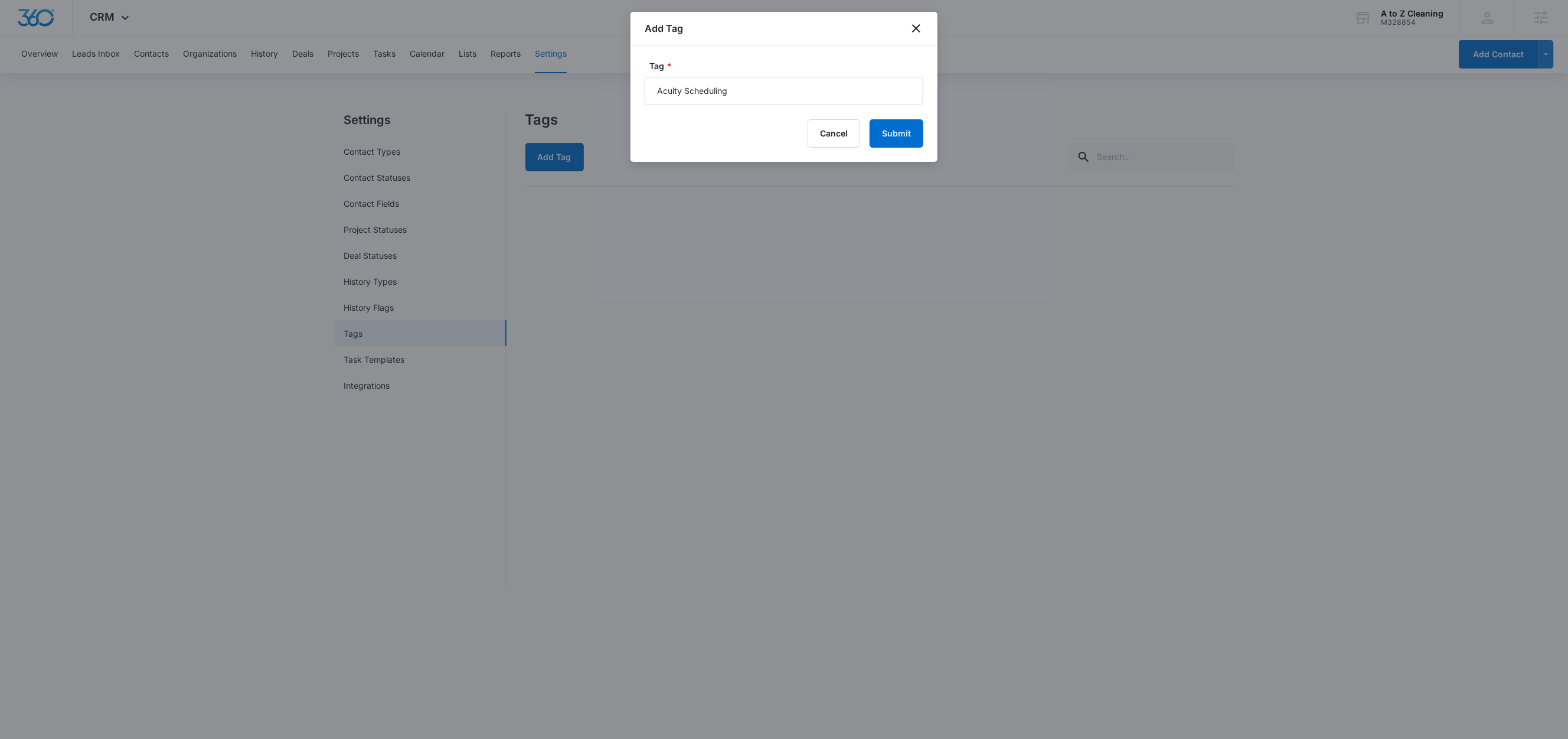
click at [878, 72] on label "Tag *" at bounding box center [788, 66] width 279 height 12
click at [878, 77] on input "Acuity Scheduling" at bounding box center [784, 91] width 279 height 29
click at [902, 131] on button "Submit" at bounding box center [897, 134] width 53 height 29
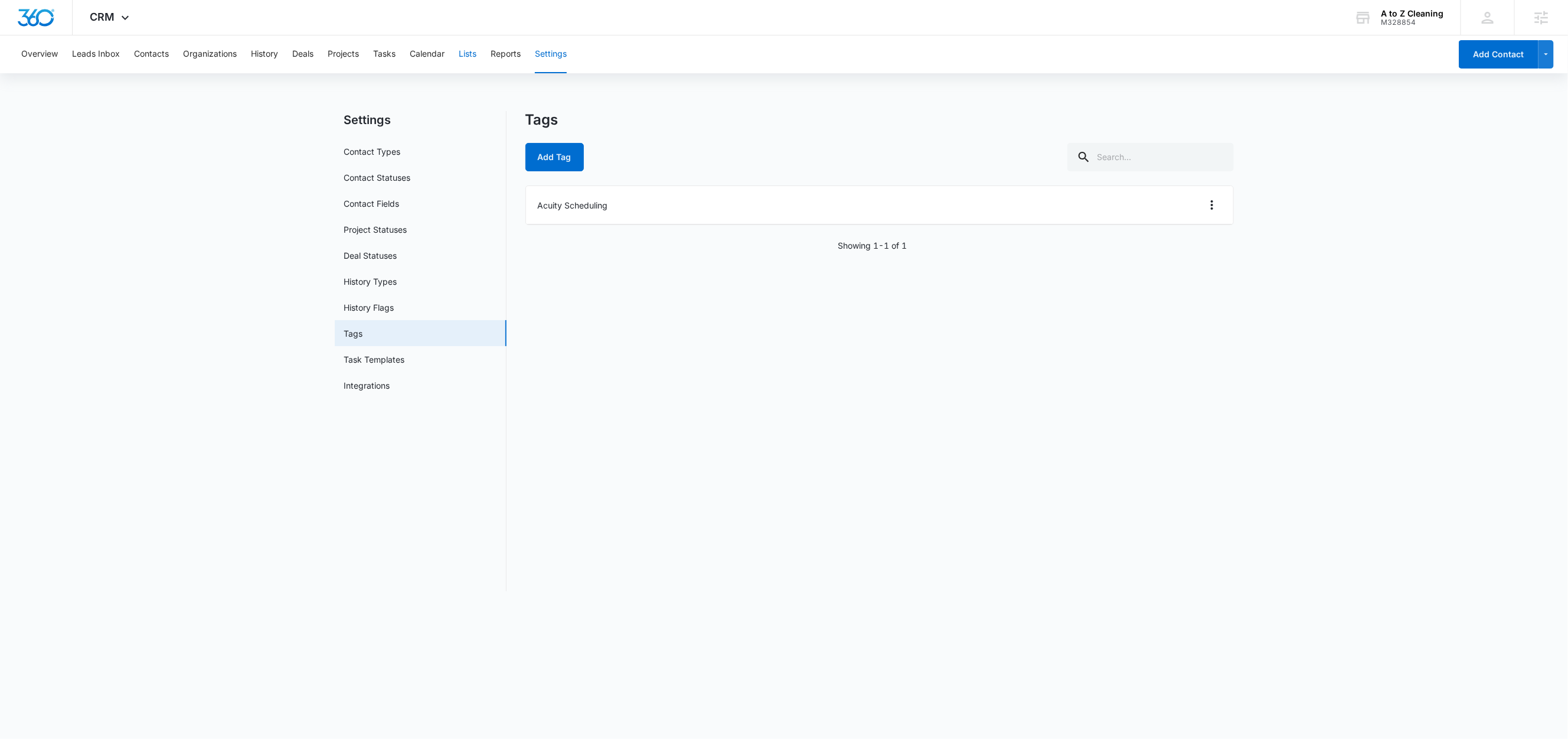
click at [472, 55] on button "Lists" at bounding box center [468, 54] width 17 height 38
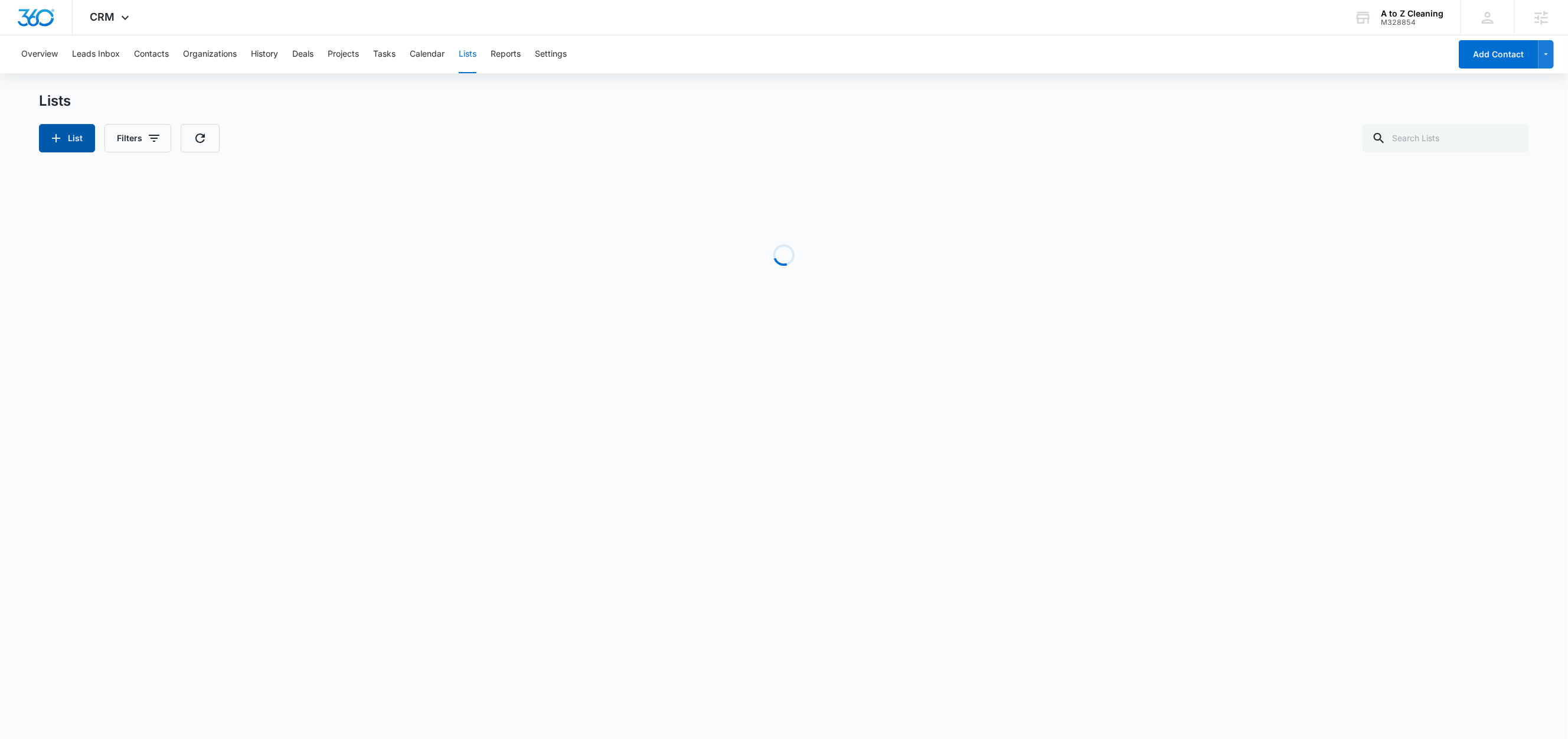
click at [60, 142] on icon "button" at bounding box center [56, 138] width 14 height 14
select select "31"
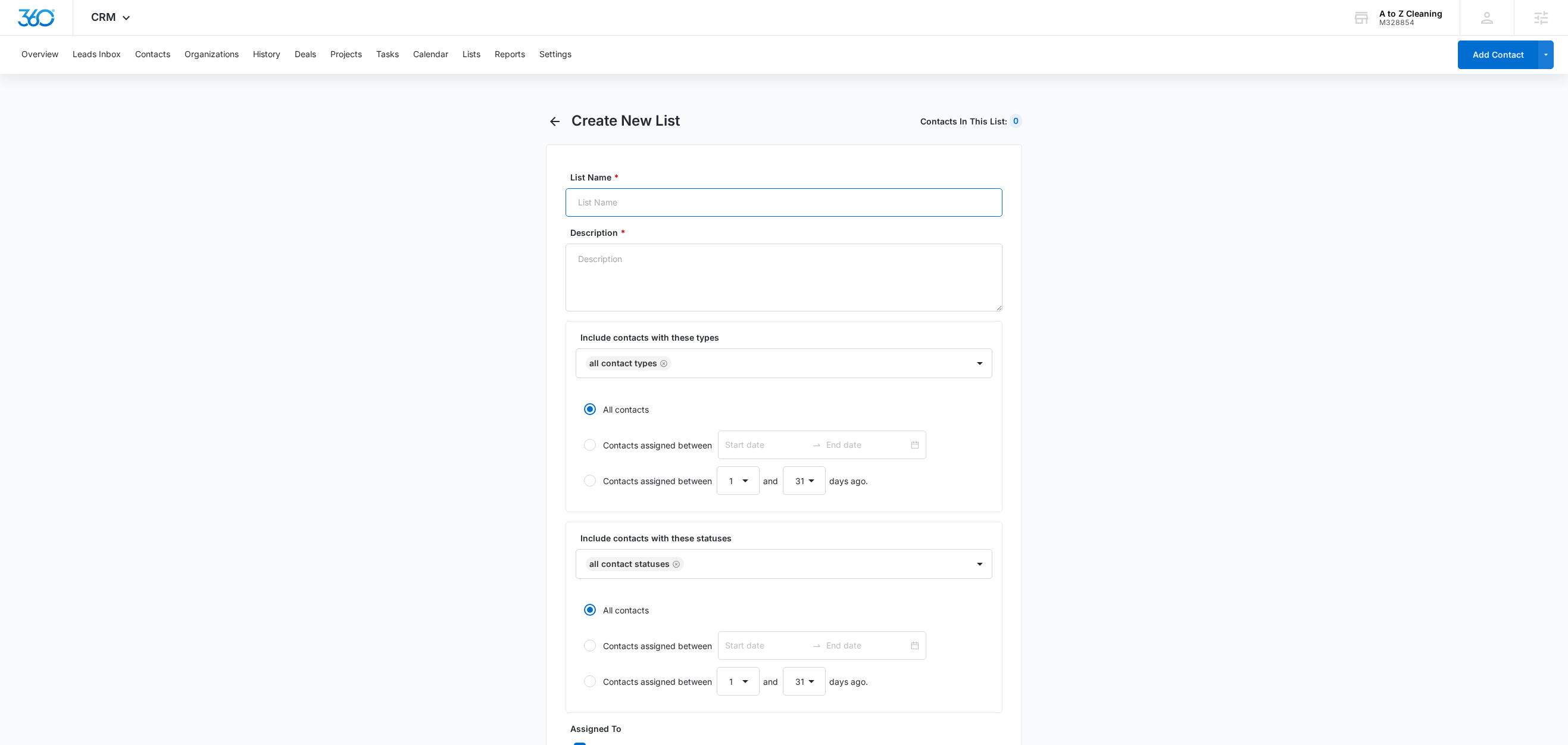
click at [621, 199] on input "List Name *" at bounding box center [784, 203] width 437 height 29
type input "Acuity Booking"
click at [621, 287] on textarea "Description *" at bounding box center [784, 277] width 437 height 68
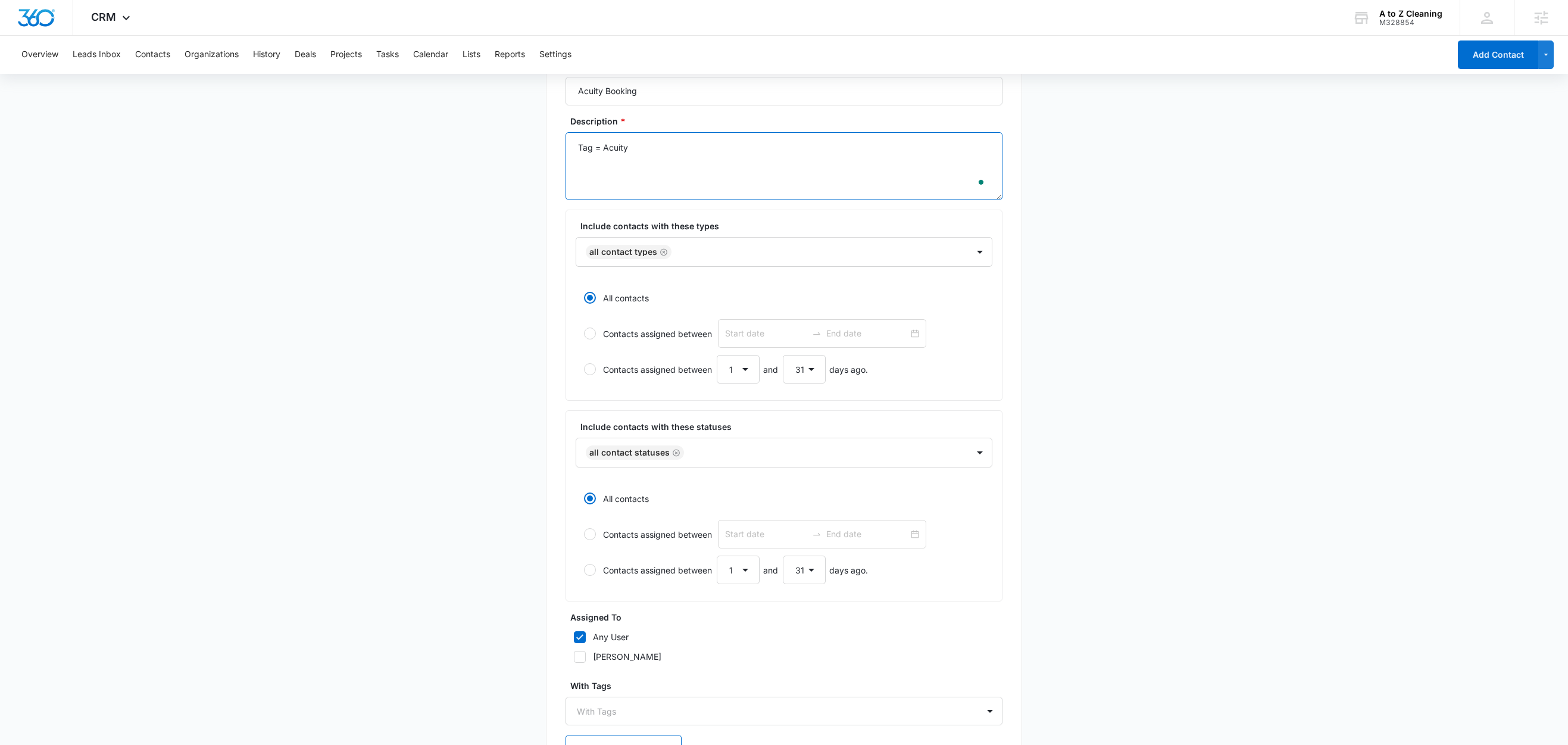
scroll to position [206, 0]
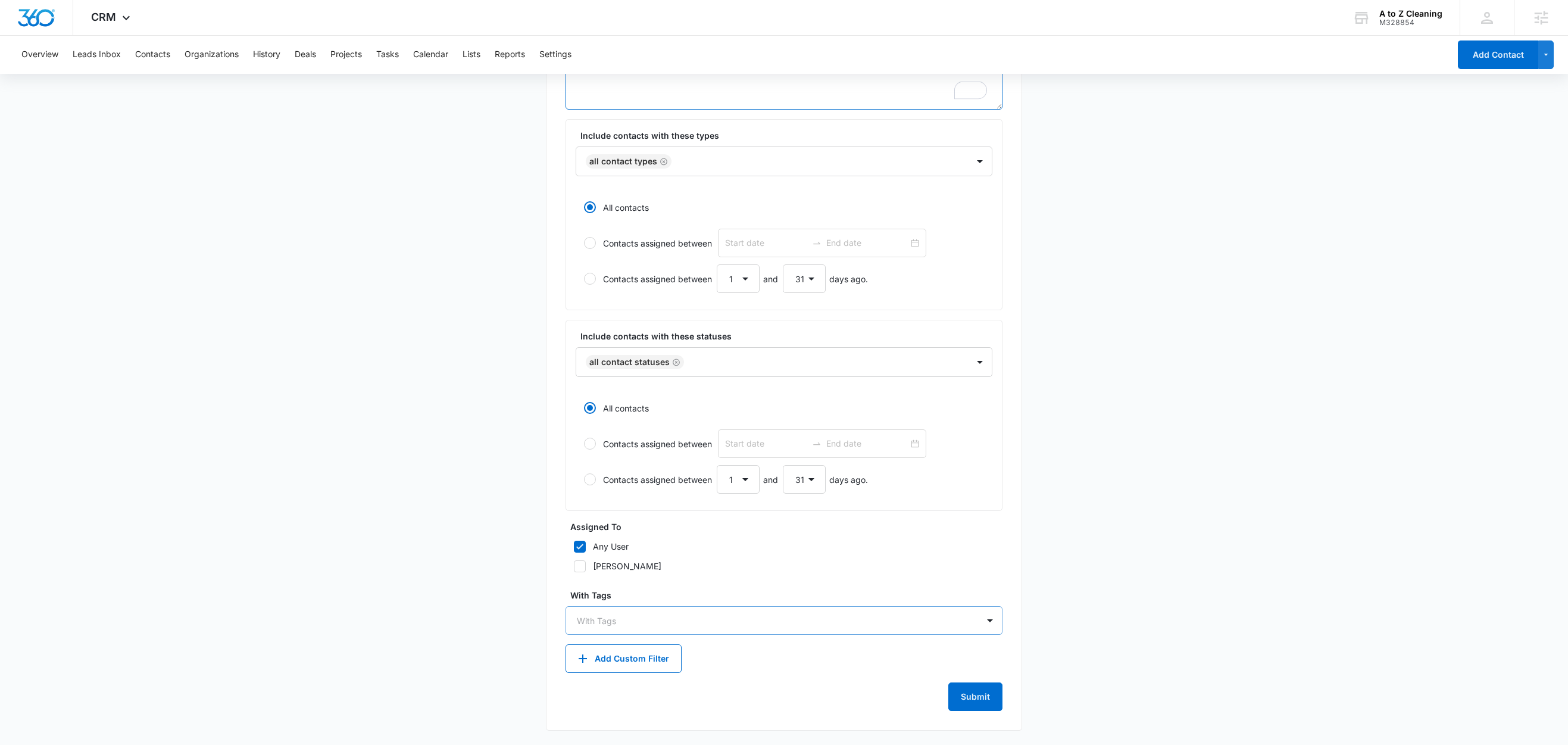
type textarea "Tag = Acuity"
click at [586, 618] on div at bounding box center [777, 621] width 400 height 15
type input "ac"
click at [622, 667] on p "Acuity Scheduling" at bounding box center [615, 662] width 71 height 13
click at [409, 544] on main "Create New List Contacts In This List : 0 List Name * Acuity Booking Descriptio…" at bounding box center [784, 327] width 1568 height 836
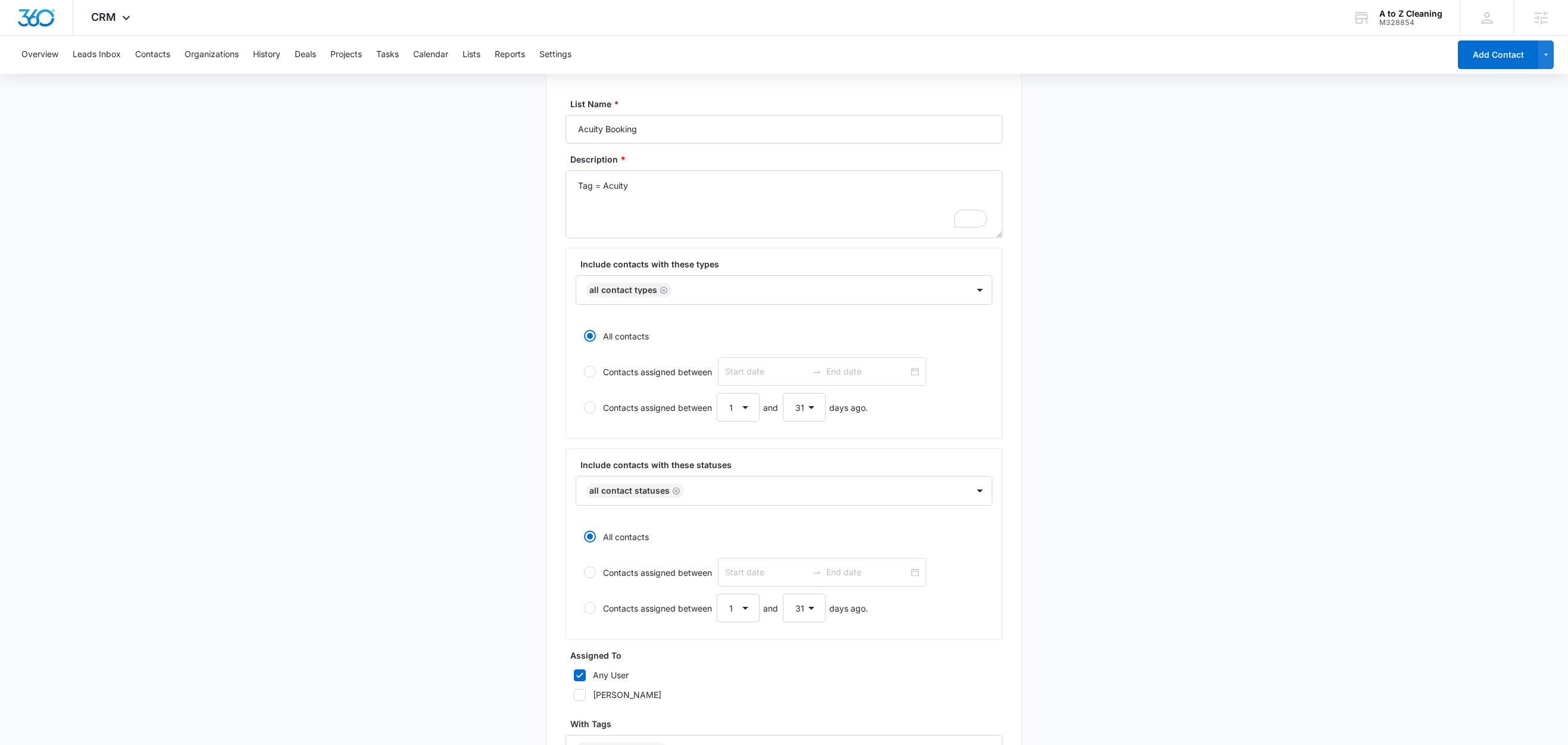
scroll to position [0, 0]
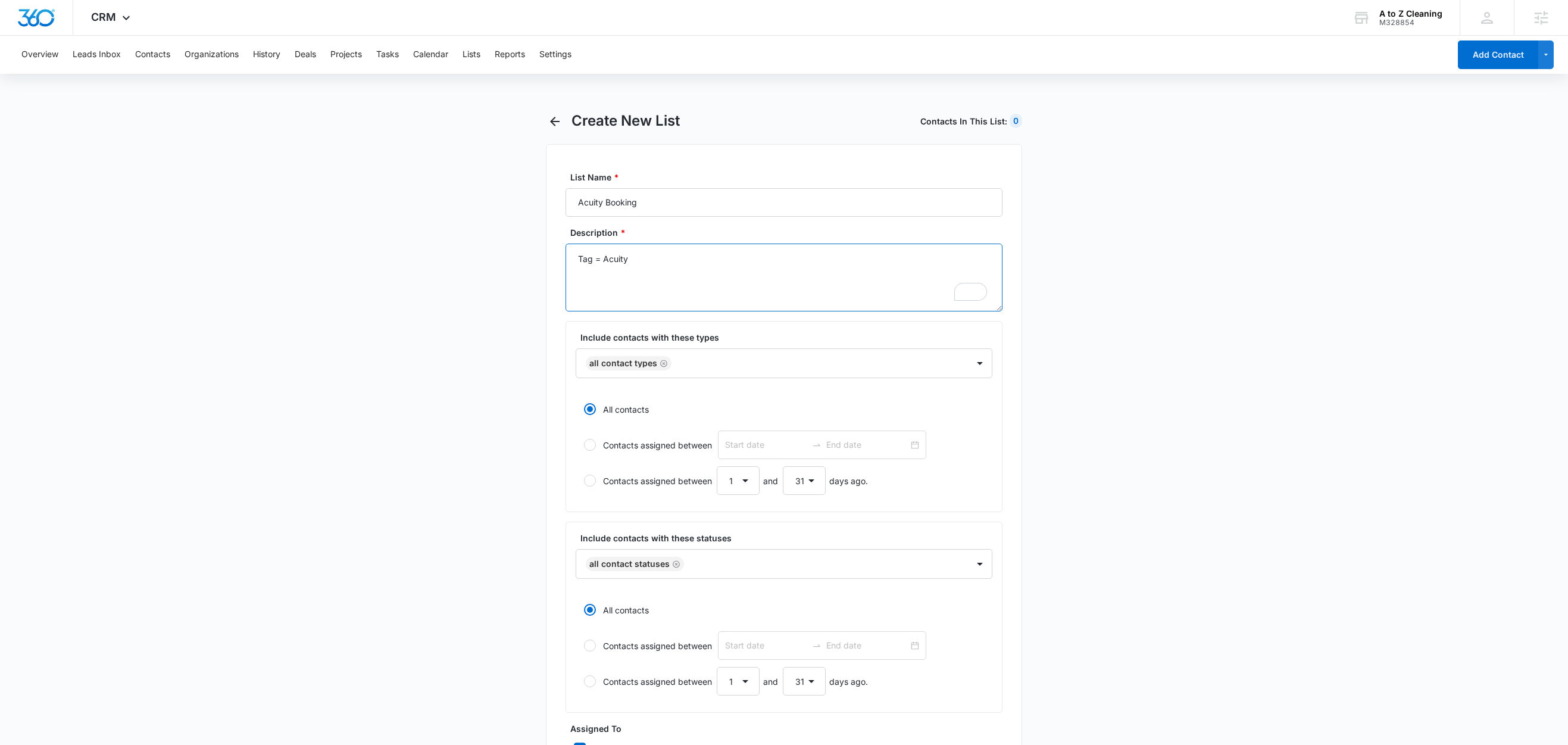
click at [689, 261] on textarea "Tag = Acuity" at bounding box center [784, 277] width 437 height 68
type textarea "Tag = Acuity Scheduling"
click at [453, 354] on main "Create New List Contacts In This List : 0 List Name * Acuity Booking Descriptio…" at bounding box center [784, 530] width 1568 height 836
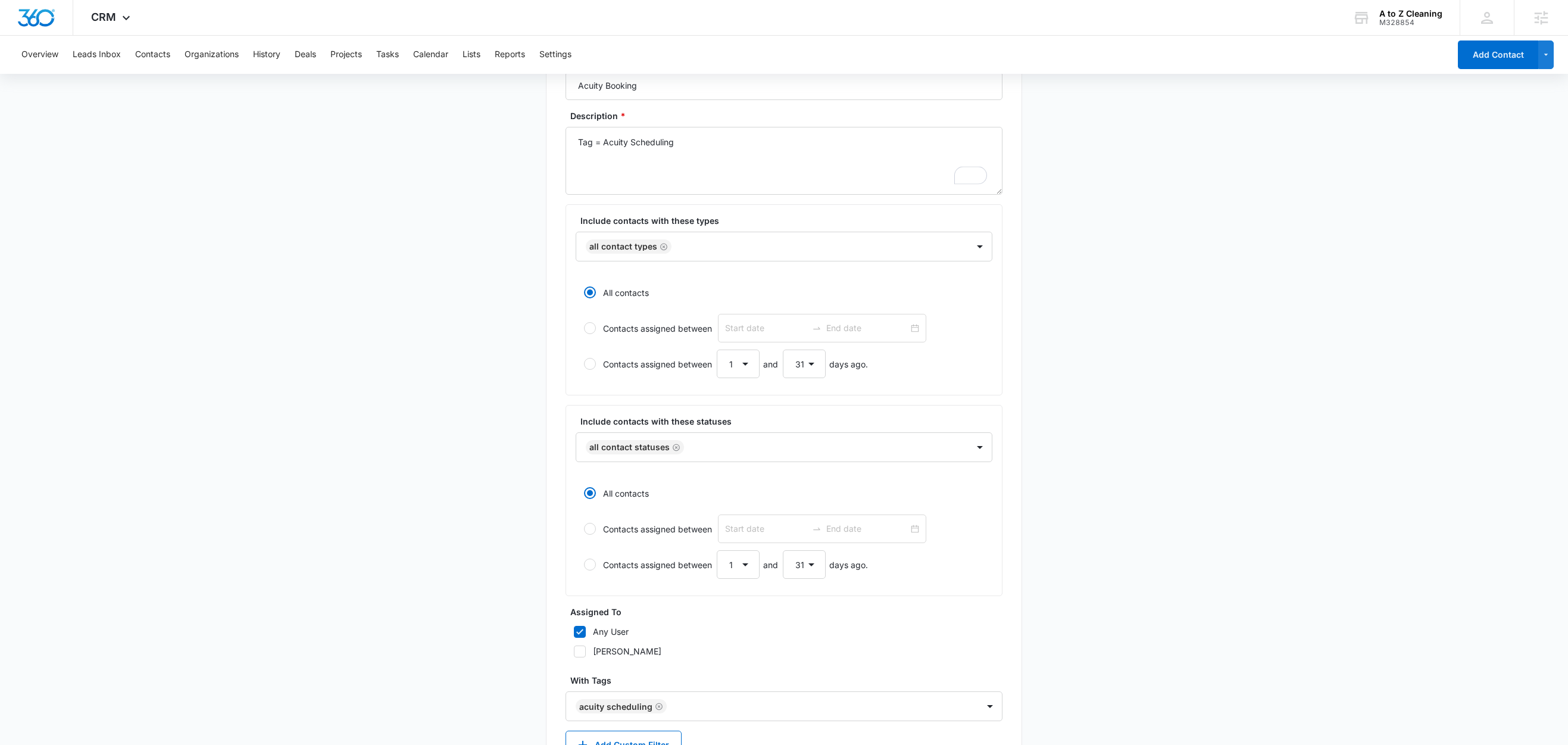
scroll to position [207, 0]
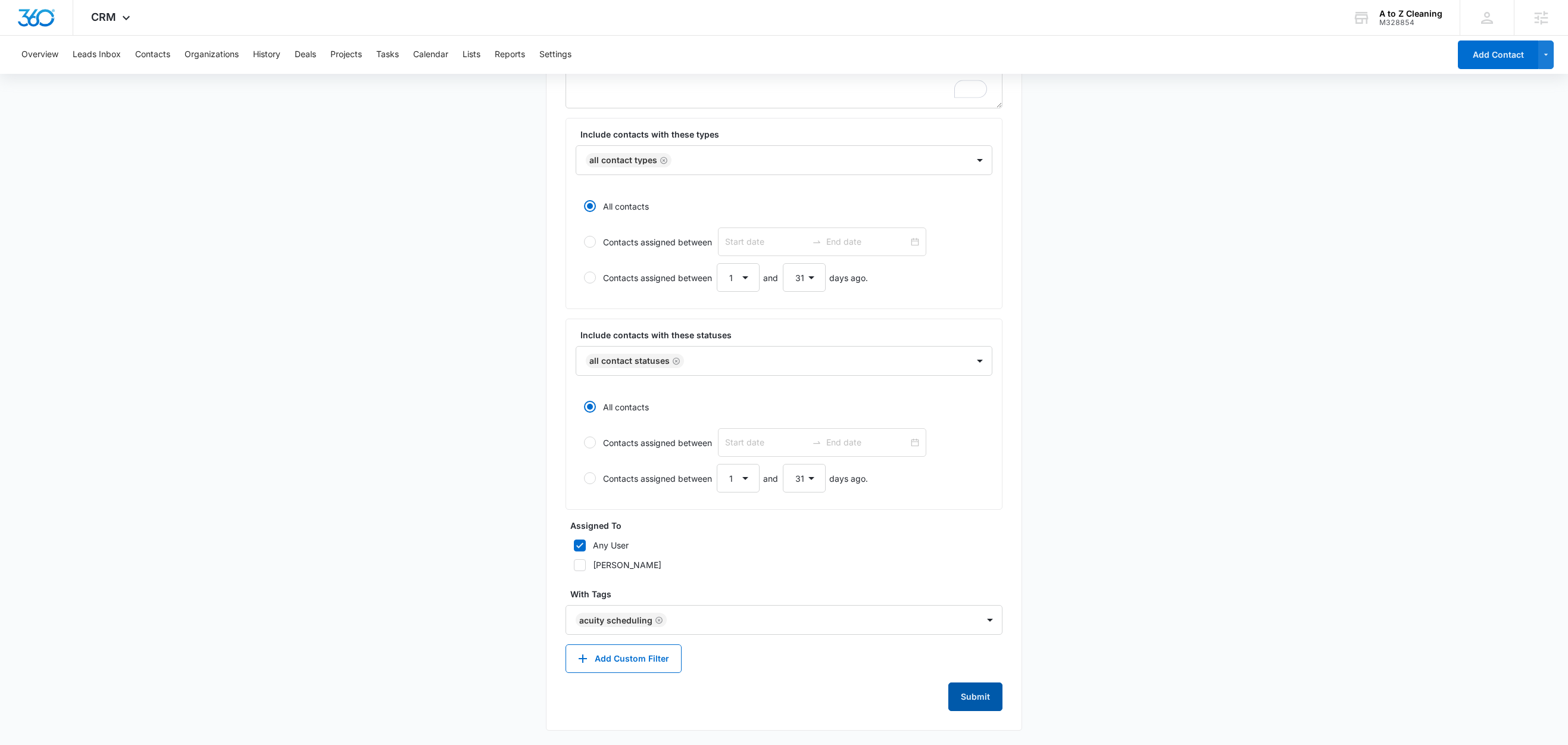
drag, startPoint x: 987, startPoint y: 702, endPoint x: 825, endPoint y: 569, distance: 209.6
click at [987, 701] on button "Submit" at bounding box center [976, 697] width 54 height 29
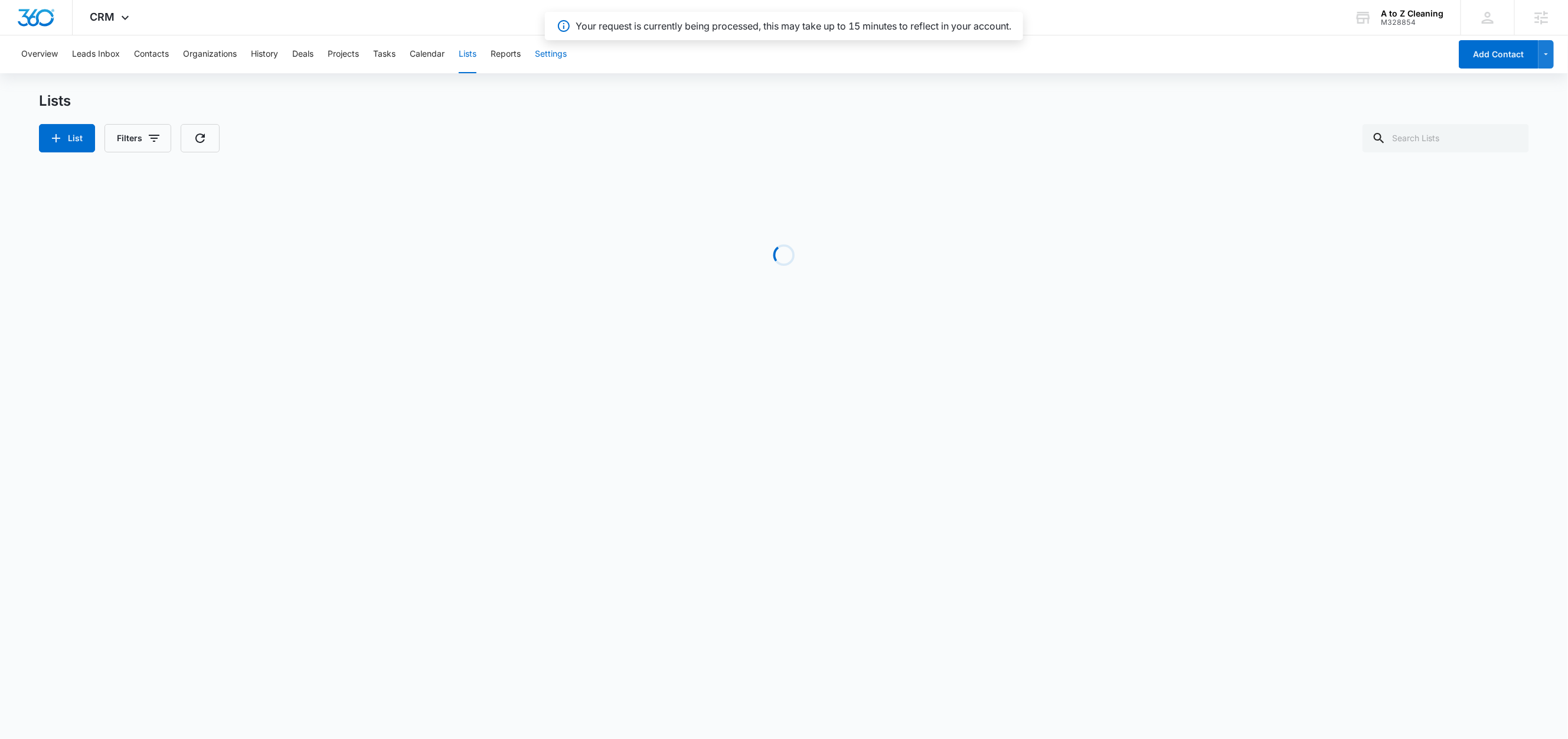
click at [555, 49] on button "Settings" at bounding box center [550, 54] width 32 height 38
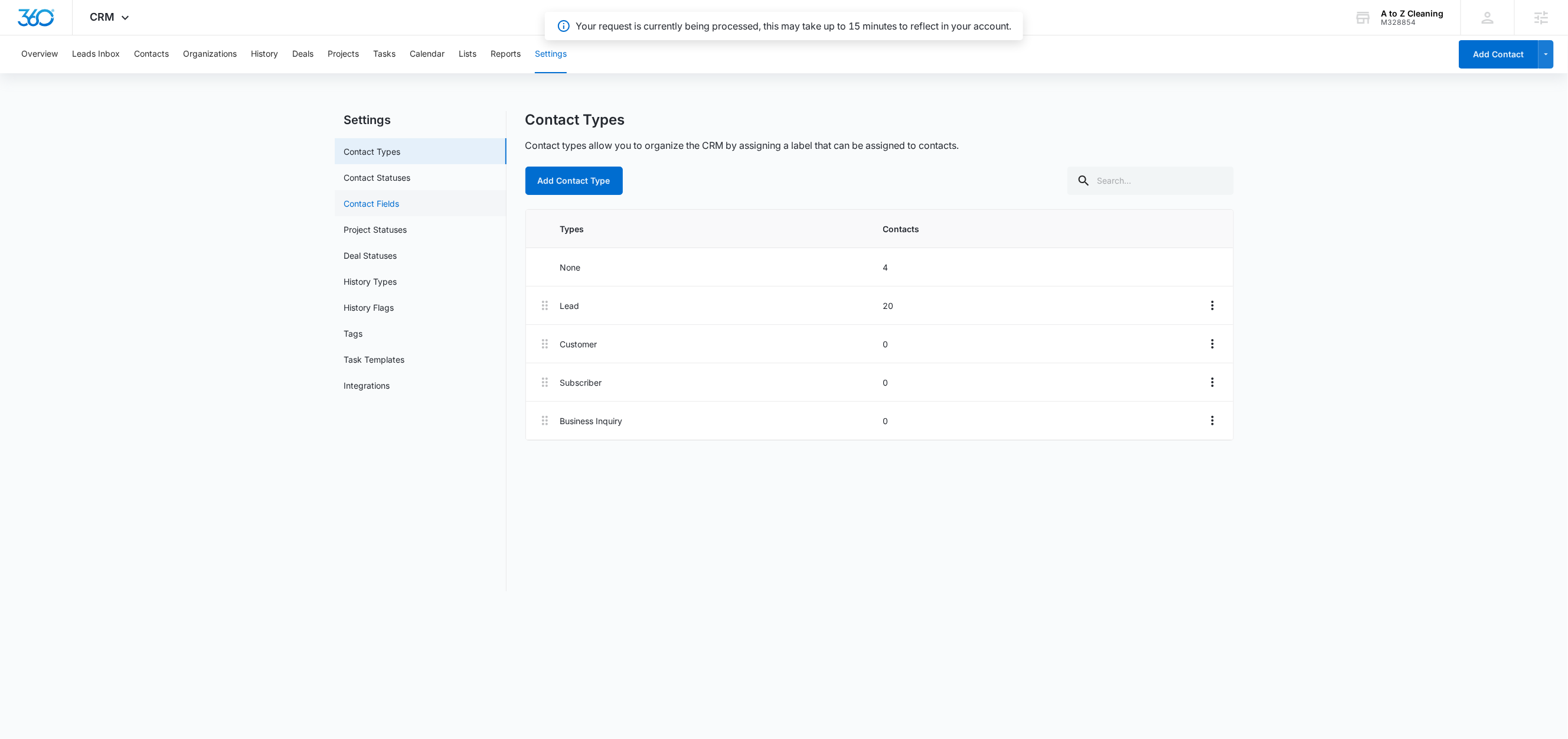
click at [372, 202] on link "Contact Fields" at bounding box center [372, 203] width 55 height 12
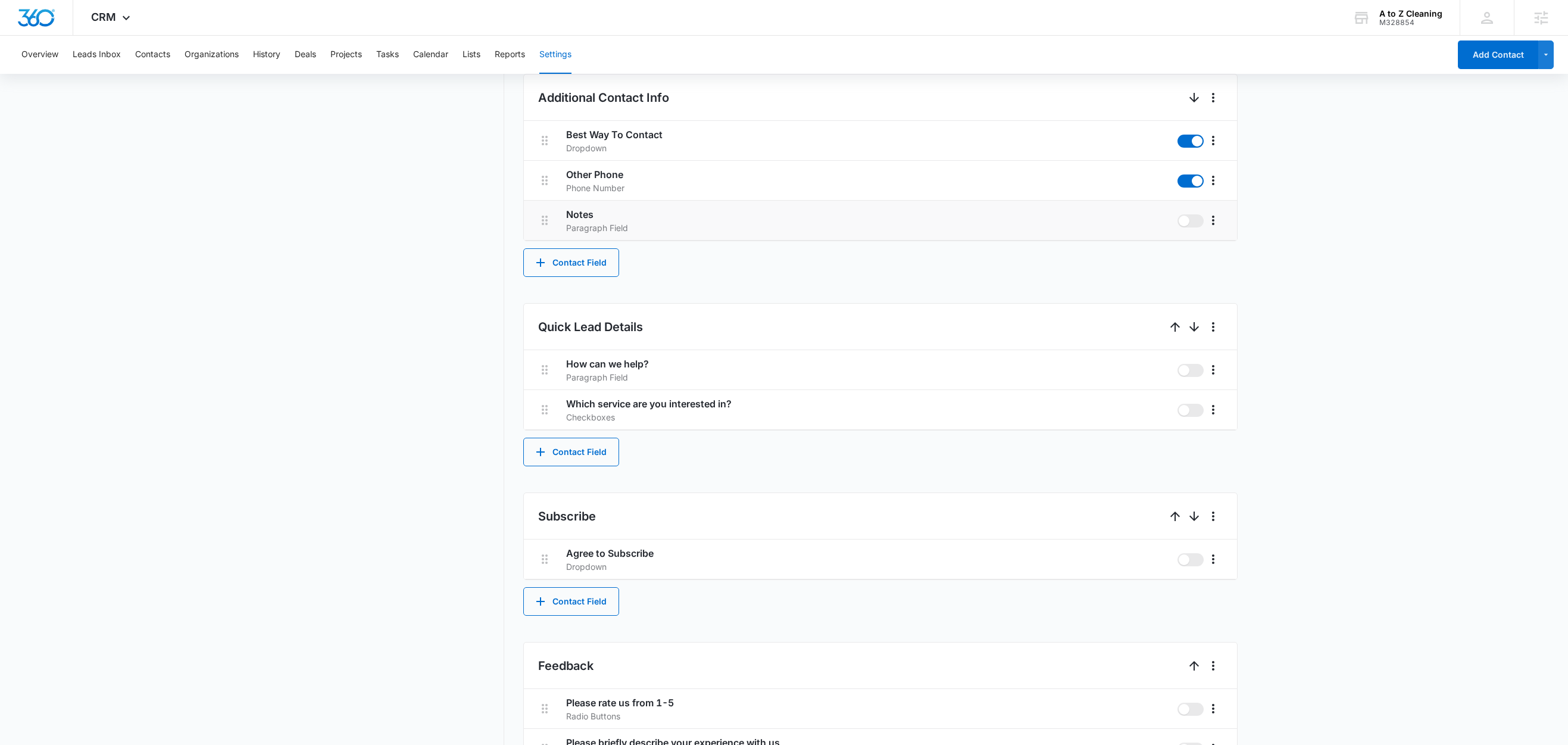
scroll to position [500, 0]
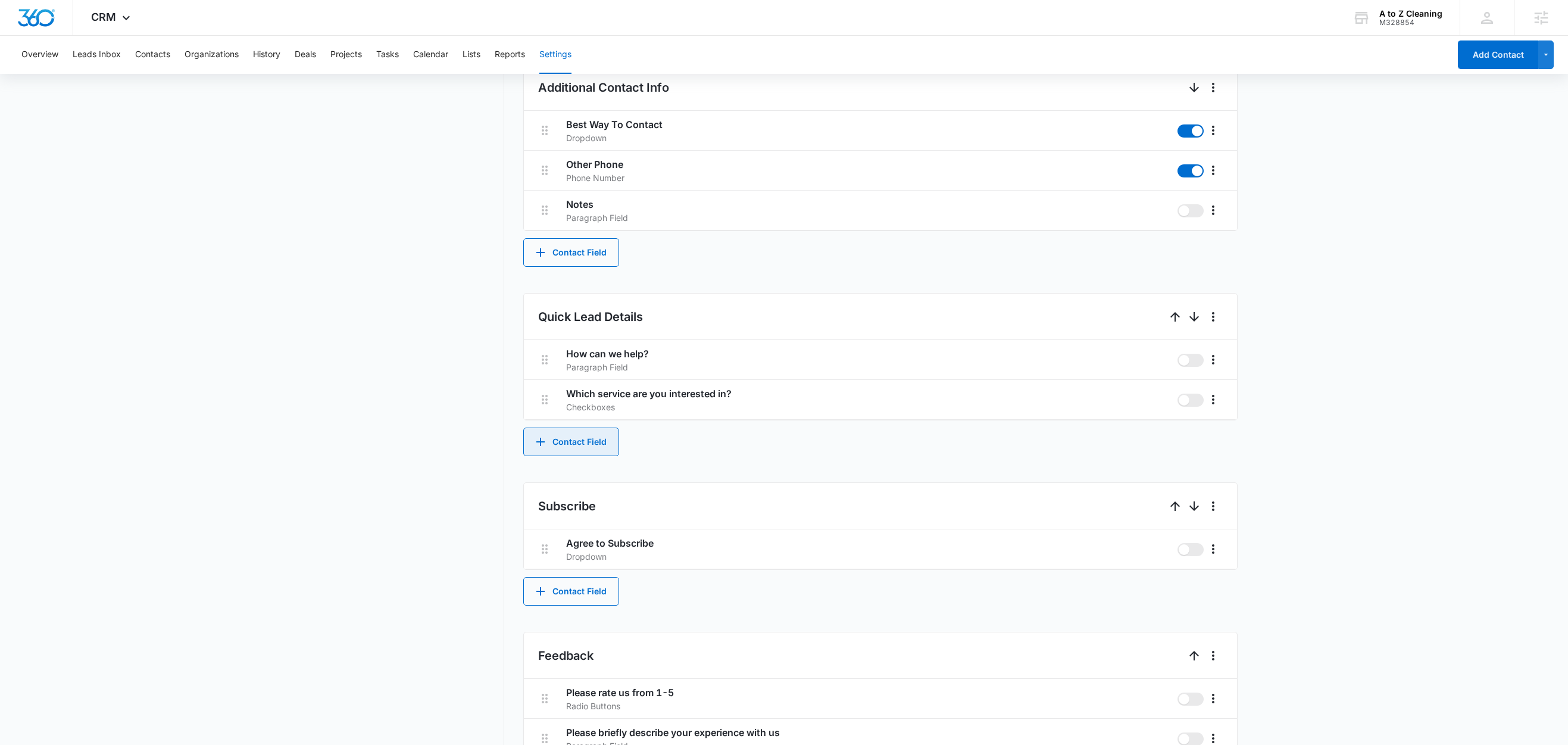
click at [608, 447] on button "Contact Field" at bounding box center [571, 442] width 96 height 29
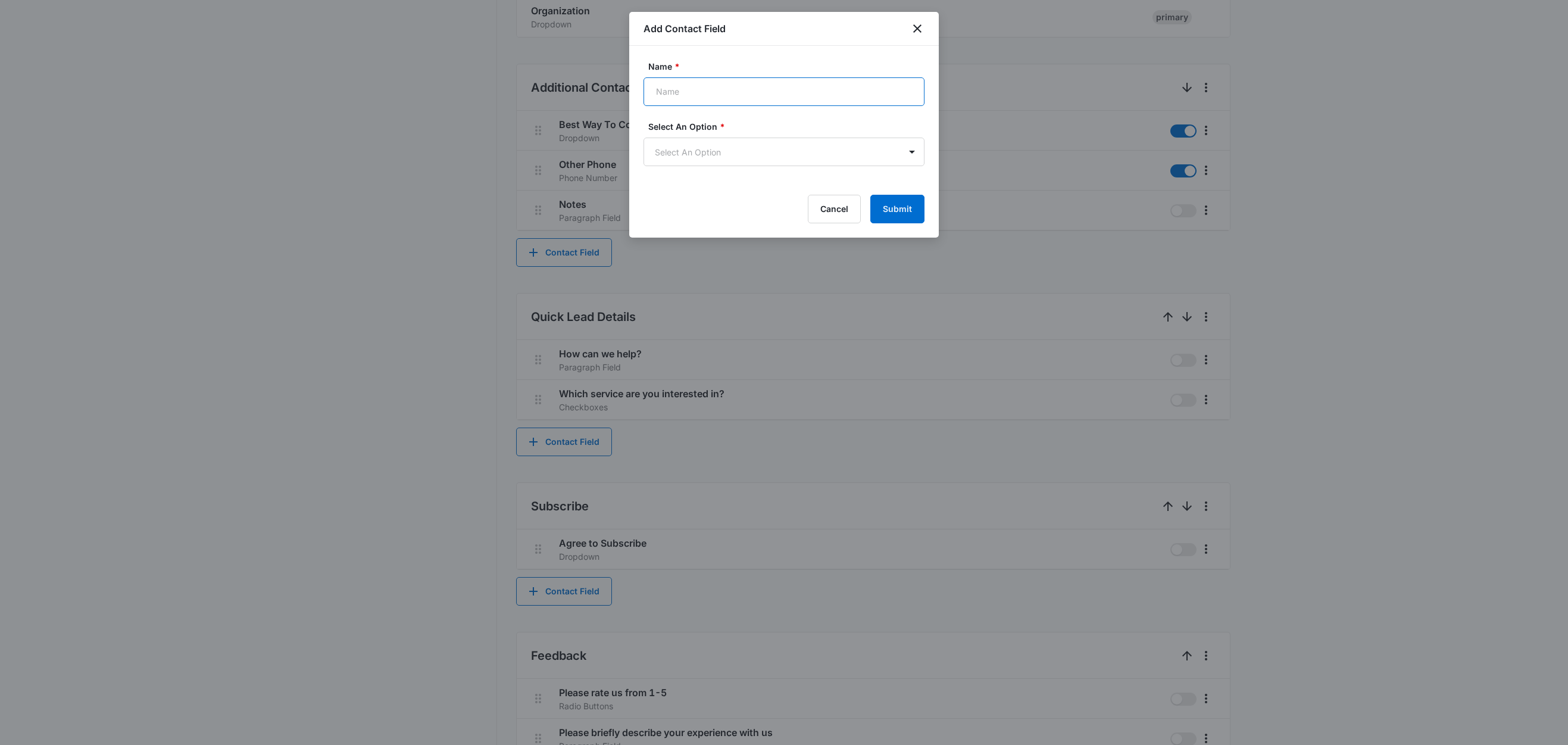
click at [695, 88] on input "Name *" at bounding box center [784, 92] width 281 height 29
click at [749, 98] on input "Appointment Date" at bounding box center [784, 92] width 281 height 29
type input "Appointment Date"
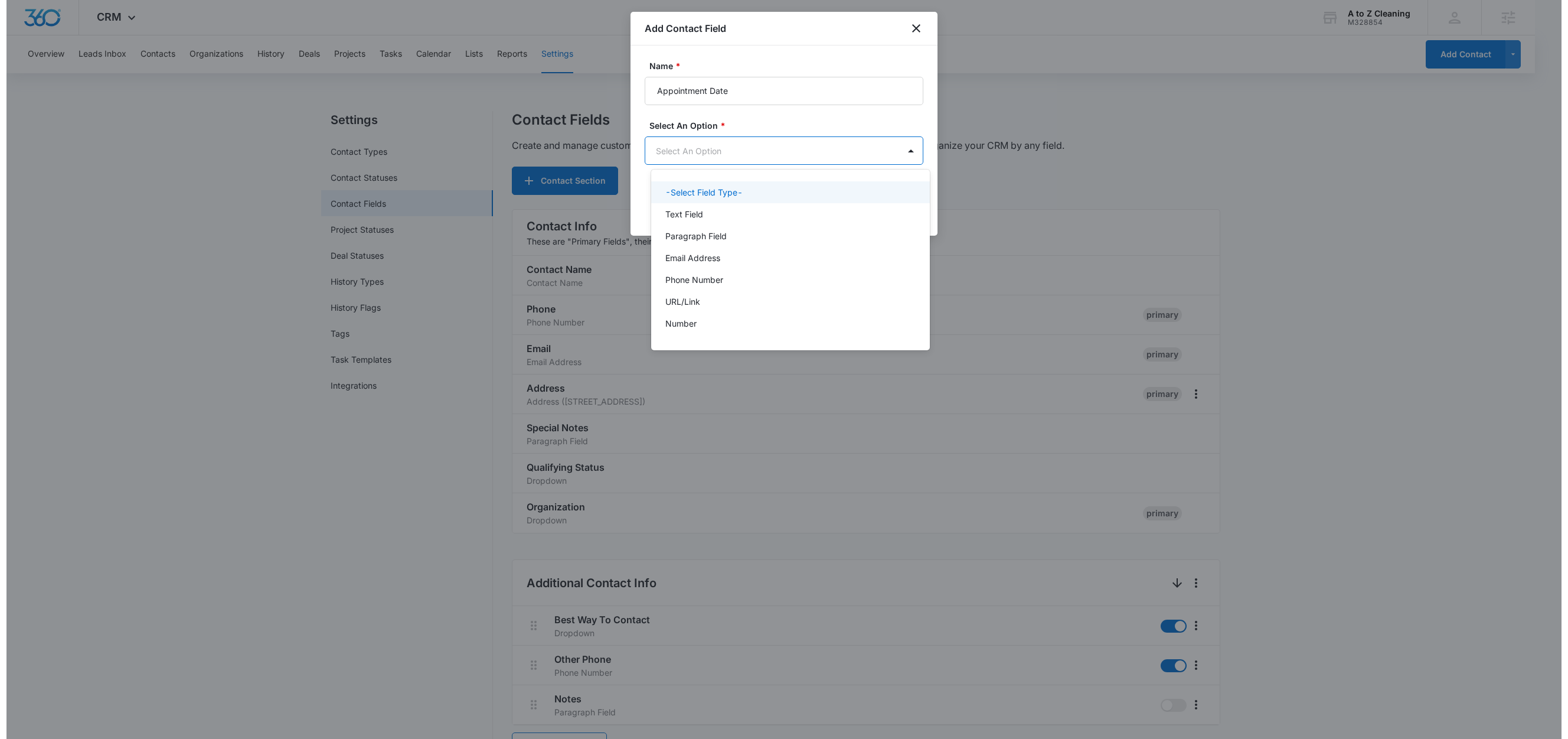
scroll to position [0, 0]
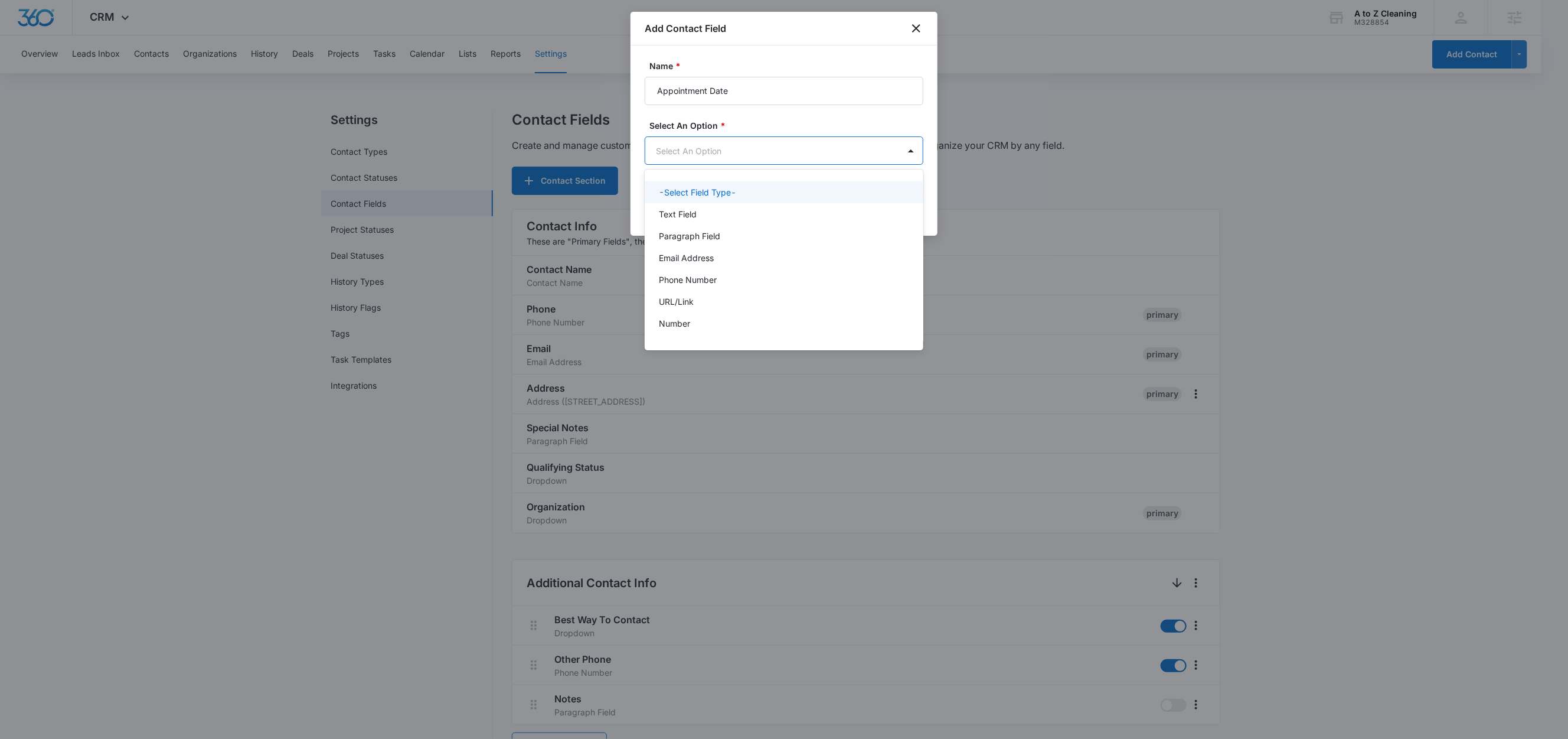
click at [716, 146] on body "CRM Apps Reputation Websites Forms CRM Email Social Content Ads Intelligence Fi…" at bounding box center [784, 370] width 1568 height 739
click at [701, 208] on div "Text Field" at bounding box center [783, 214] width 248 height 12
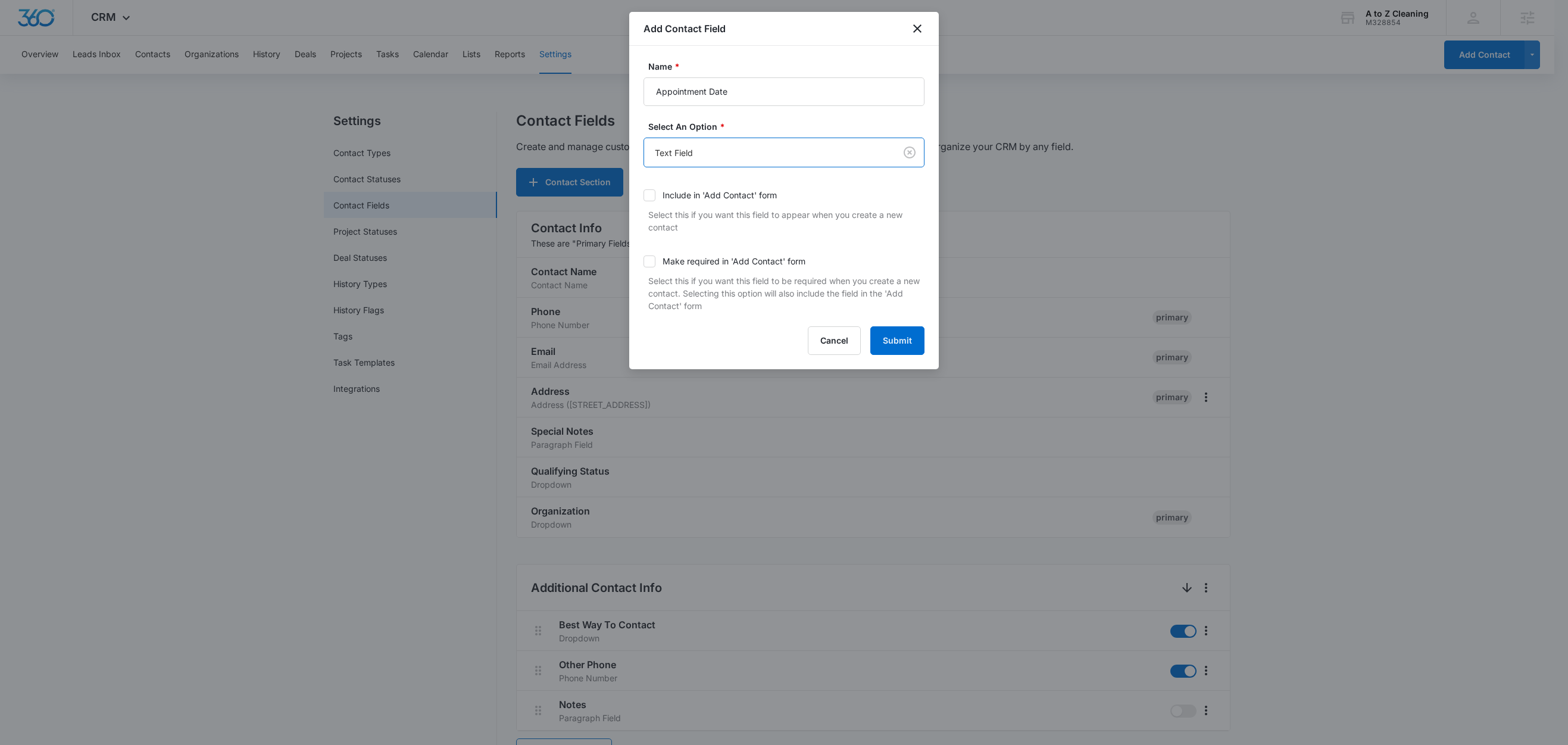
click at [692, 150] on body "CRM Apps Reputation Websites Forms CRM Email Social Content Ads Intelligence Fi…" at bounding box center [784, 674] width 1568 height 1349
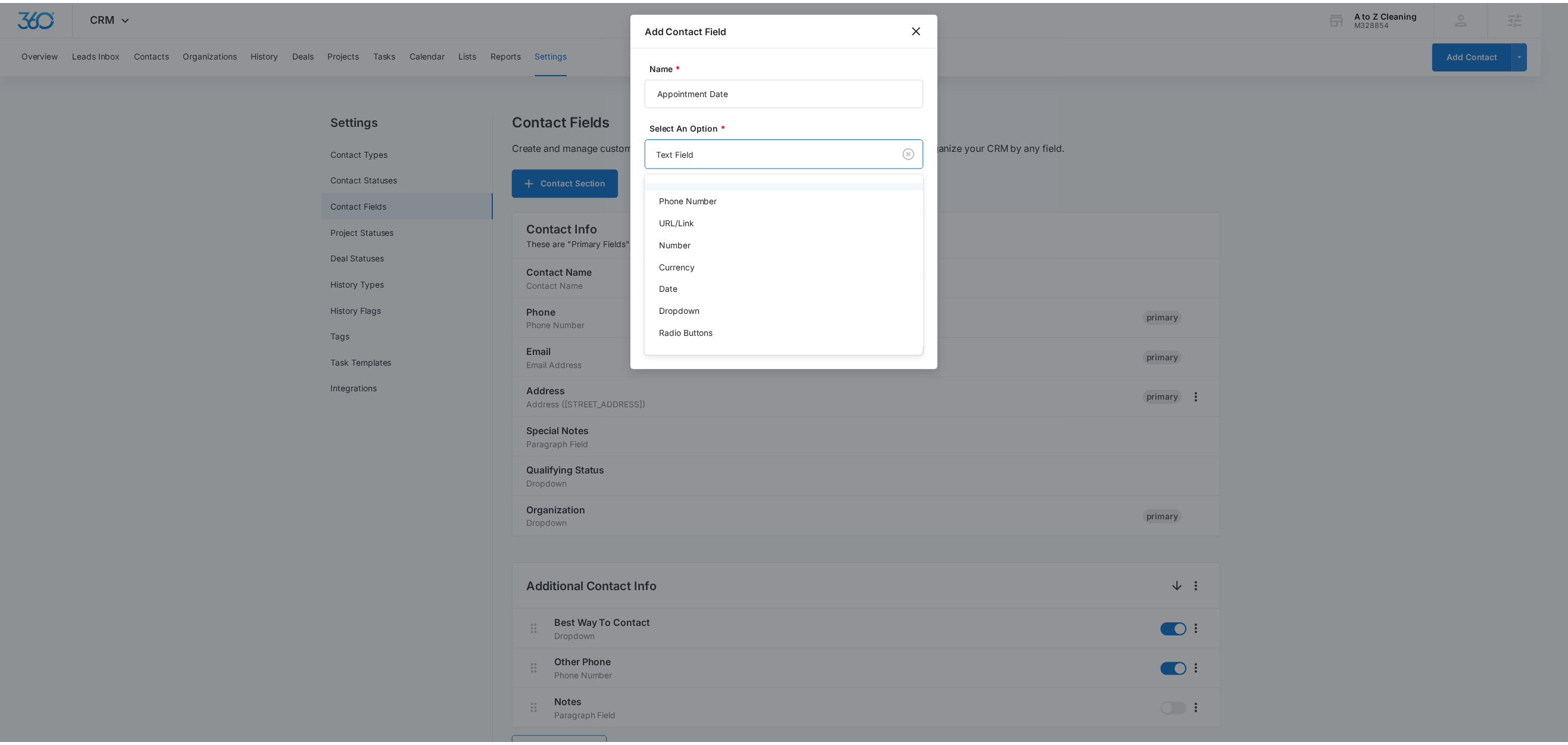
scroll to position [100, 0]
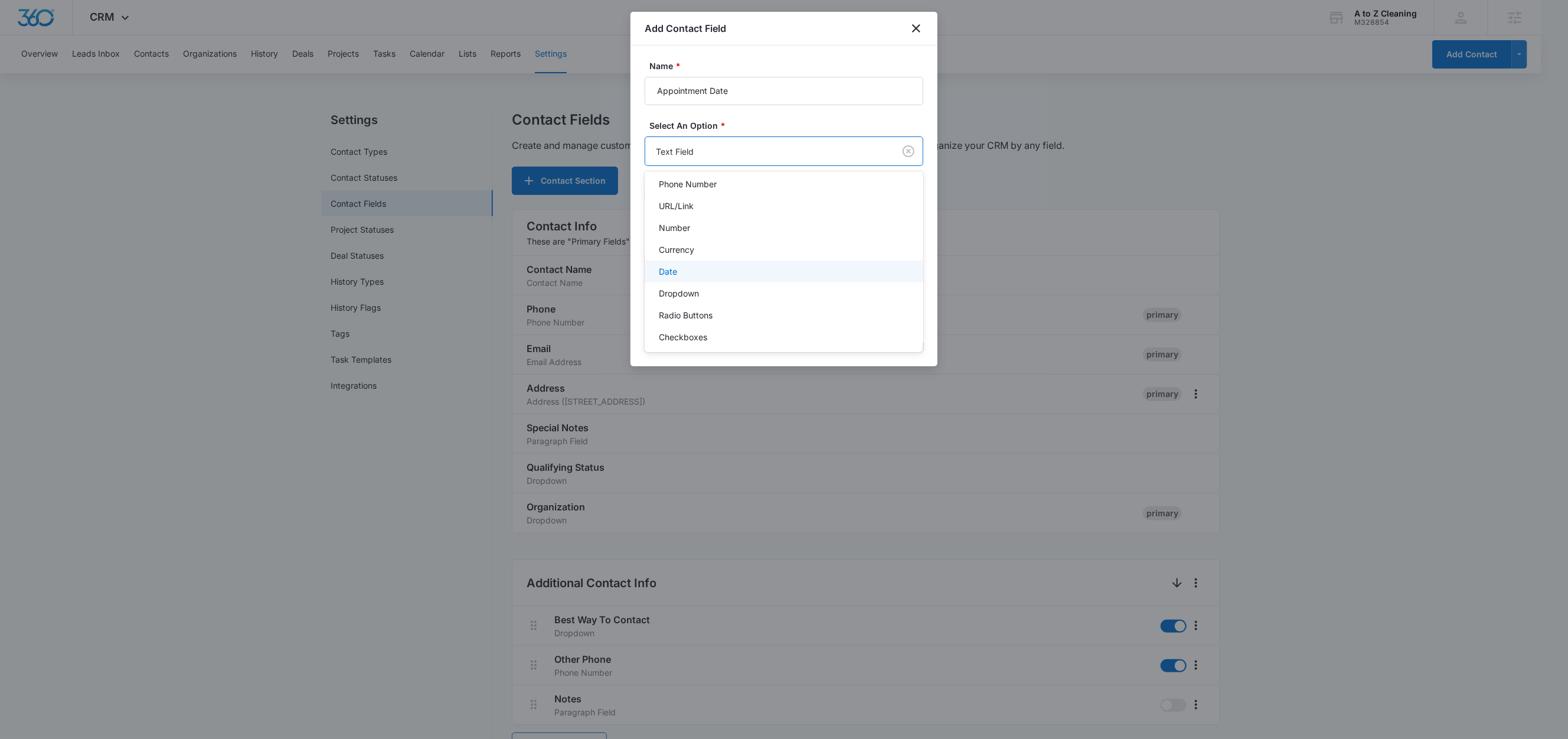
click at [713, 269] on div "Date" at bounding box center [783, 271] width 248 height 12
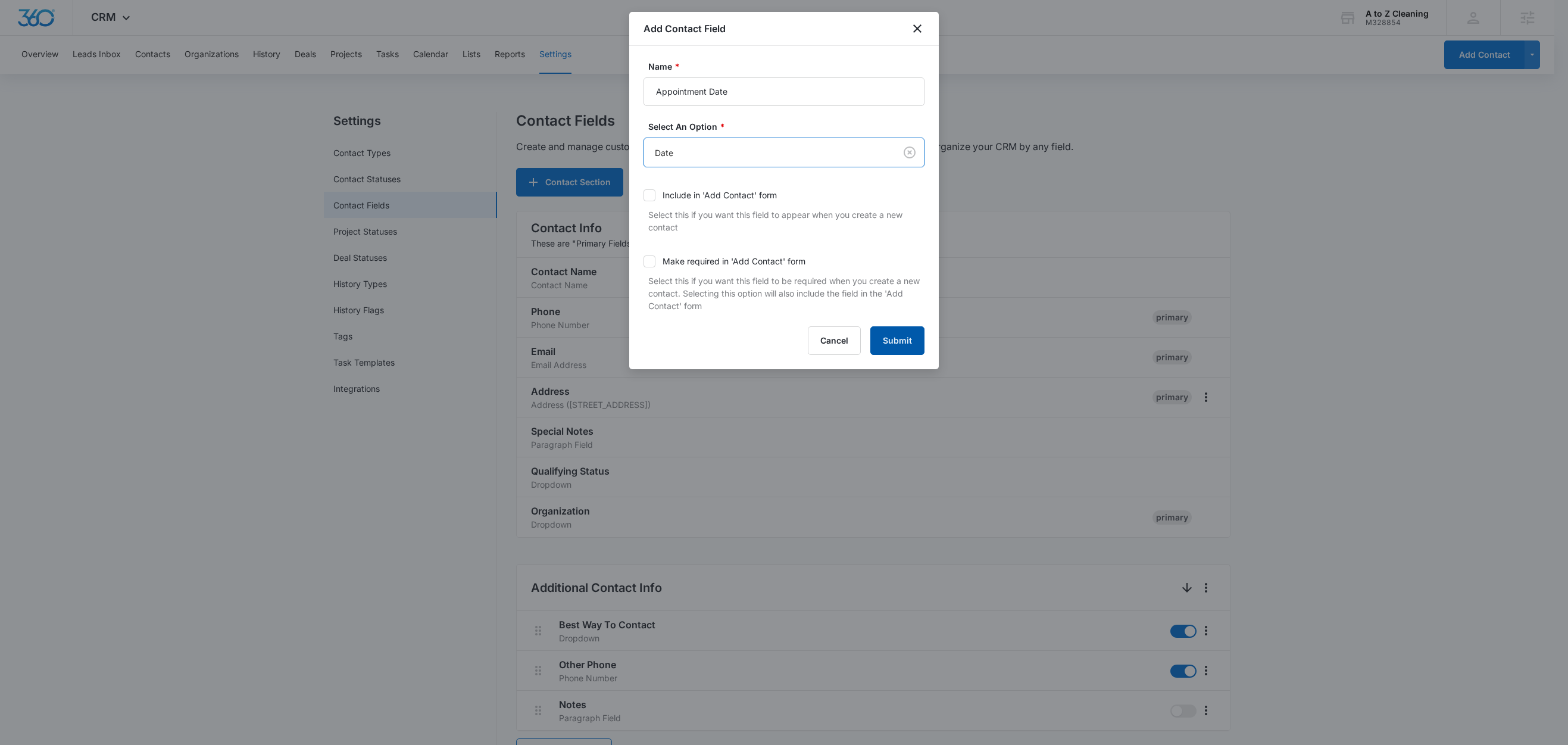
click at [898, 347] on button "Submit" at bounding box center [897, 341] width 54 height 29
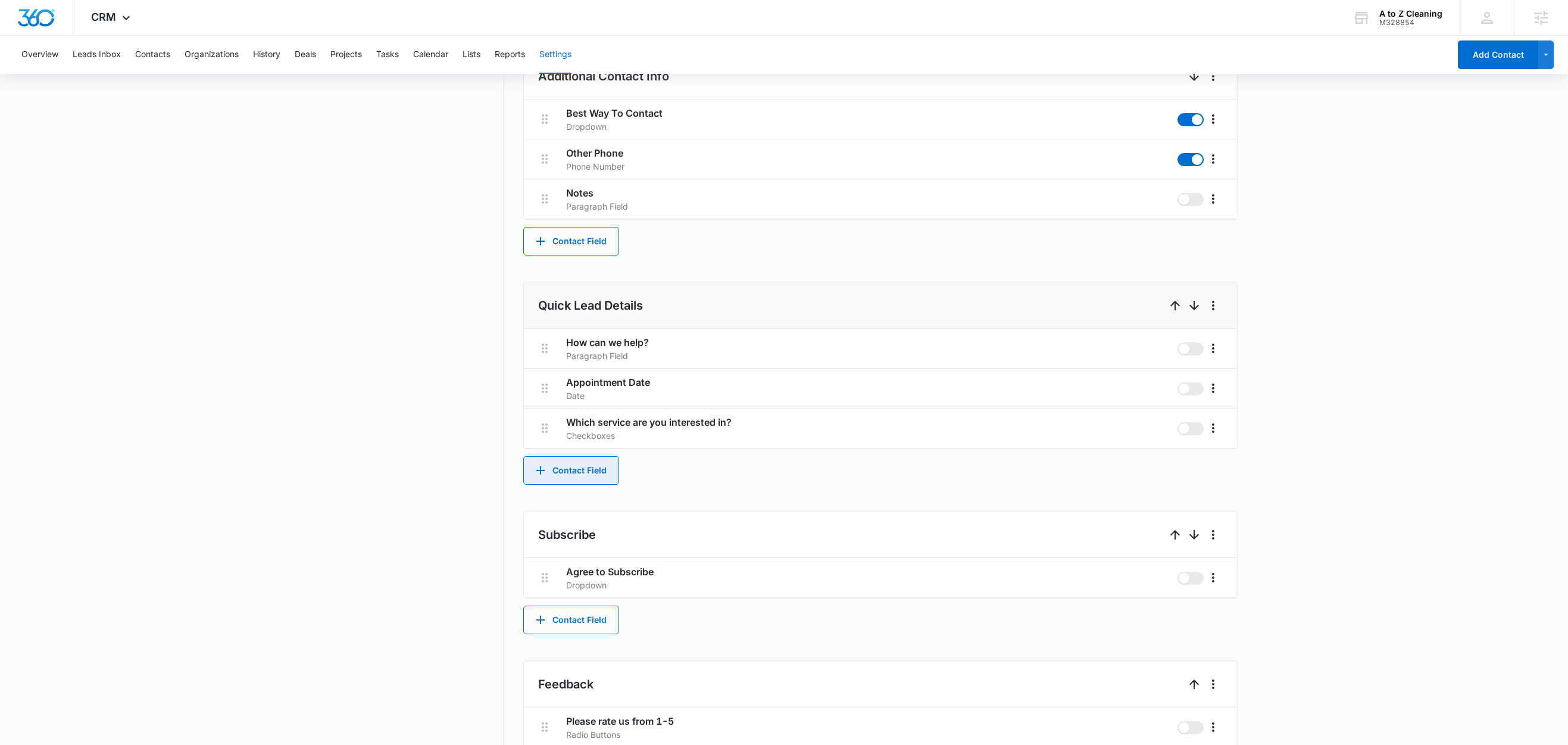
scroll to position [512, 0]
click at [595, 468] on button "Contact Field" at bounding box center [571, 469] width 96 height 29
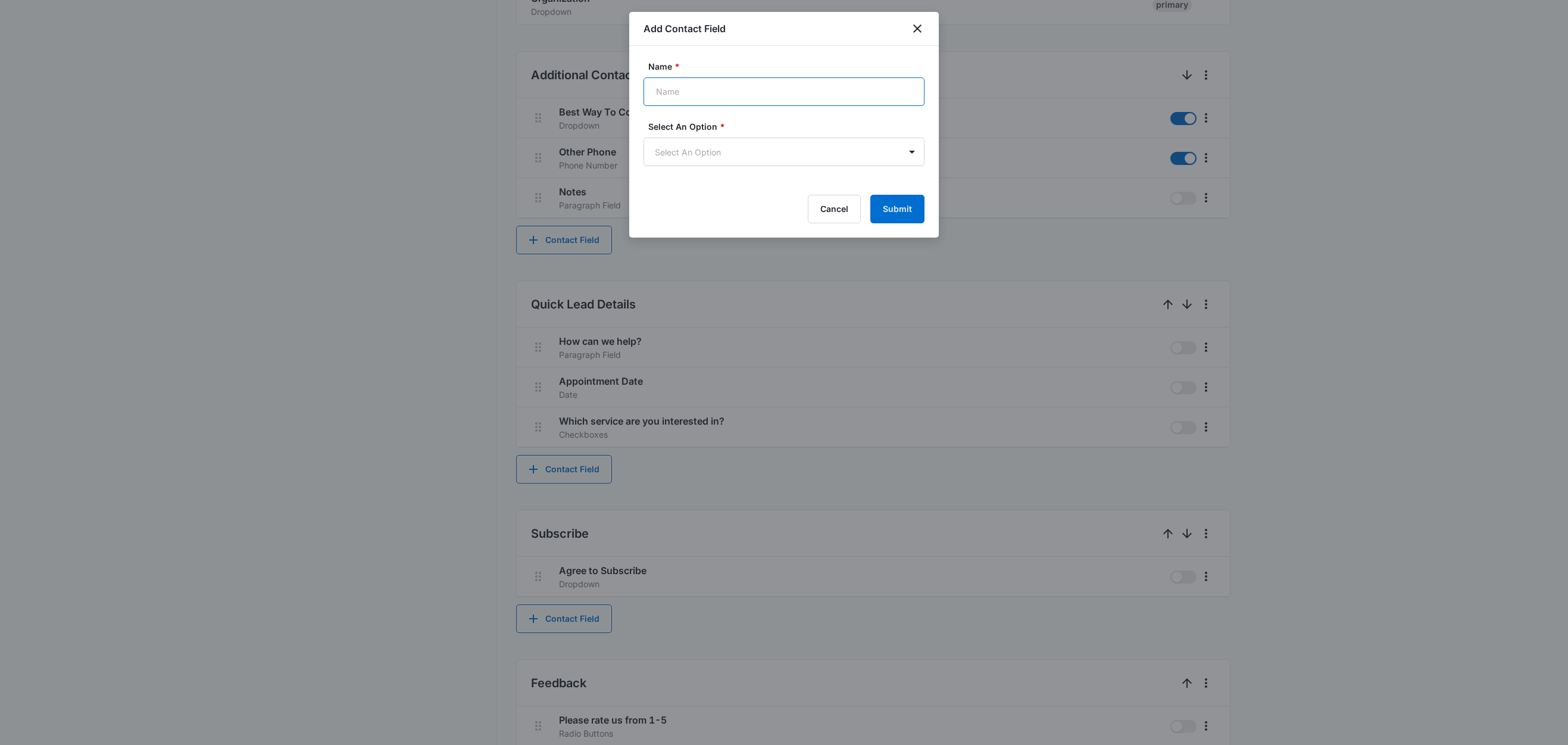
click at [708, 89] on input "Name *" at bounding box center [784, 92] width 281 height 29
paste input "Appointment Date"
drag, startPoint x: 750, startPoint y: 95, endPoint x: 711, endPoint y: 95, distance: 39.0
click at [711, 95] on input "Appointment Date" at bounding box center [784, 92] width 281 height 29
type input "Appointment Time"
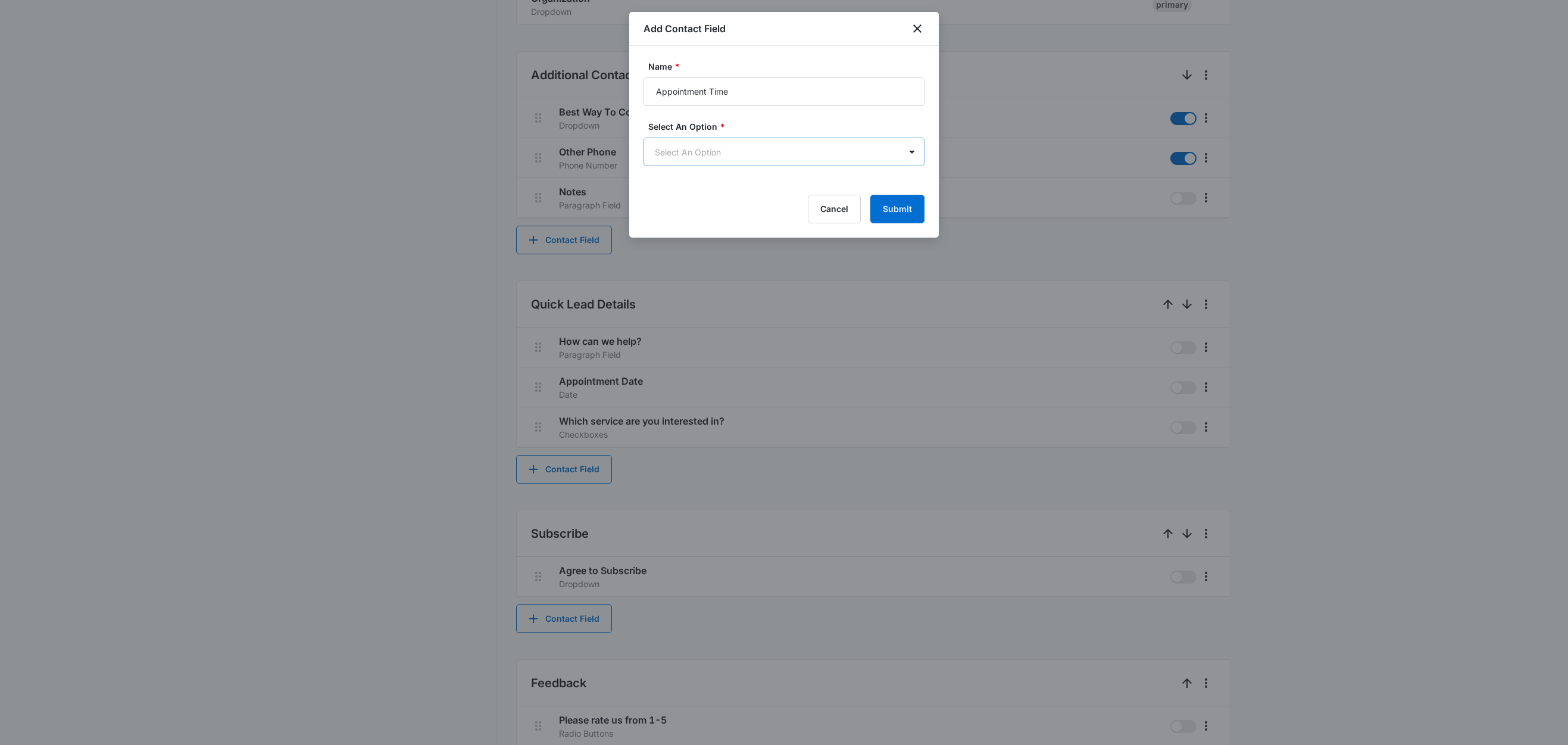
click at [702, 147] on body "CRM Apps Reputation Websites Forms CRM Email Social Content Ads Intelligence Fi…" at bounding box center [784, 182] width 1568 height 1389
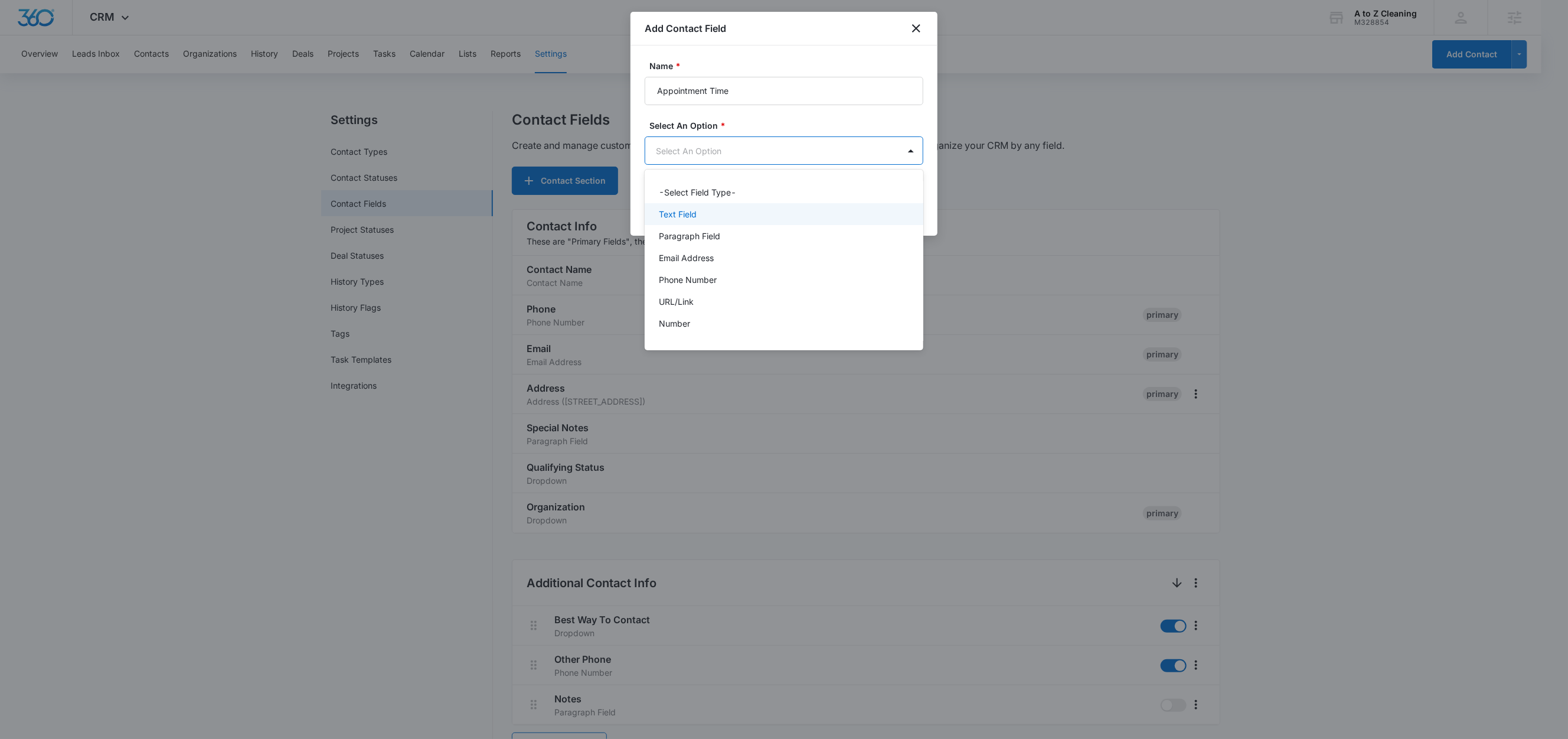
click at [690, 219] on p "Text Field" at bounding box center [678, 214] width 38 height 12
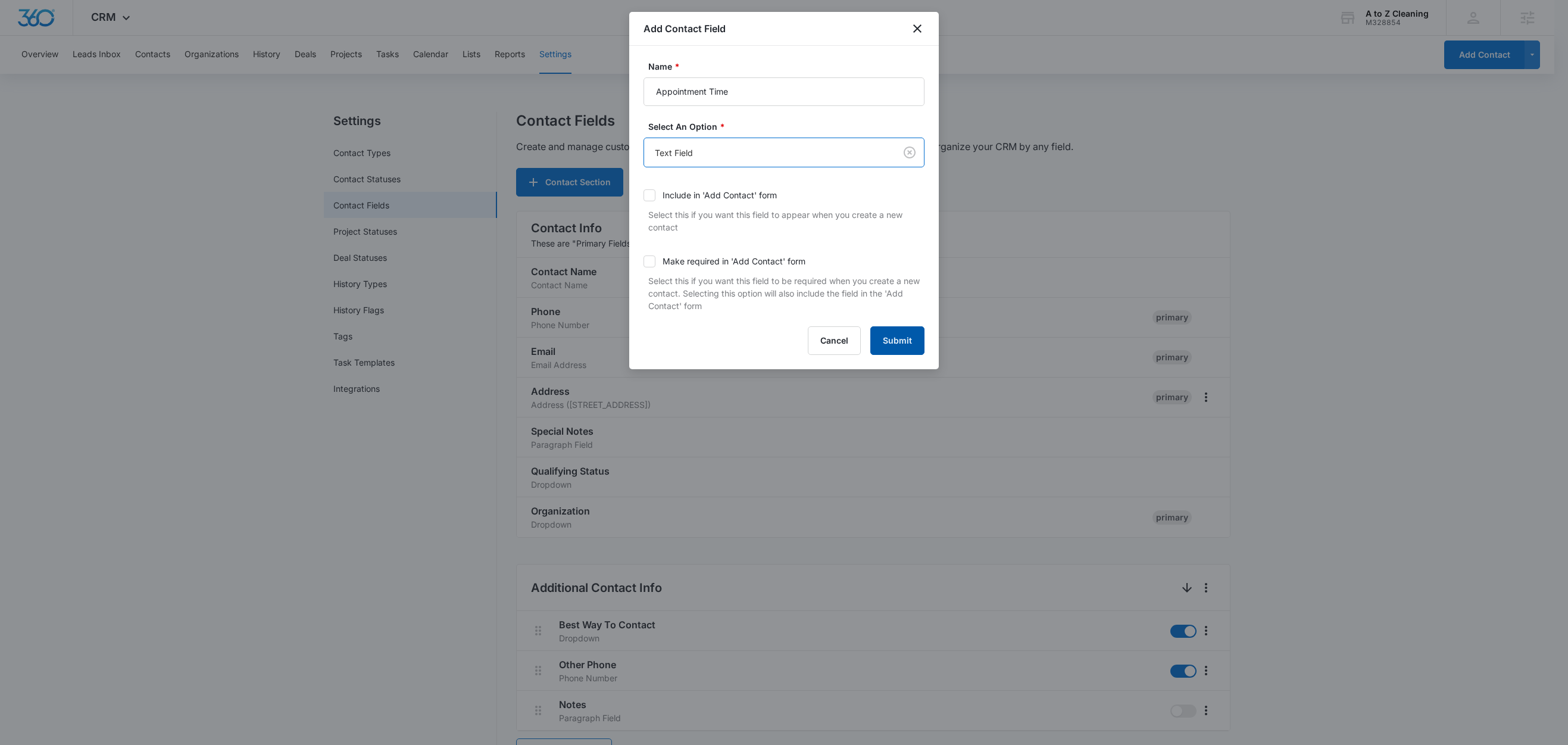
click at [900, 339] on button "Submit" at bounding box center [897, 341] width 54 height 29
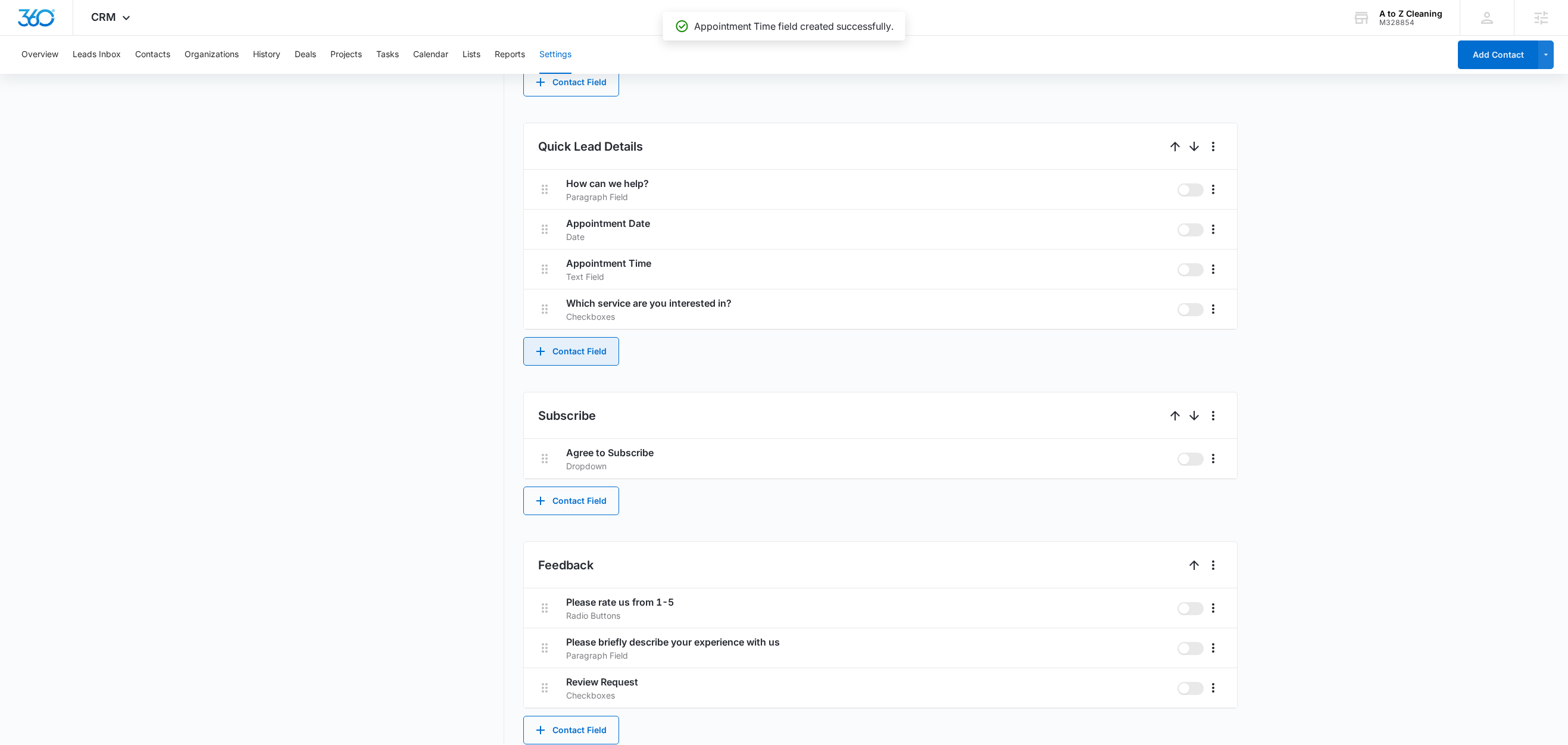
scroll to position [687, 0]
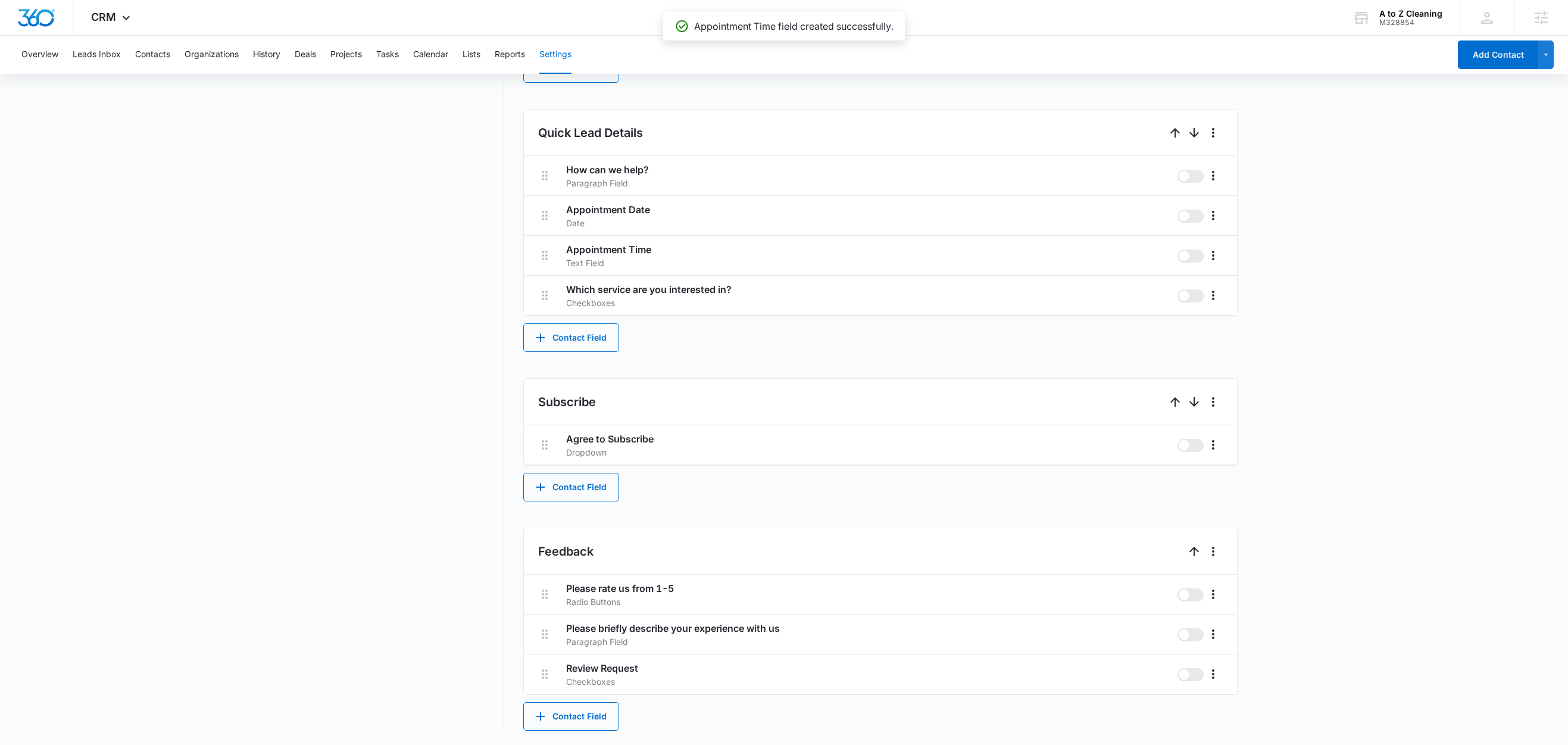
click at [606, 352] on div "Contact Info These are "Primary Fields", their configurations are limited becau…" at bounding box center [880, 129] width 714 height 1204
click at [604, 346] on button "Contact Field" at bounding box center [571, 338] width 96 height 29
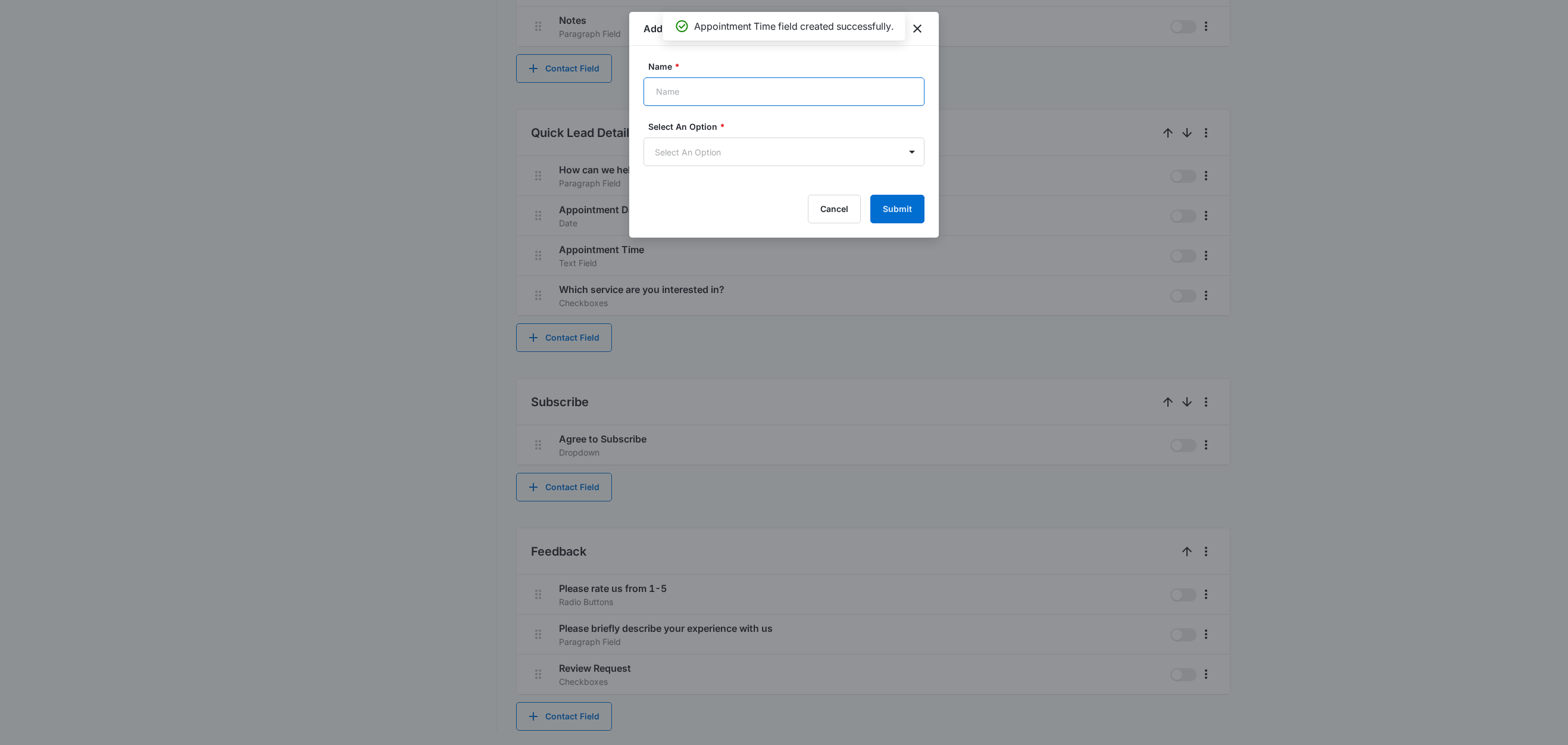
click at [713, 88] on input "Name *" at bounding box center [784, 92] width 281 height 29
paste input "Appointment Date"
drag, startPoint x: 742, startPoint y: 92, endPoint x: 712, endPoint y: 94, distance: 30.1
click at [712, 94] on input "Appointment Date" at bounding box center [784, 92] width 281 height 29
type input "Appointment Type"
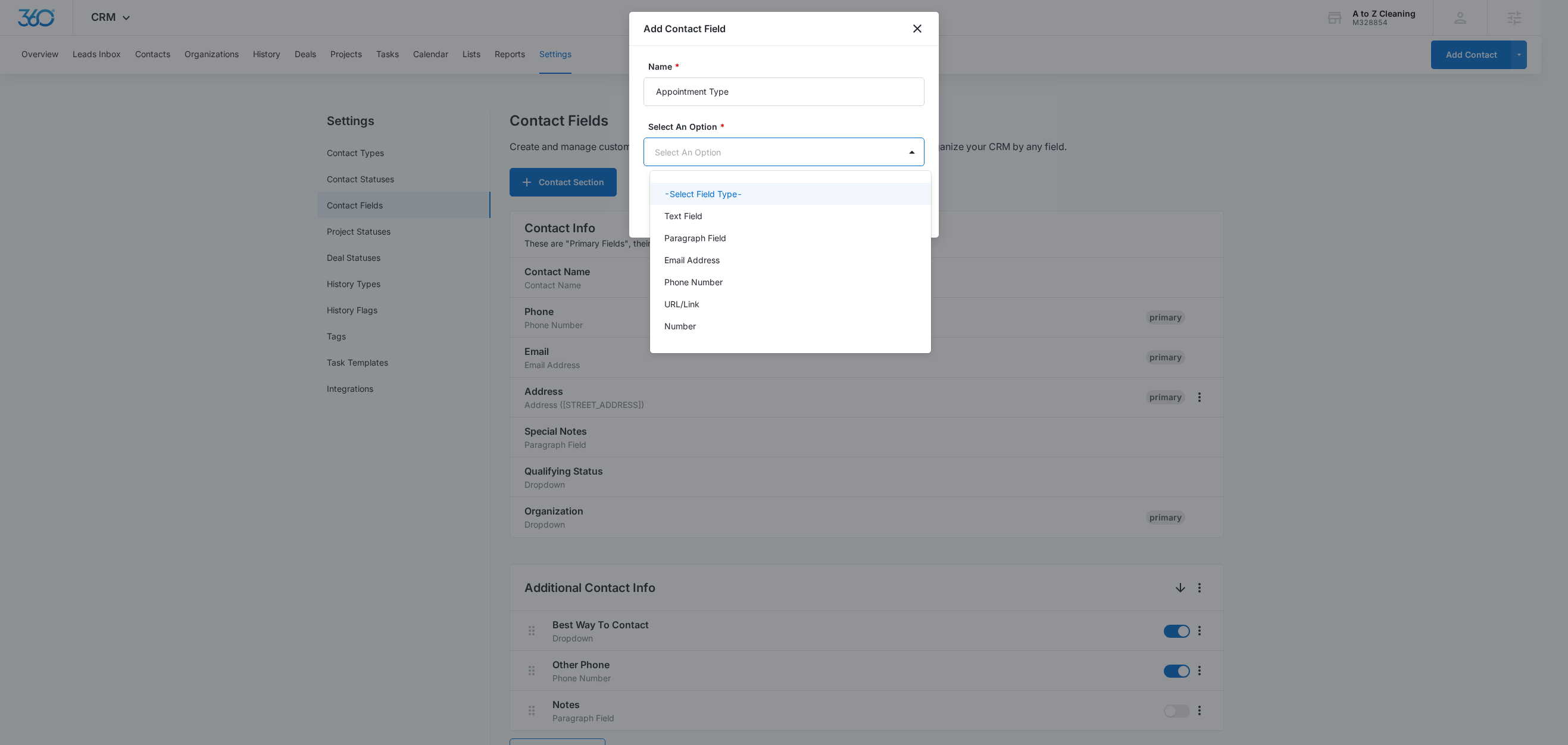
click at [693, 146] on body "CRM Apps Reputation Websites Forms CRM Email Social Content Ads Intelligence Fi…" at bounding box center [784, 372] width 1568 height 745
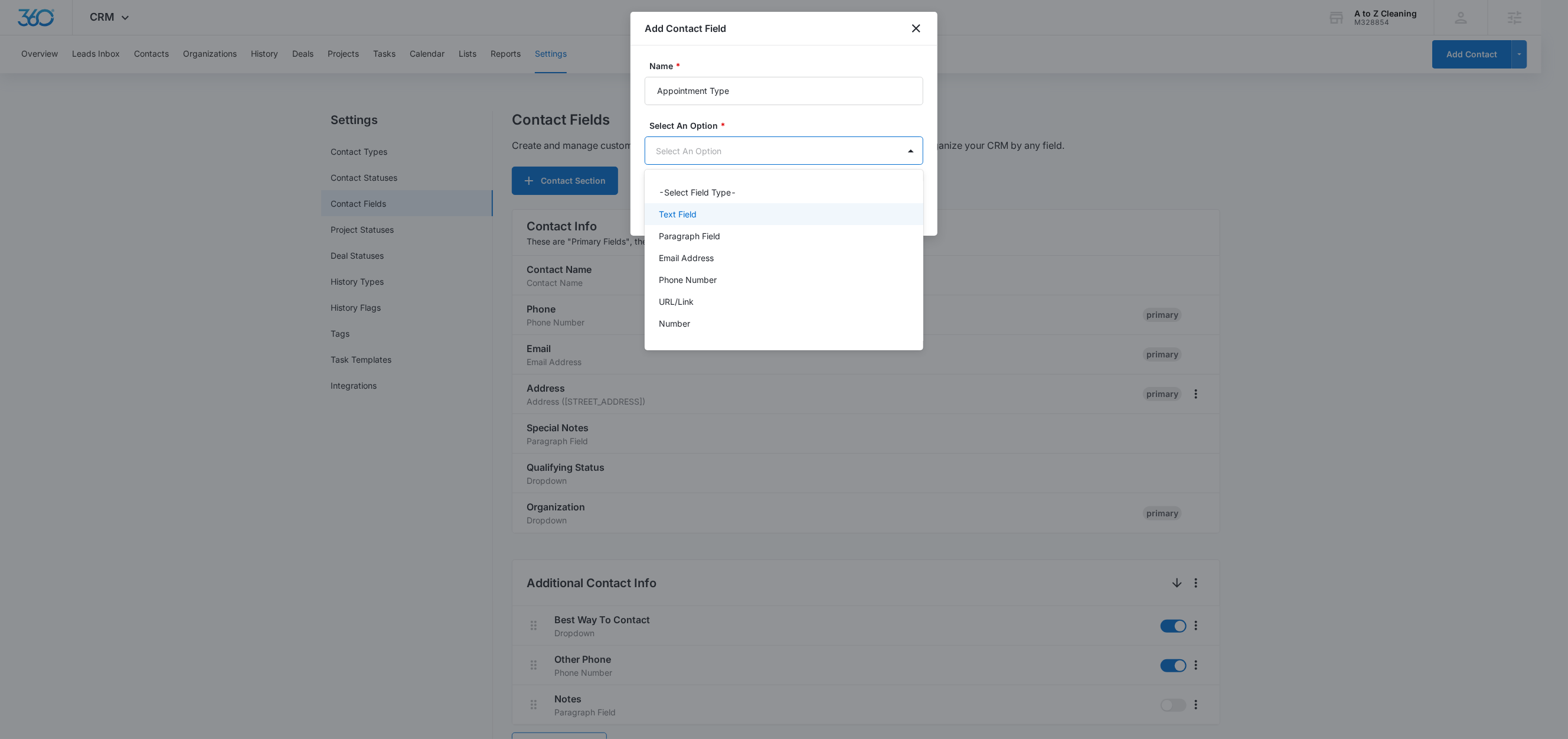
click at [689, 207] on div "Text Field" at bounding box center [784, 214] width 279 height 22
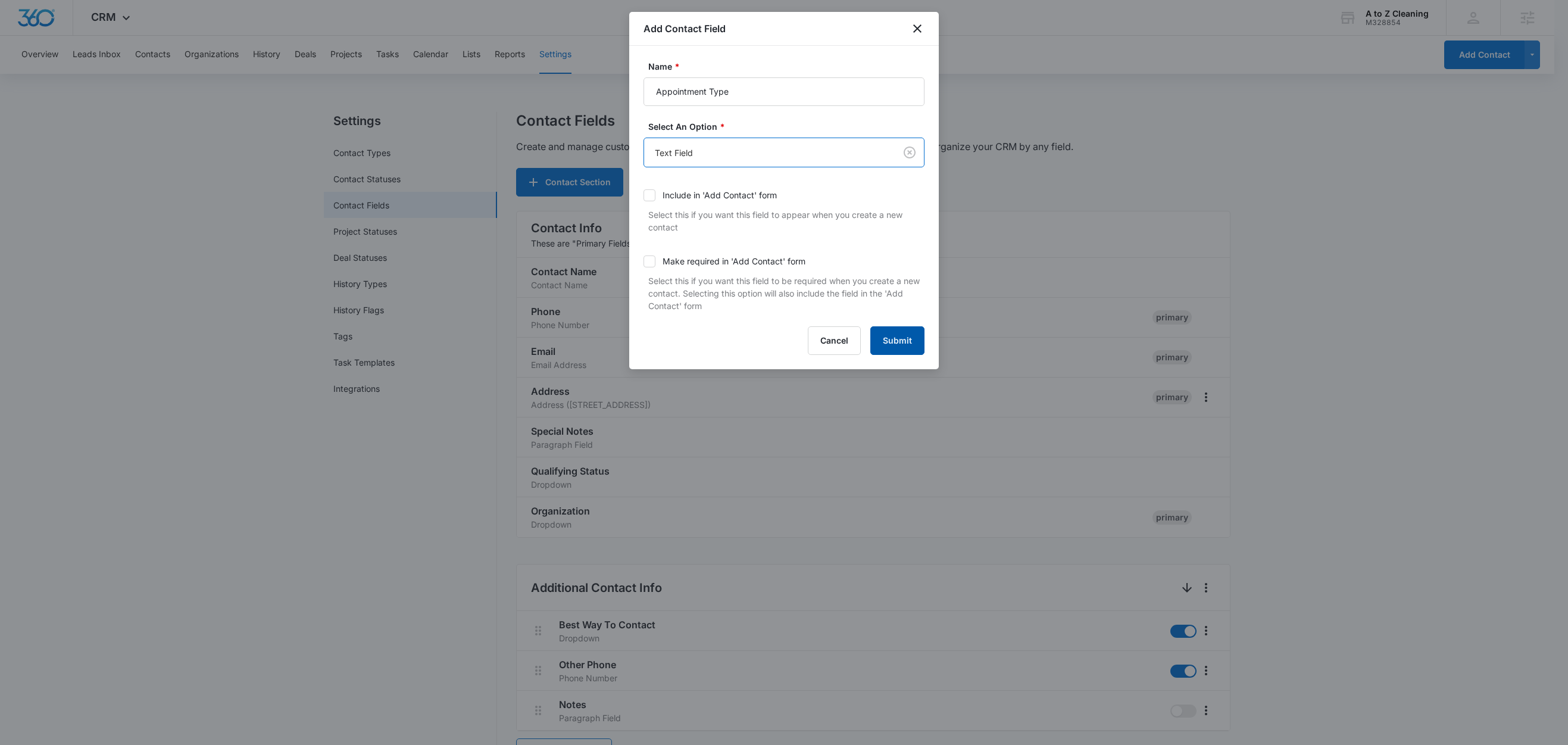
click at [901, 346] on button "Submit" at bounding box center [897, 341] width 54 height 29
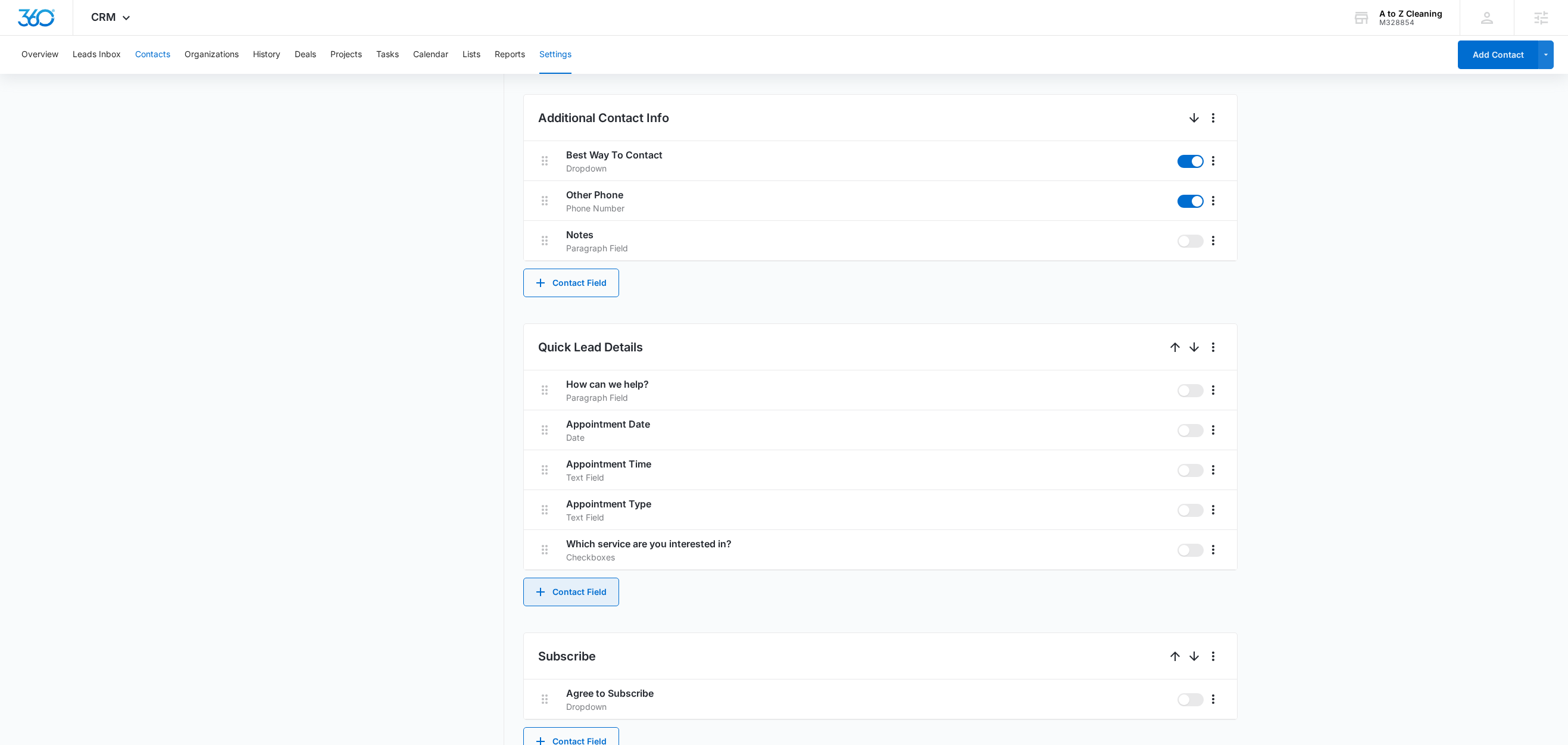
scroll to position [329, 0]
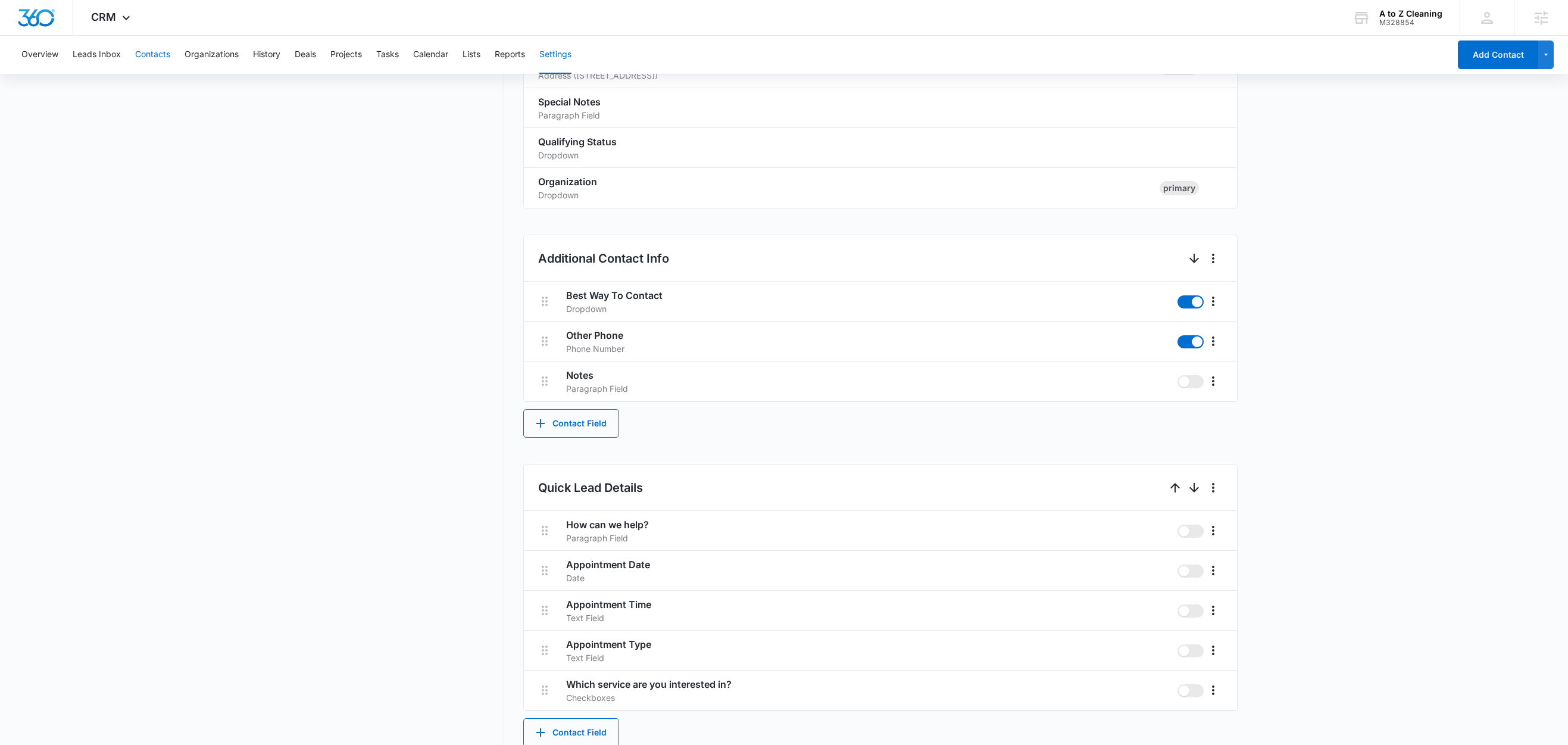
click at [149, 59] on button "Contacts" at bounding box center [153, 55] width 35 height 38
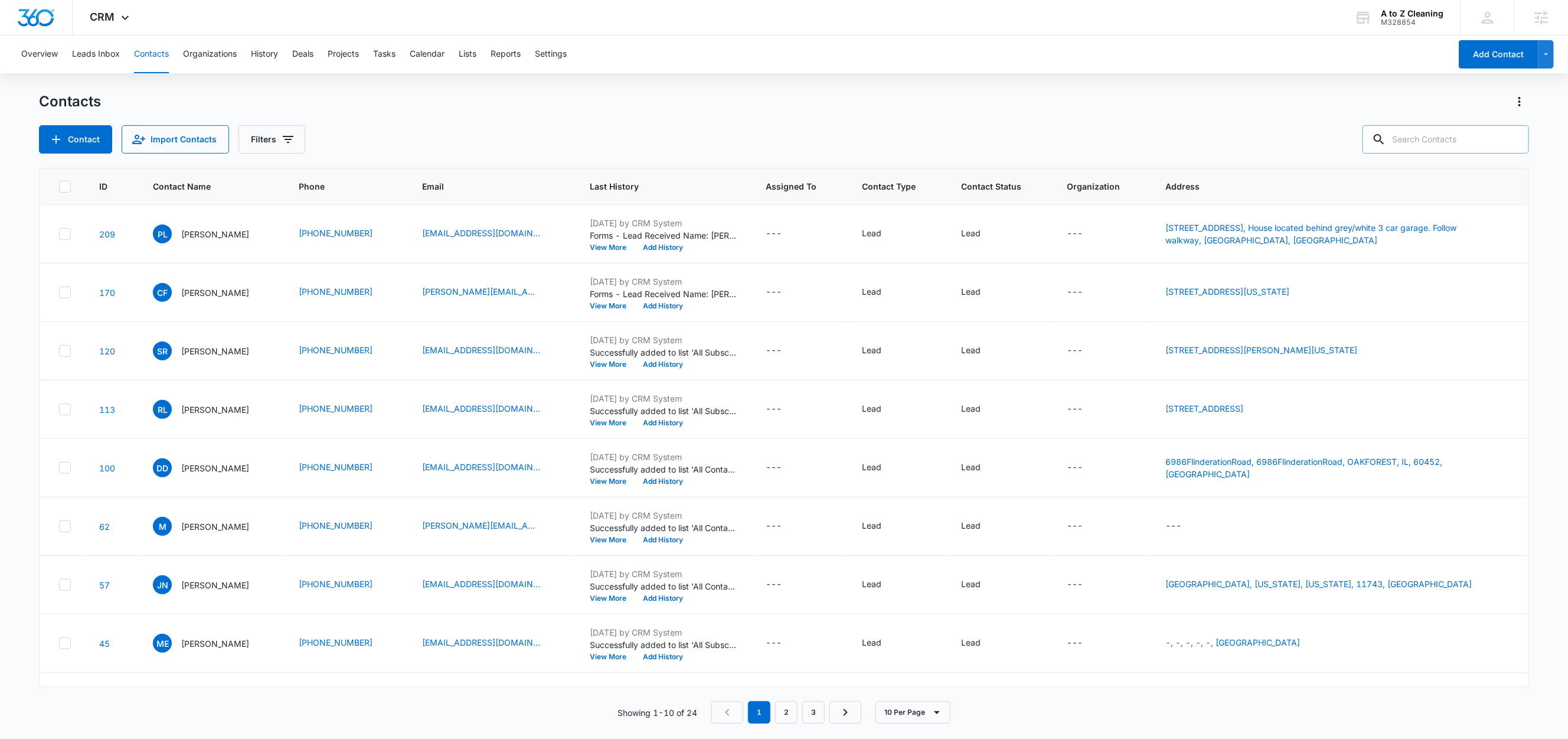
click at [1492, 139] on input "text" at bounding box center [1446, 139] width 167 height 29
type input "Gabriela"
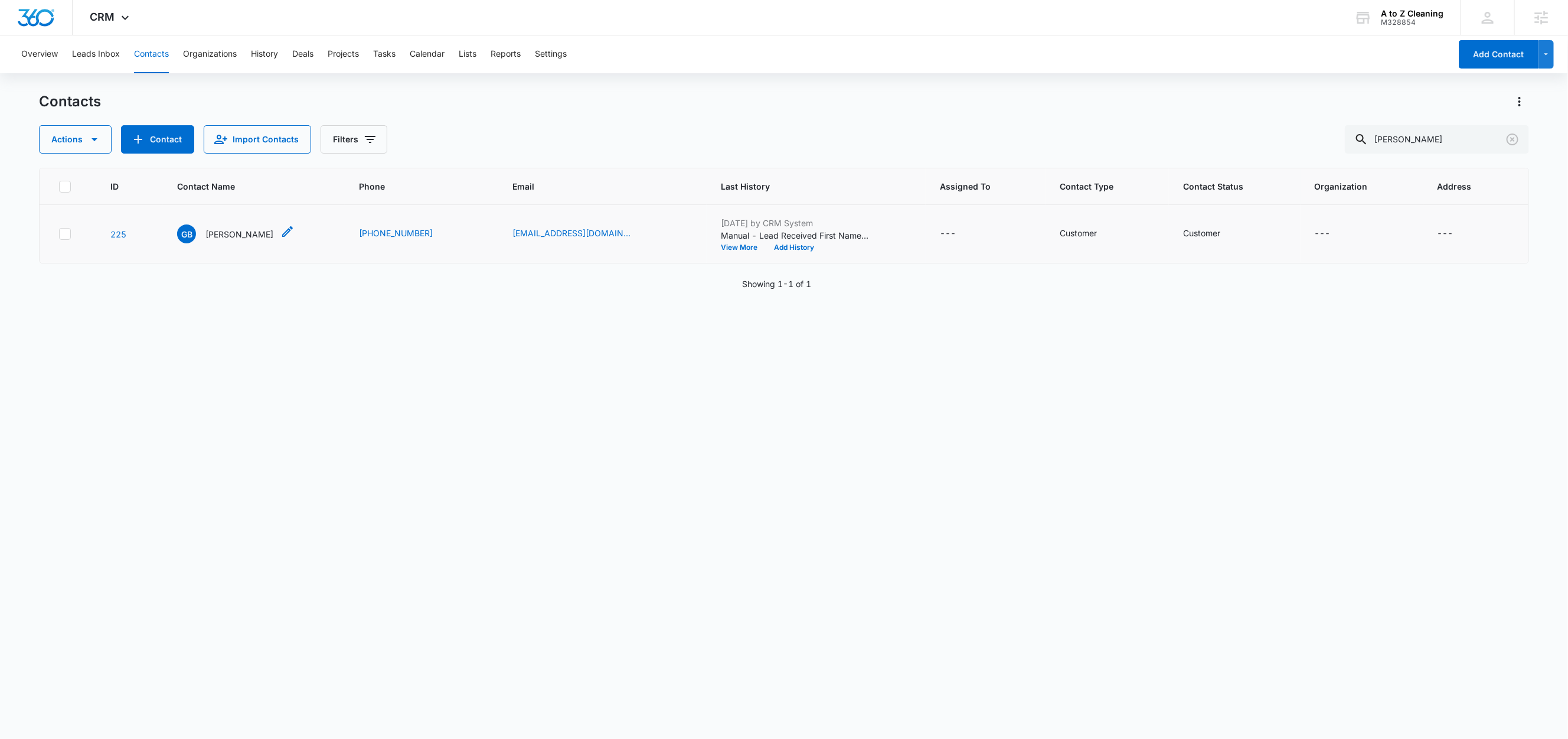
click at [246, 235] on p "Gabriela Bolanos" at bounding box center [239, 234] width 68 height 12
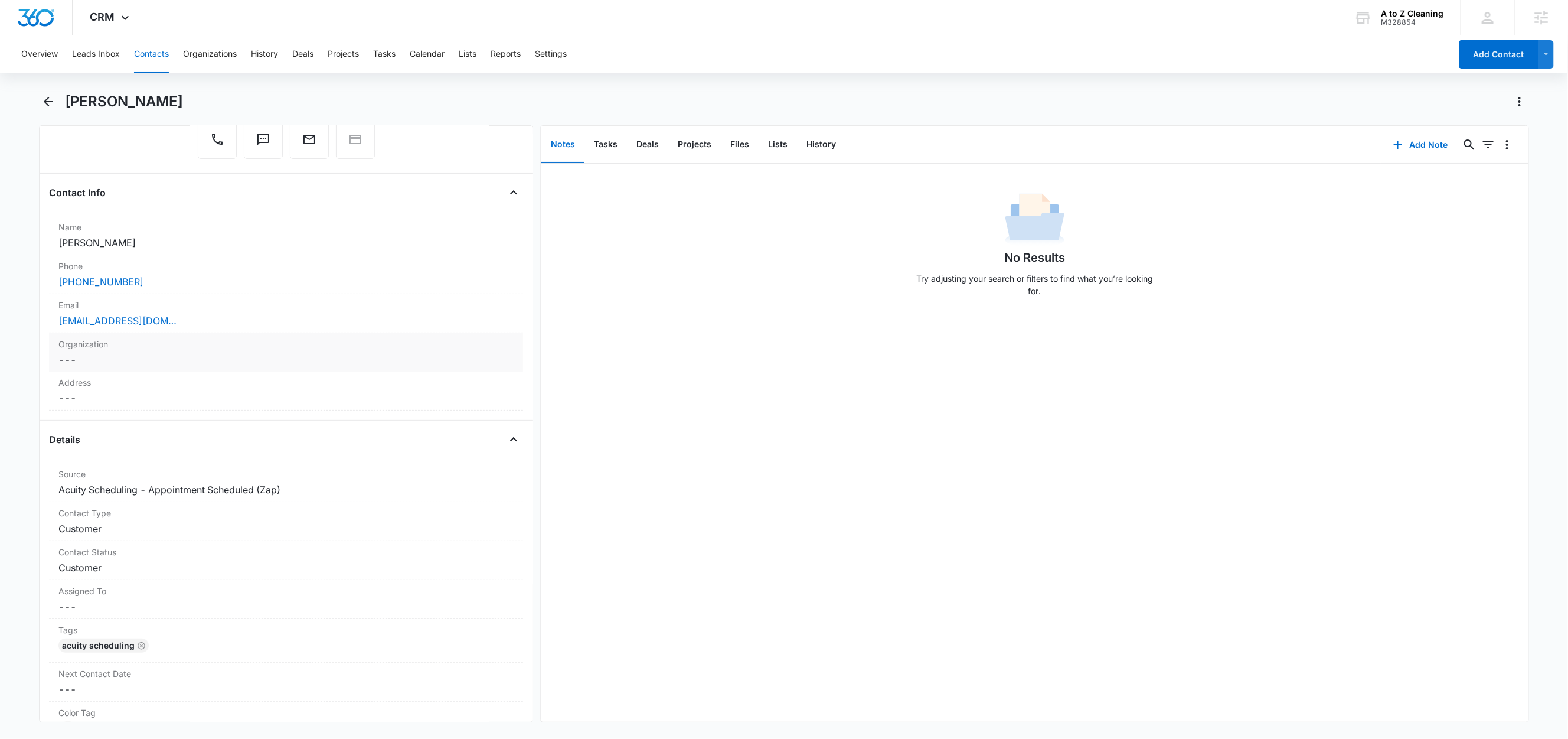
scroll to position [138, 0]
click at [780, 147] on button "Lists" at bounding box center [778, 144] width 39 height 37
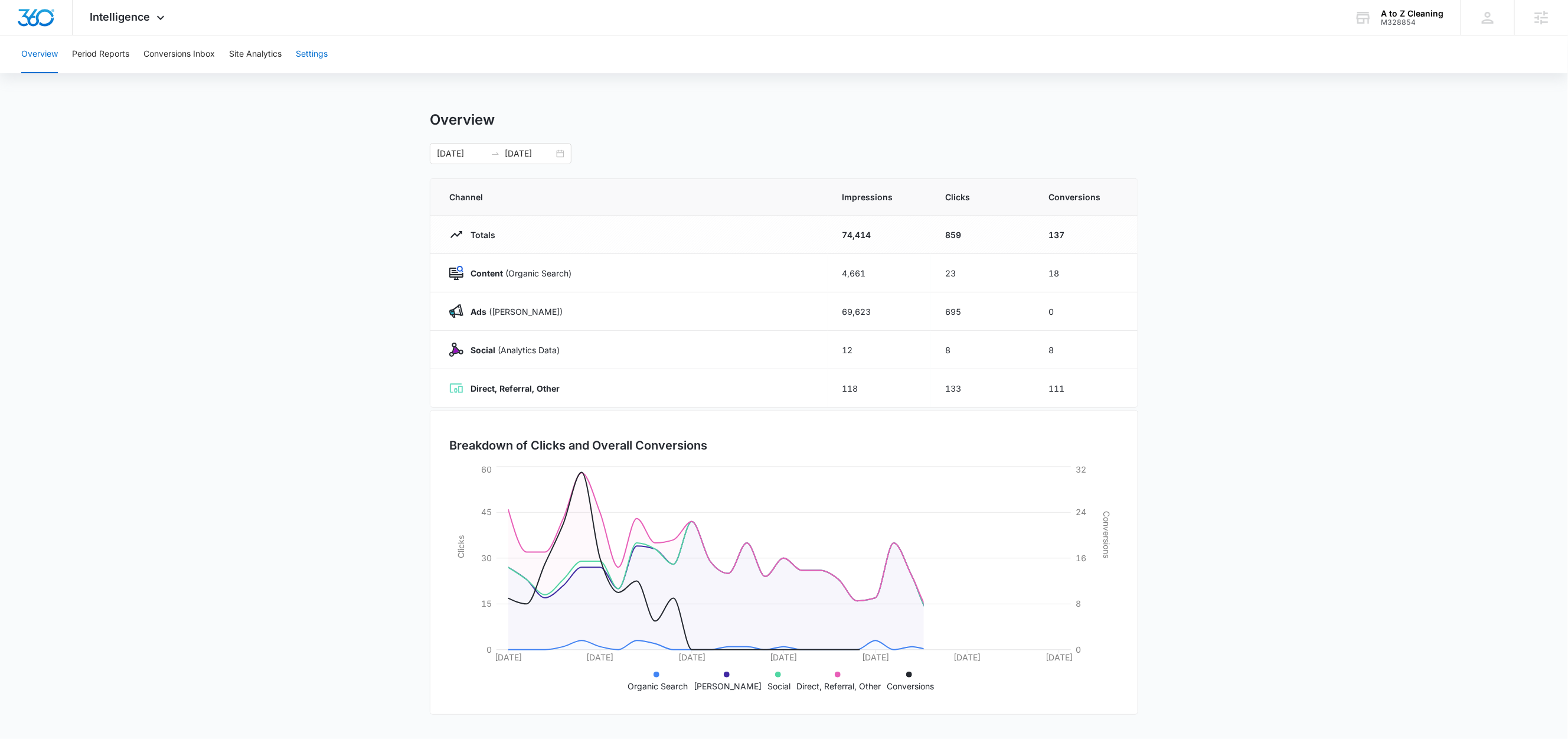
click at [326, 49] on button "Settings" at bounding box center [311, 54] width 32 height 38
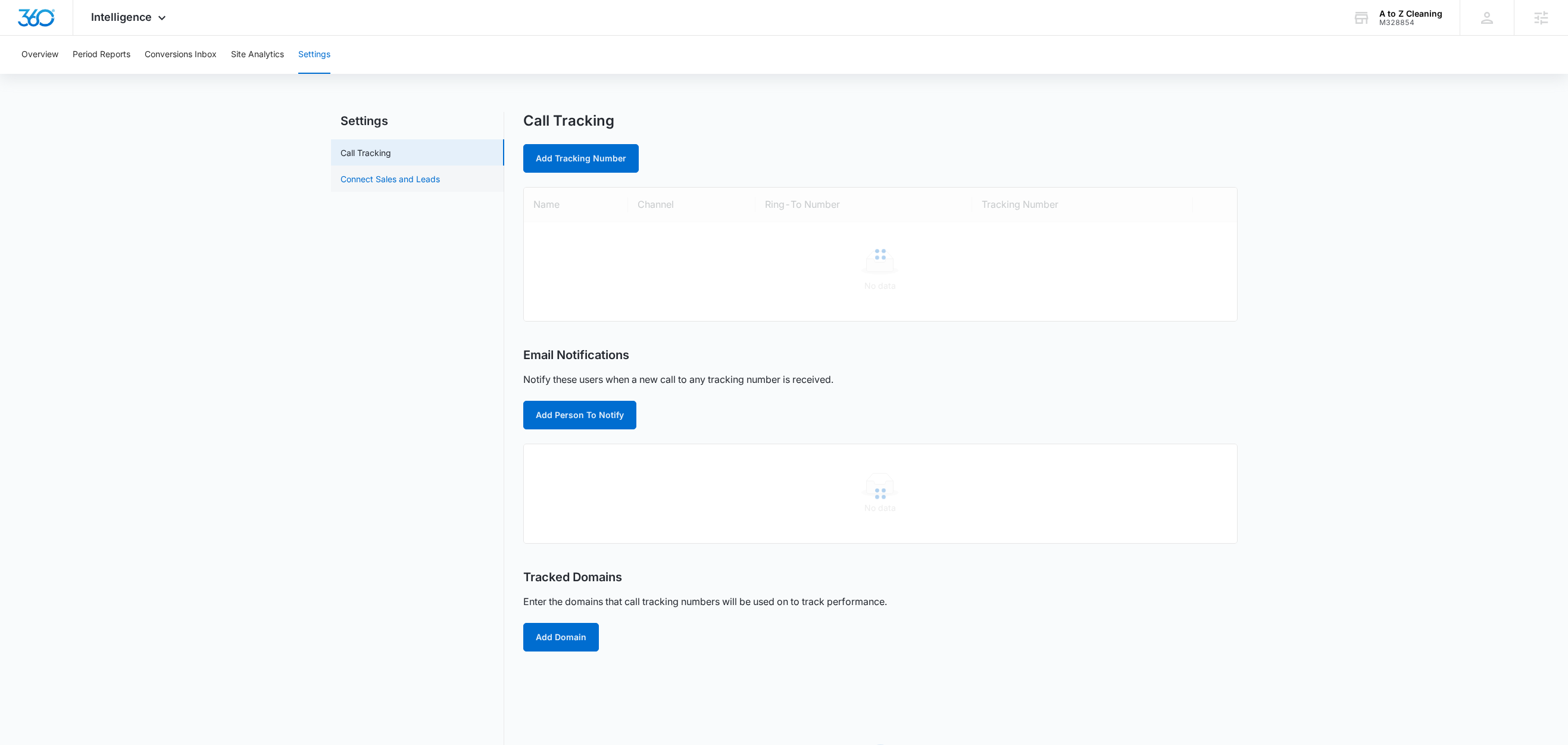
click at [371, 176] on link "Connect Sales and Leads" at bounding box center [390, 179] width 100 height 13
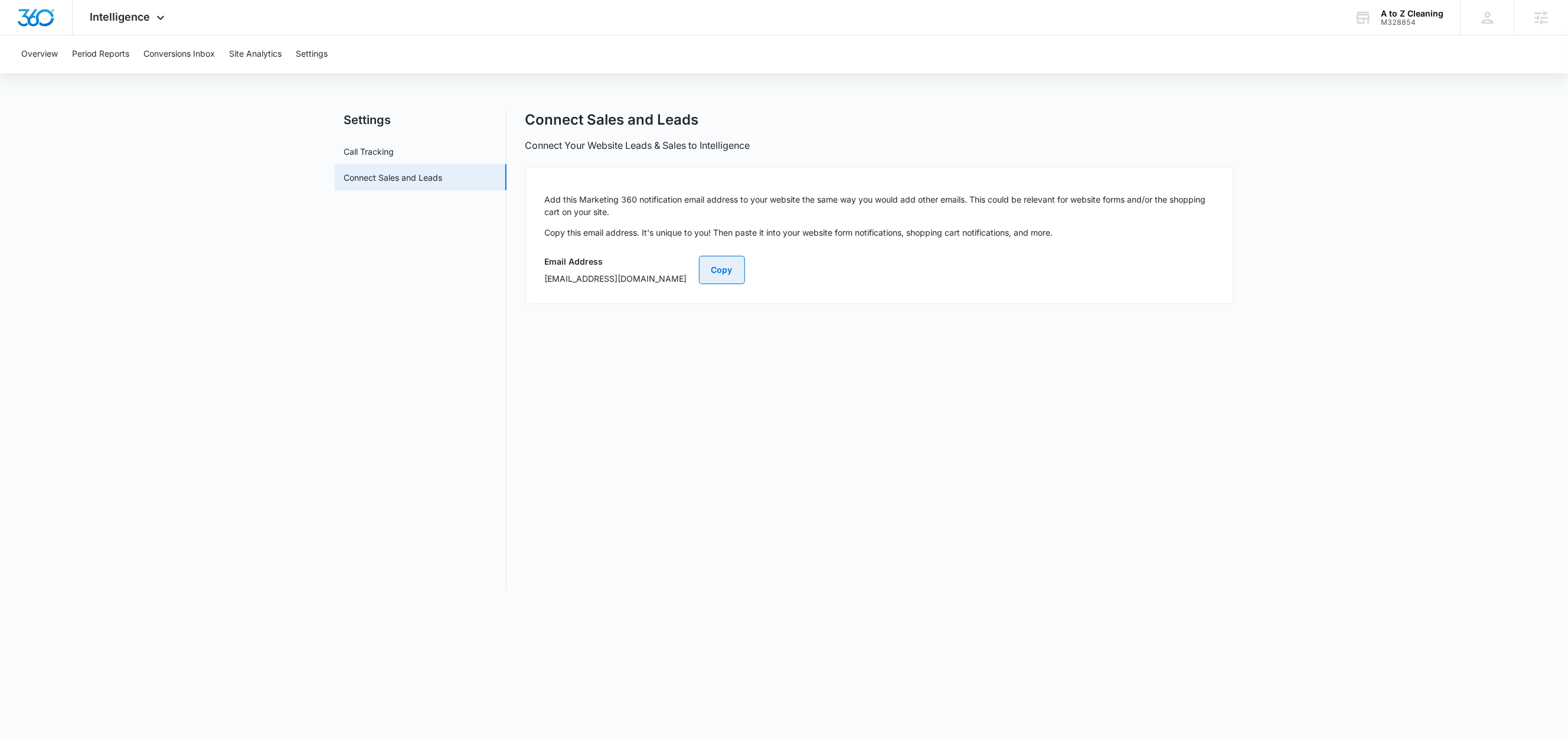
click at [745, 273] on button "Copy" at bounding box center [722, 270] width 46 height 29
